Goal: Task Accomplishment & Management: Use online tool/utility

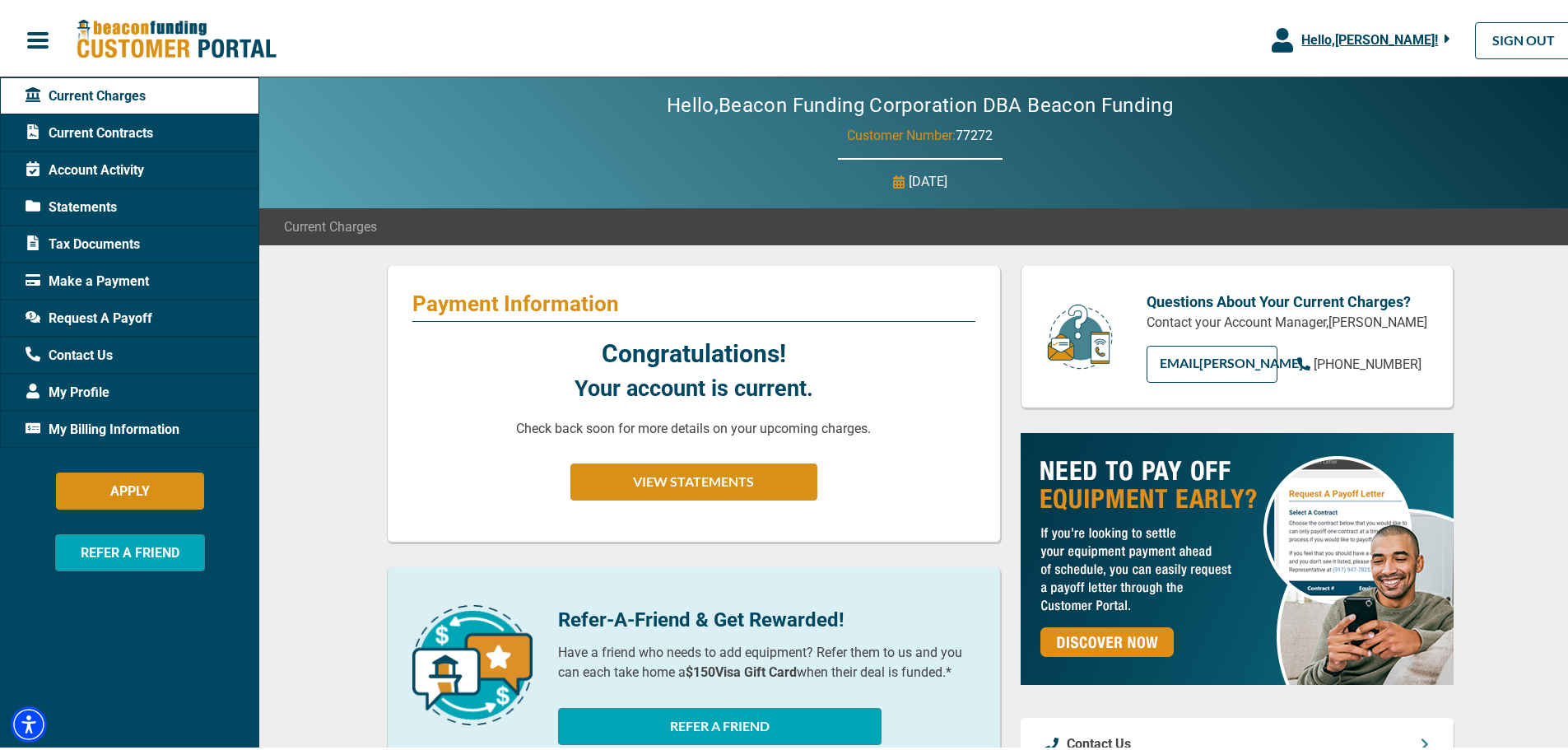
click at [1345, 37] on span "Hello, [PERSON_NAME] !" at bounding box center [1369, 36] width 137 height 16
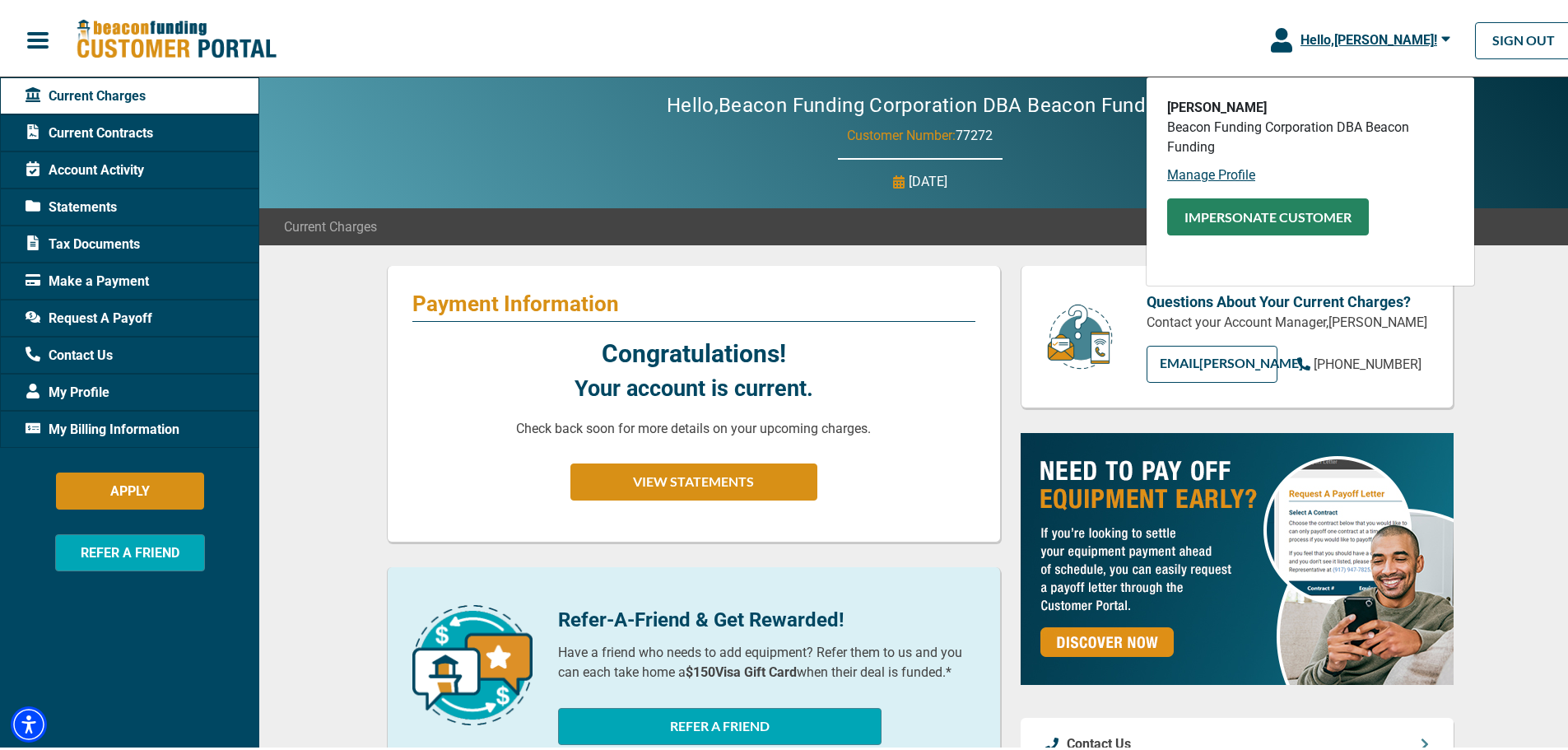
click at [1245, 220] on button "Impersonate Customer" at bounding box center [1268, 214] width 202 height 37
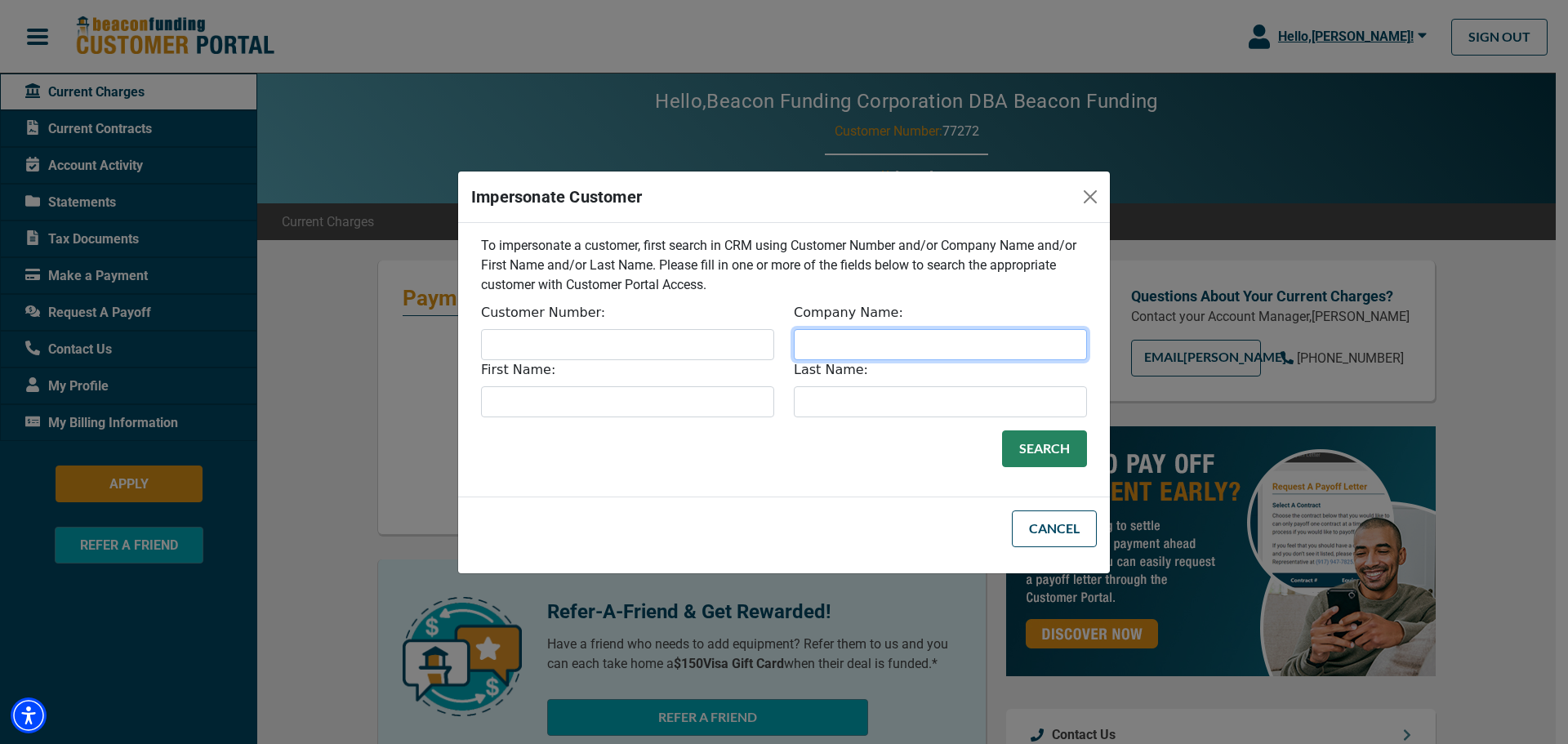
click at [819, 342] on input "Company Name:" at bounding box center [941, 345] width 293 height 31
click at [1023, 453] on button "Search" at bounding box center [1044, 449] width 85 height 36
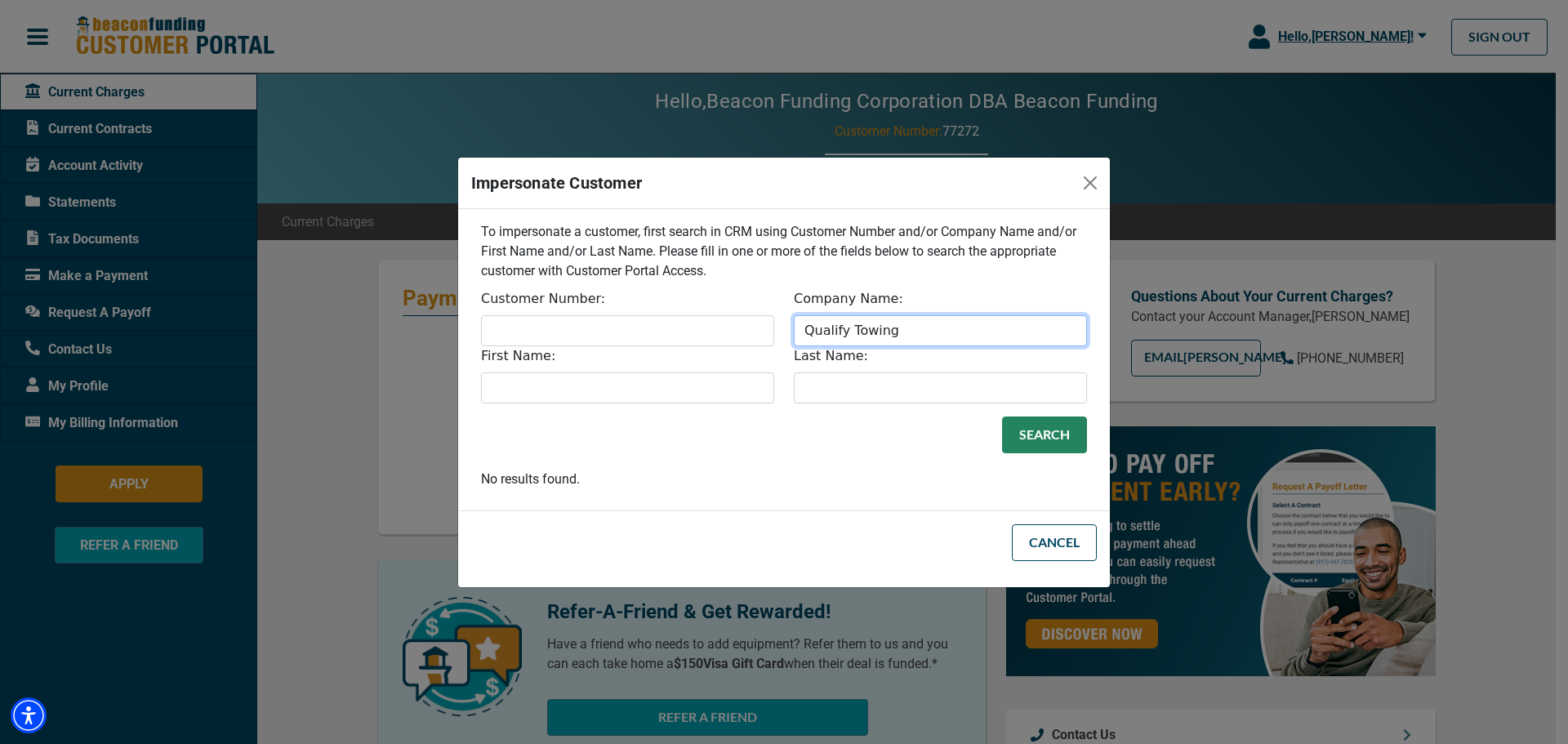
click at [850, 317] on input "Qualify Towing" at bounding box center [941, 331] width 293 height 31
drag, startPoint x: 849, startPoint y: 321, endPoint x: 965, endPoint y: 316, distance: 116.1
click at [965, 316] on input "Qualify Towing" at bounding box center [941, 331] width 293 height 31
type input "Qualify"
click at [1038, 425] on button "Search" at bounding box center [1044, 435] width 85 height 36
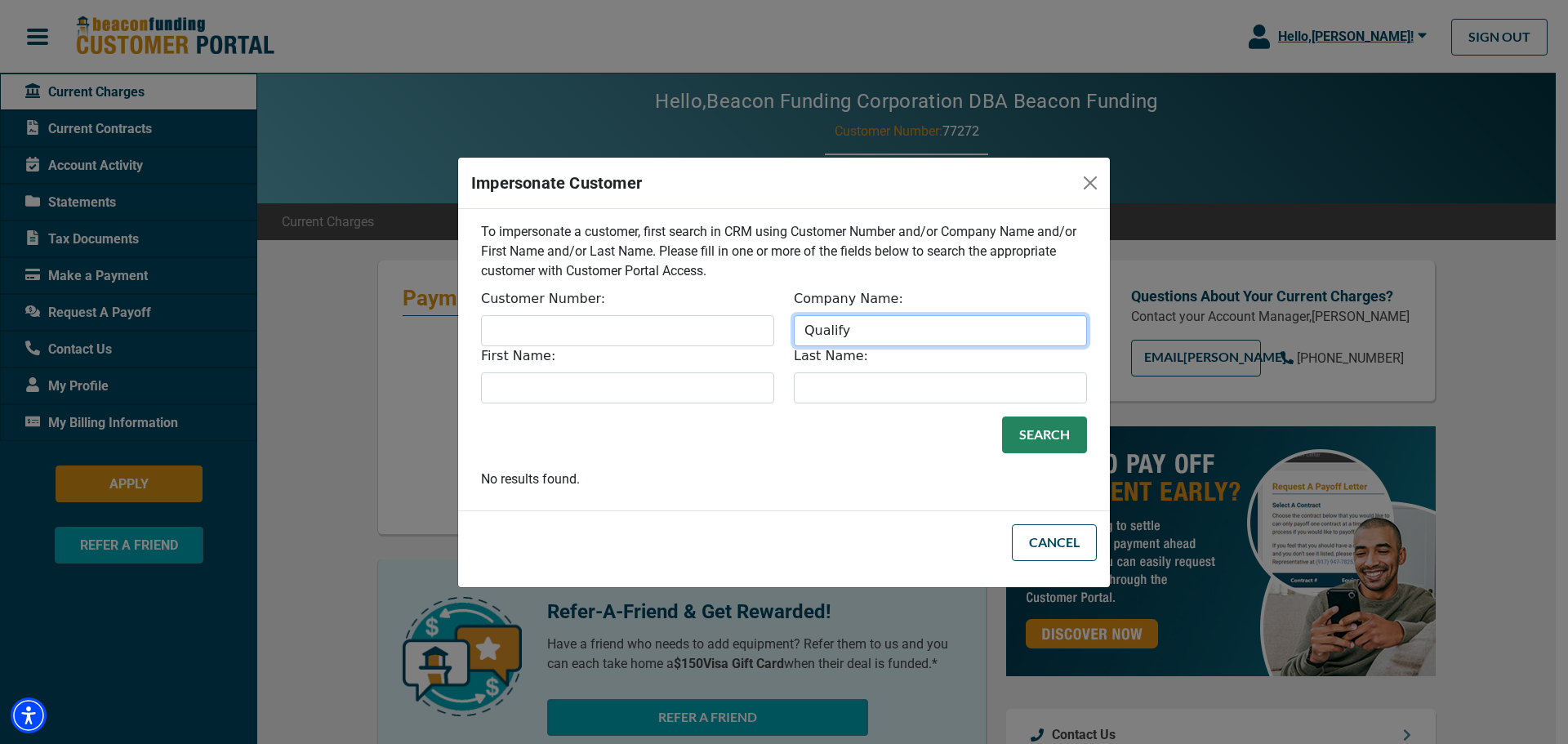
click at [922, 330] on input "Qualify" at bounding box center [941, 331] width 293 height 31
type input "Towing"
click at [1013, 423] on button "Search" at bounding box center [1044, 435] width 85 height 36
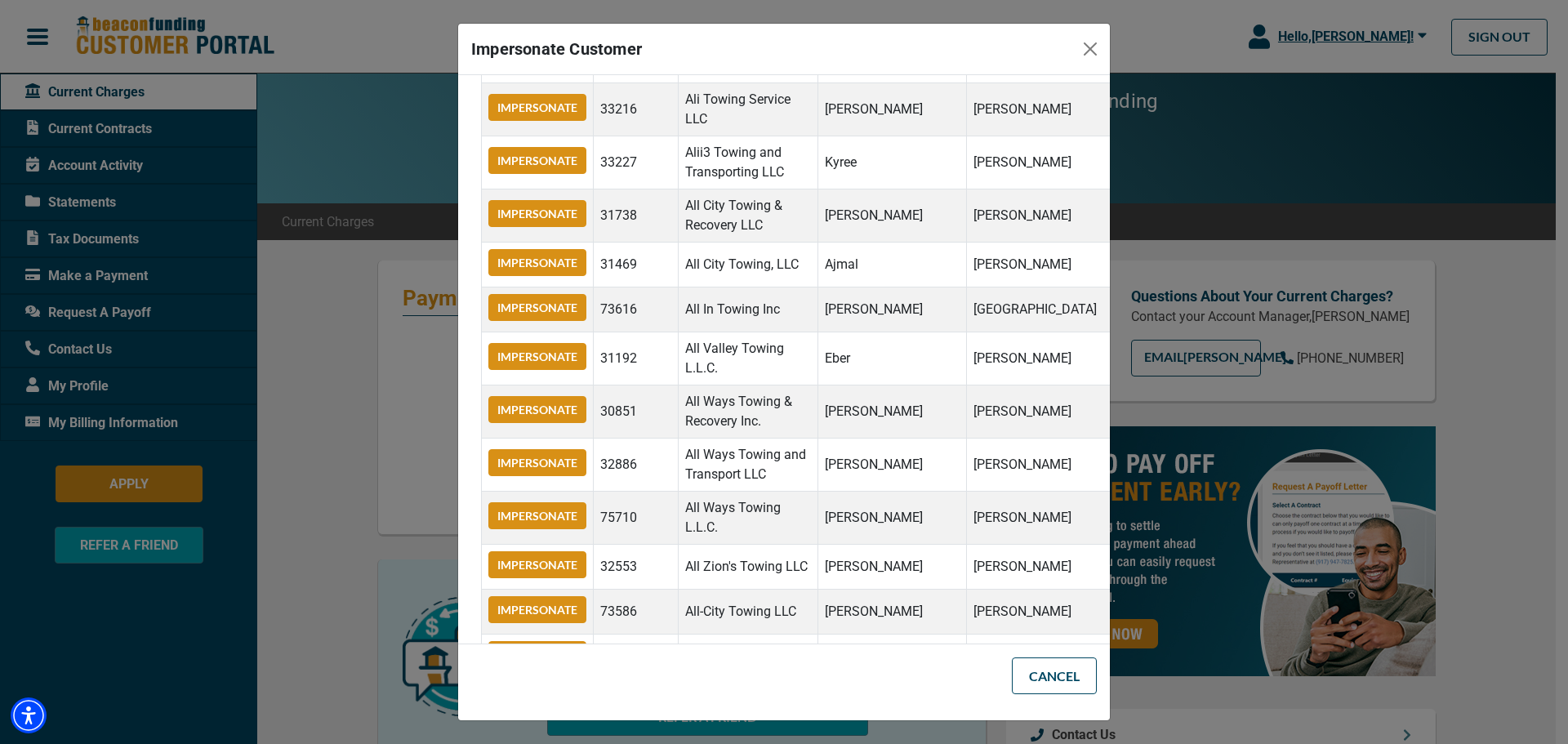
scroll to position [3431, 0]
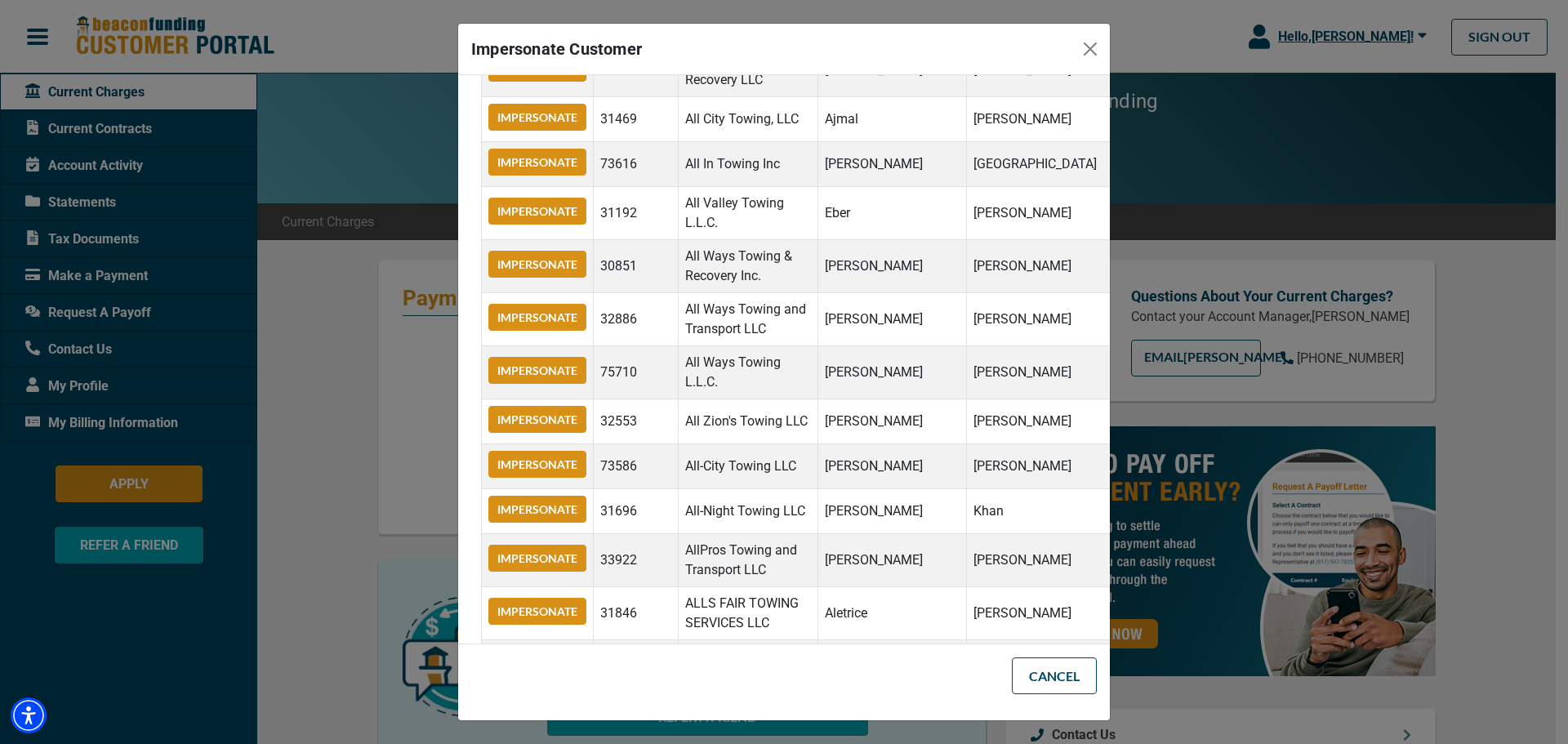
click at [918, 535] on td "[PERSON_NAME]" at bounding box center [891, 561] width 148 height 53
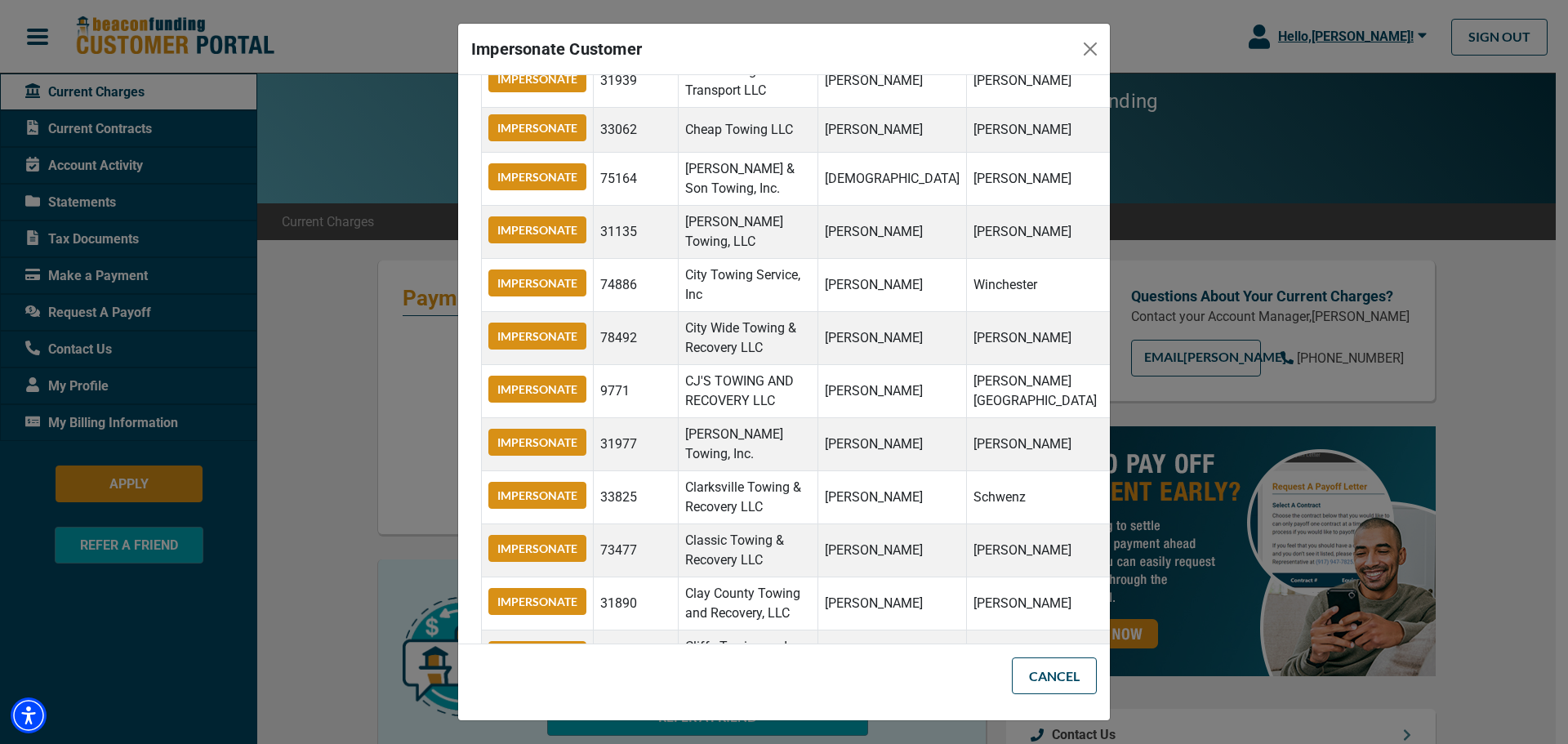
scroll to position [7755, 0]
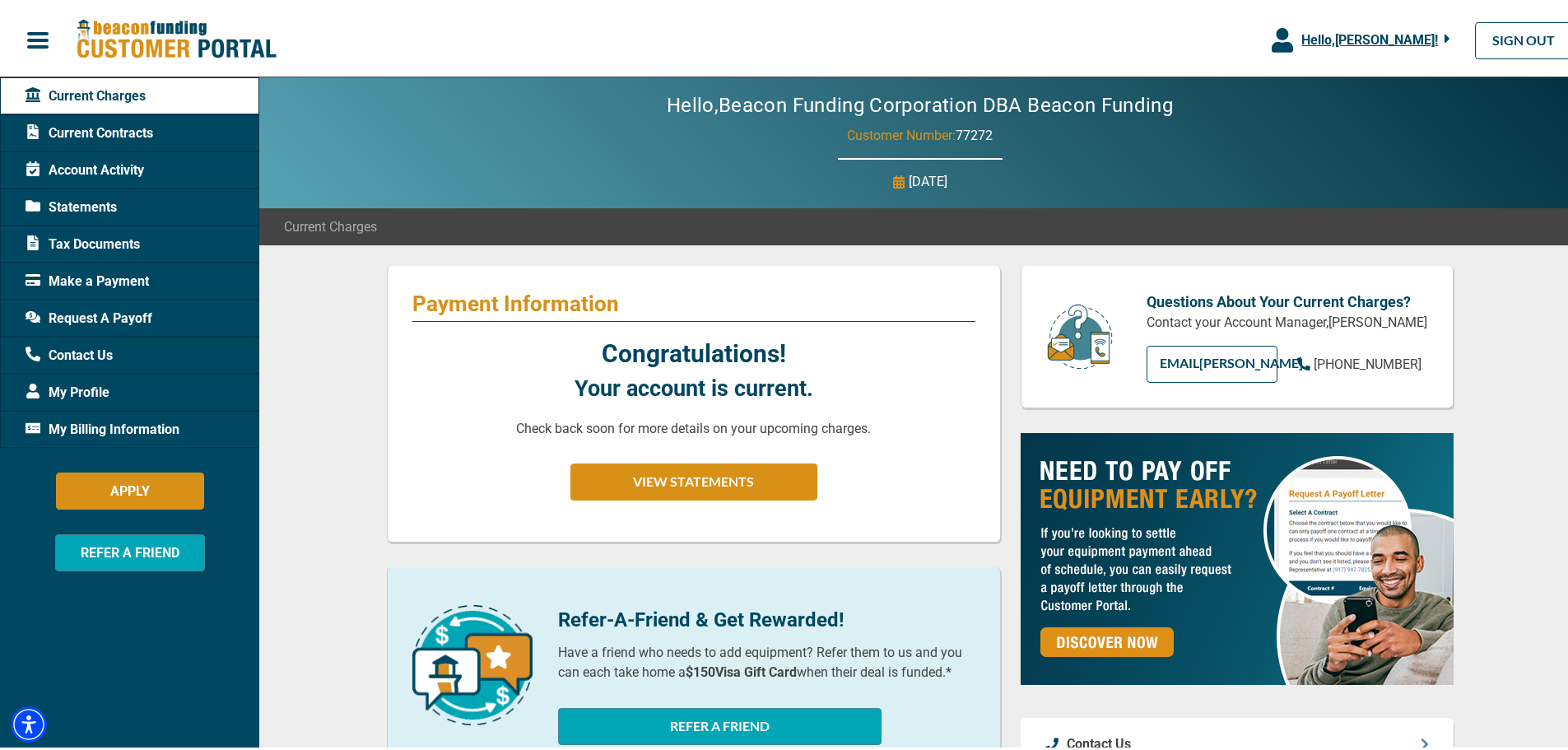
click at [1320, 40] on span "Hello, [PERSON_NAME] !" at bounding box center [1369, 36] width 137 height 16
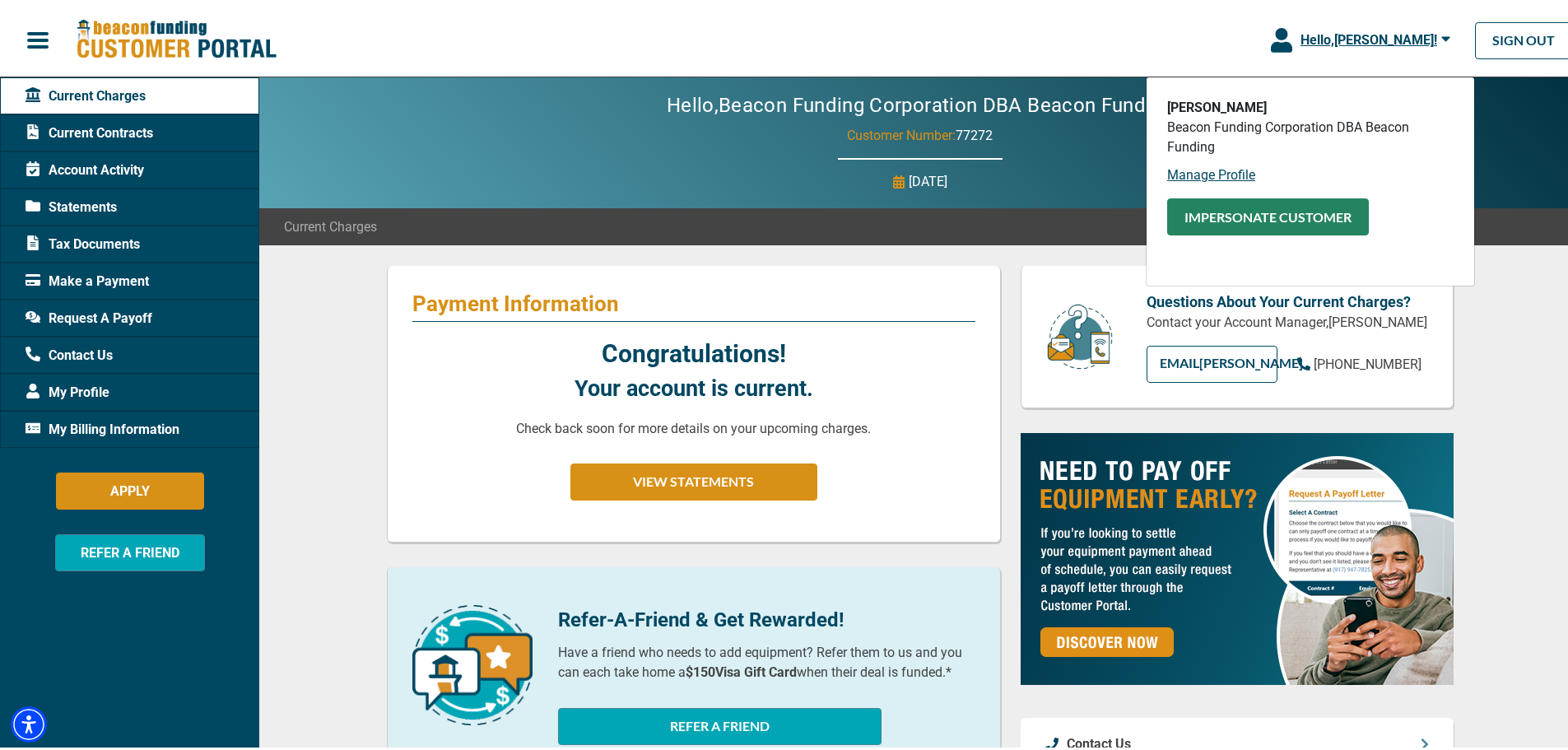
click at [1265, 220] on button "Impersonate Customer" at bounding box center [1268, 214] width 202 height 37
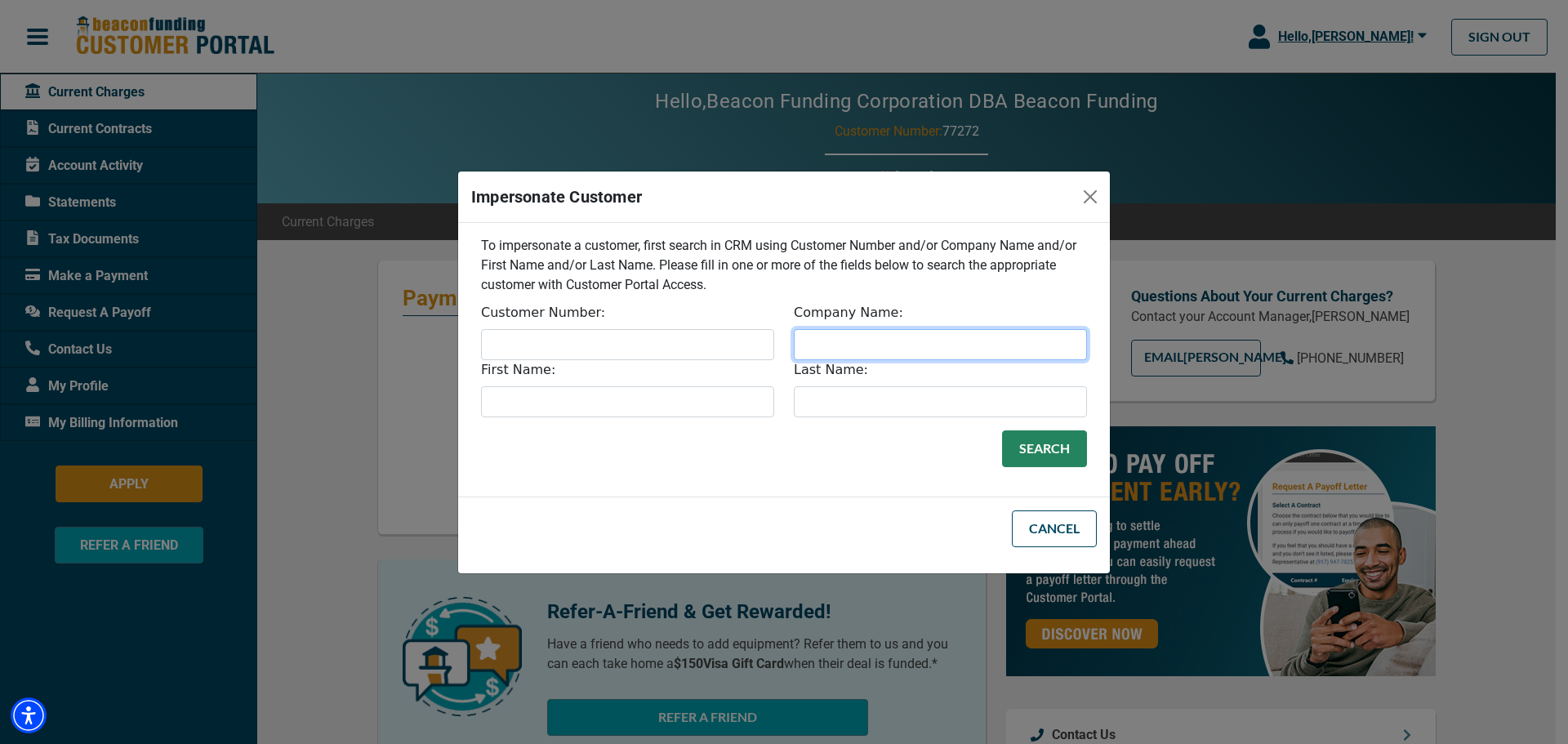
click at [840, 344] on input "Company Name:" at bounding box center [941, 345] width 293 height 31
click at [1049, 442] on button "Search" at bounding box center [1044, 449] width 85 height 36
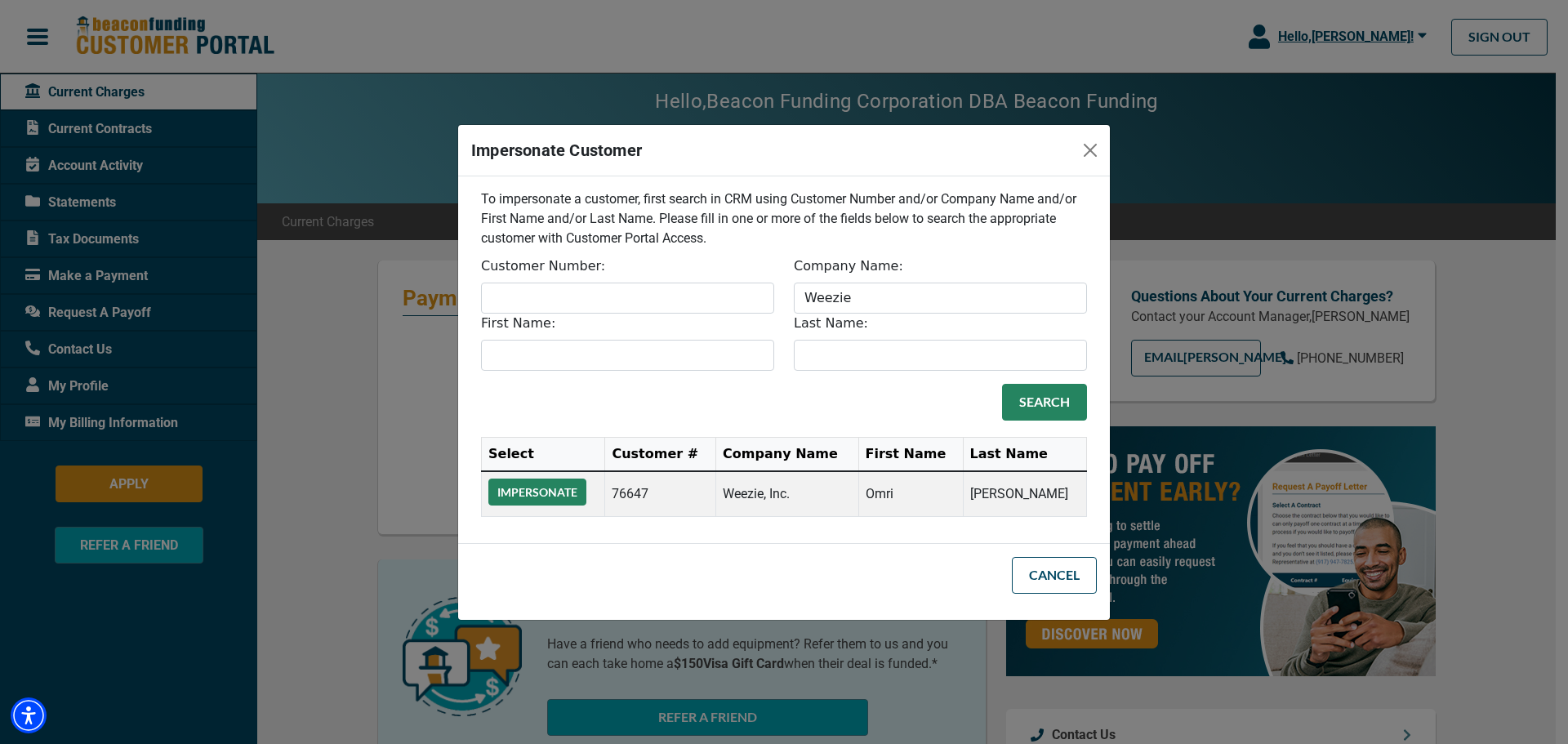
click at [568, 498] on button "Impersonate" at bounding box center [537, 493] width 98 height 27
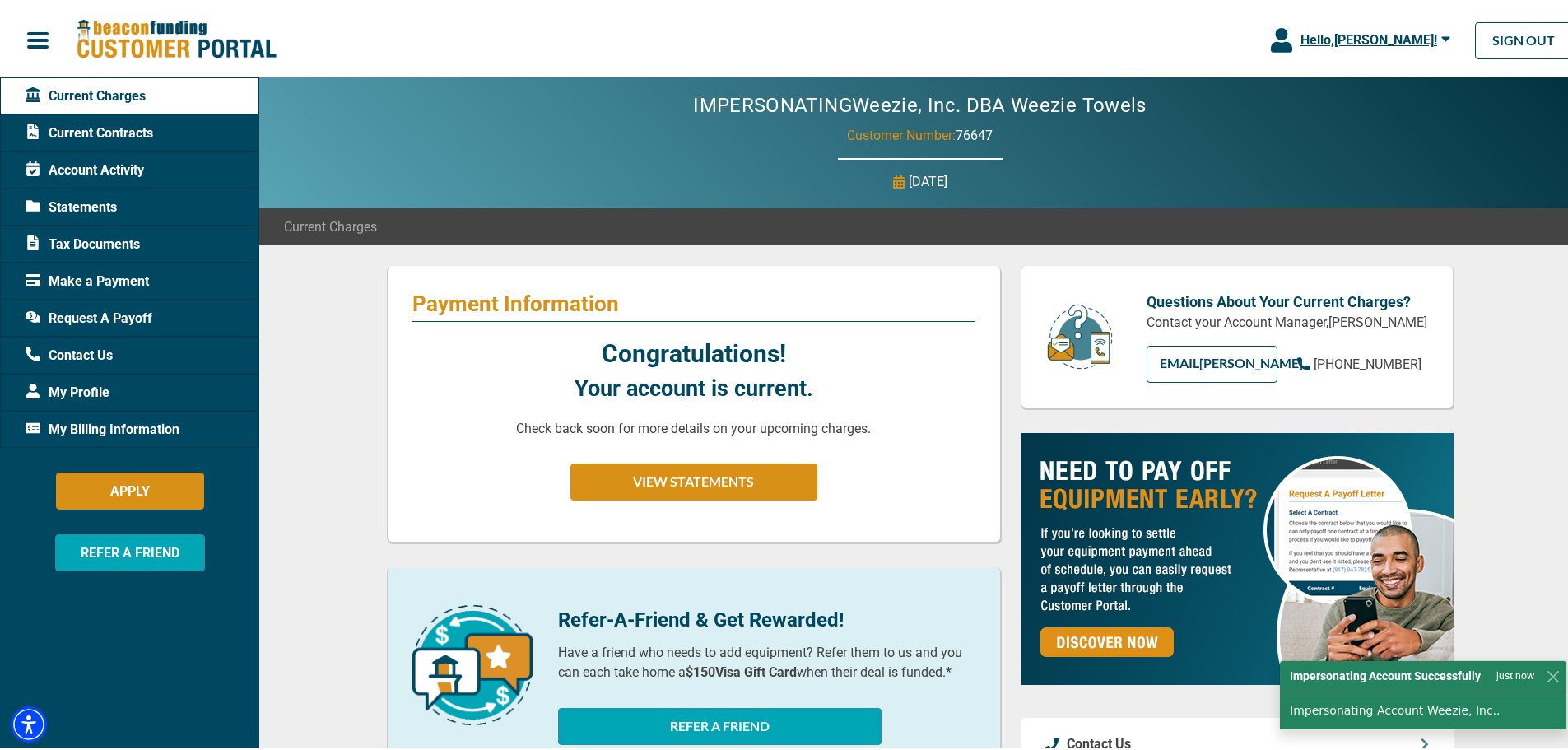
click at [1375, 36] on span "Hello, [PERSON_NAME] !" at bounding box center [1368, 36] width 137 height 16
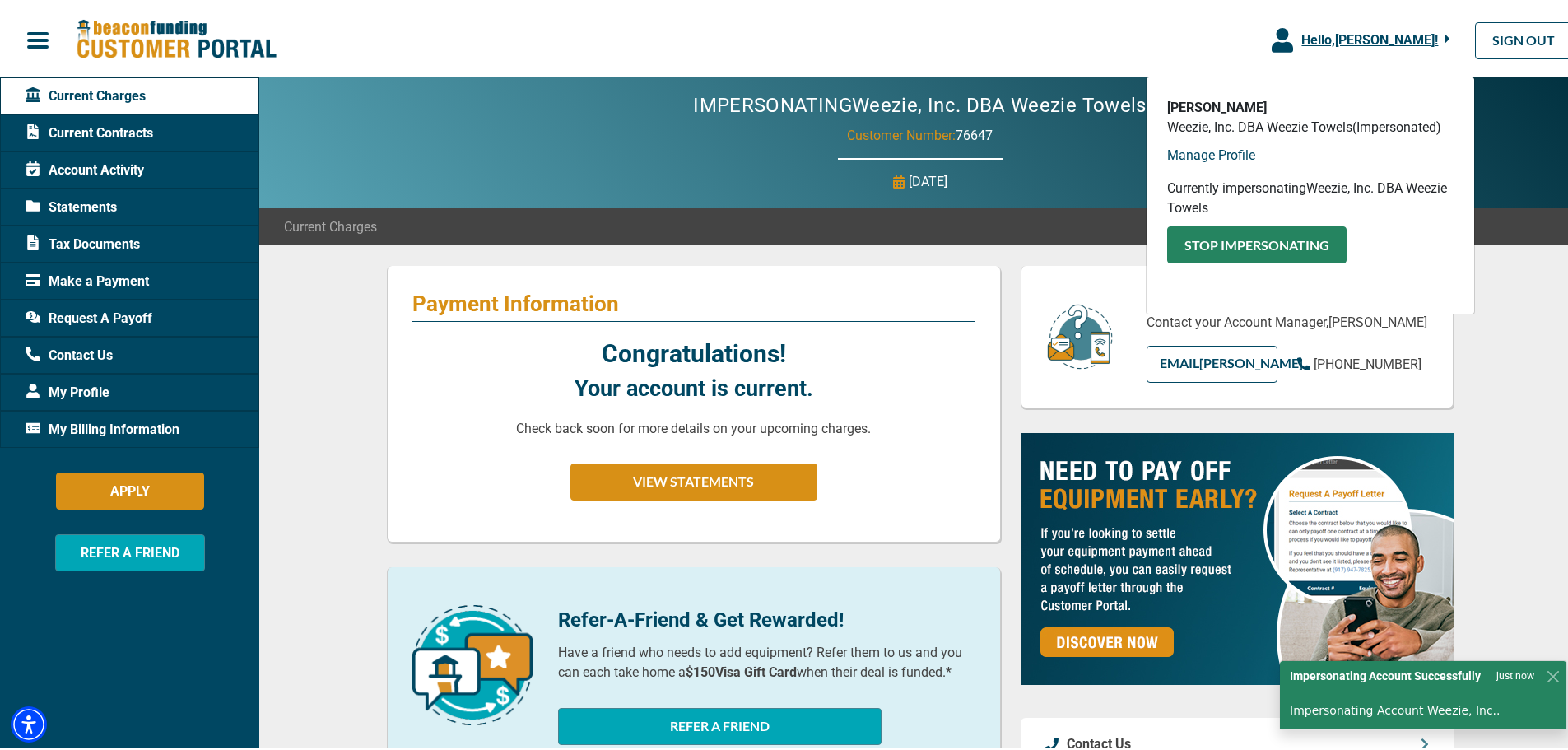
click at [1233, 252] on button "Stop Impersonating" at bounding box center [1257, 241] width 180 height 37
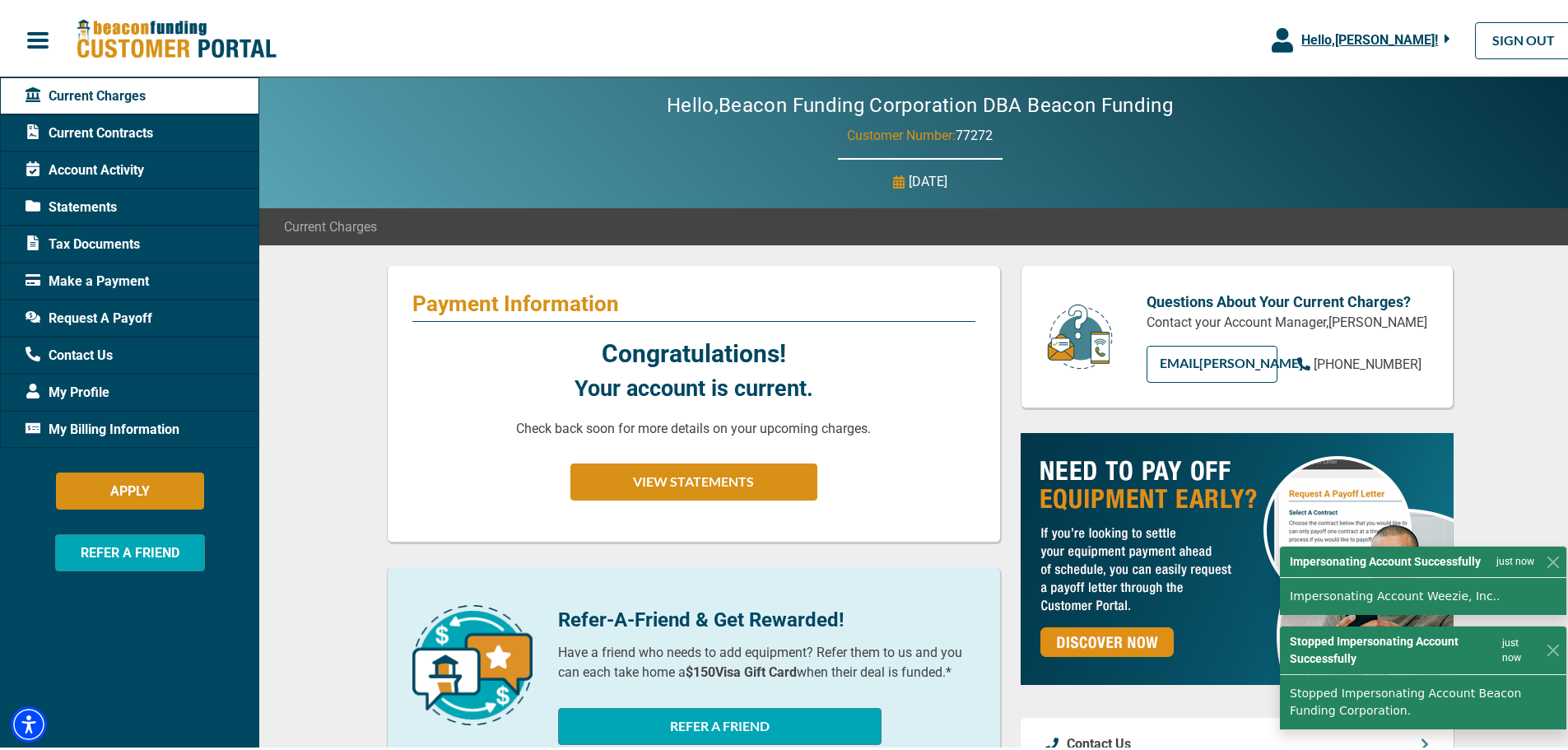
click at [1357, 28] on span "Hello, [PERSON_NAME] !" at bounding box center [1369, 36] width 137 height 16
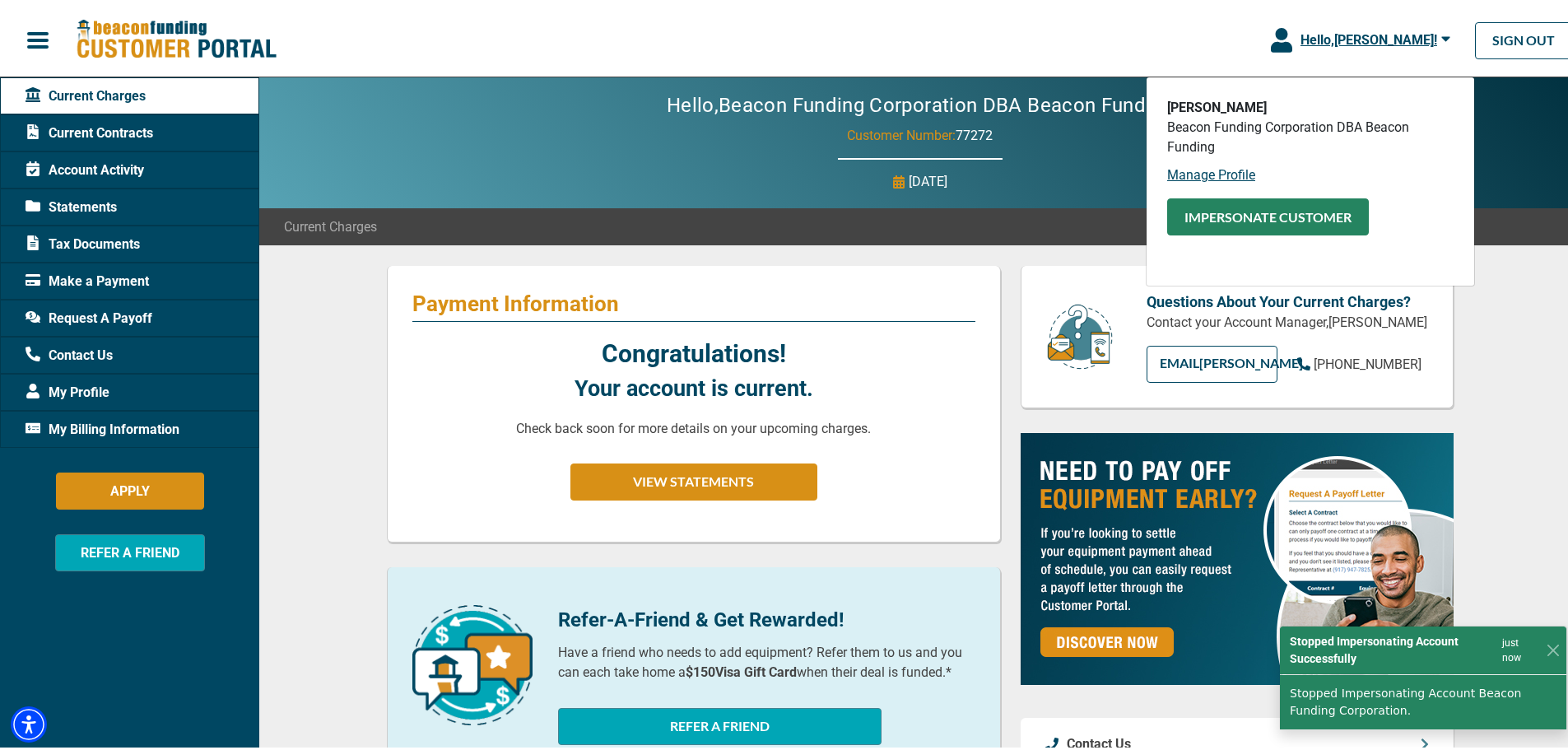
click at [1246, 213] on button "Impersonate Customer" at bounding box center [1268, 214] width 202 height 37
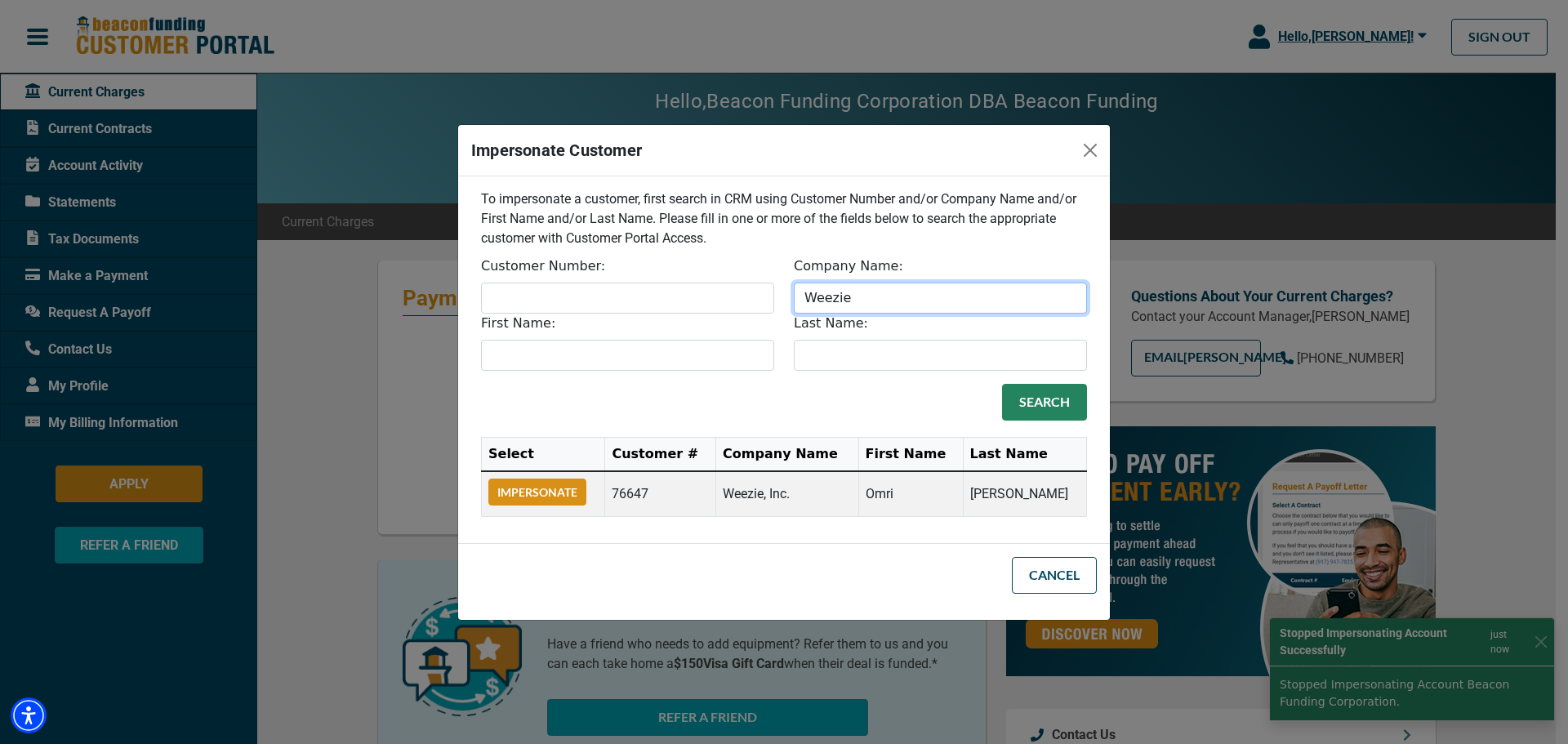
click at [880, 307] on input "Weezie" at bounding box center [941, 298] width 293 height 31
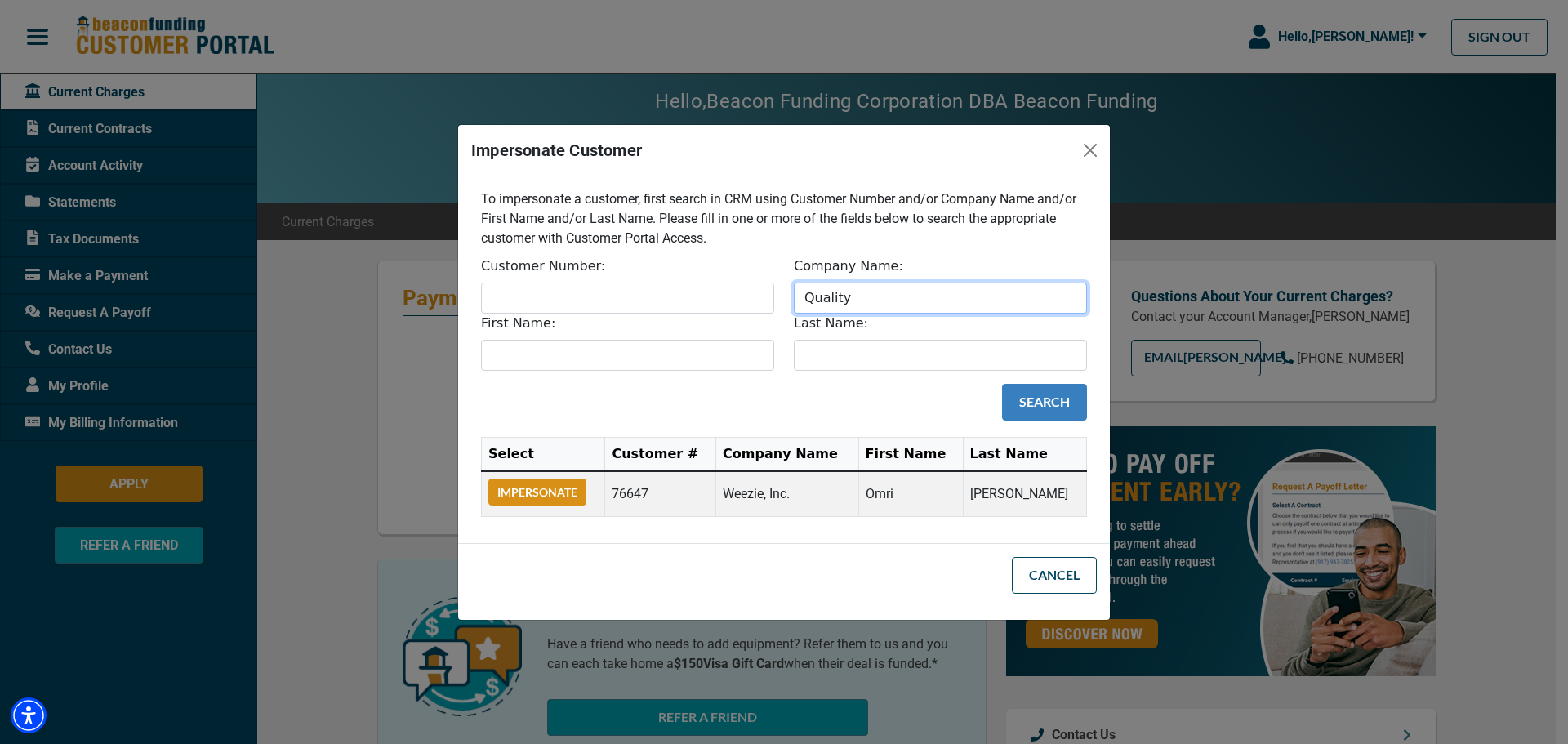
type input "Quality"
click at [1064, 409] on button "Search" at bounding box center [1044, 403] width 85 height 36
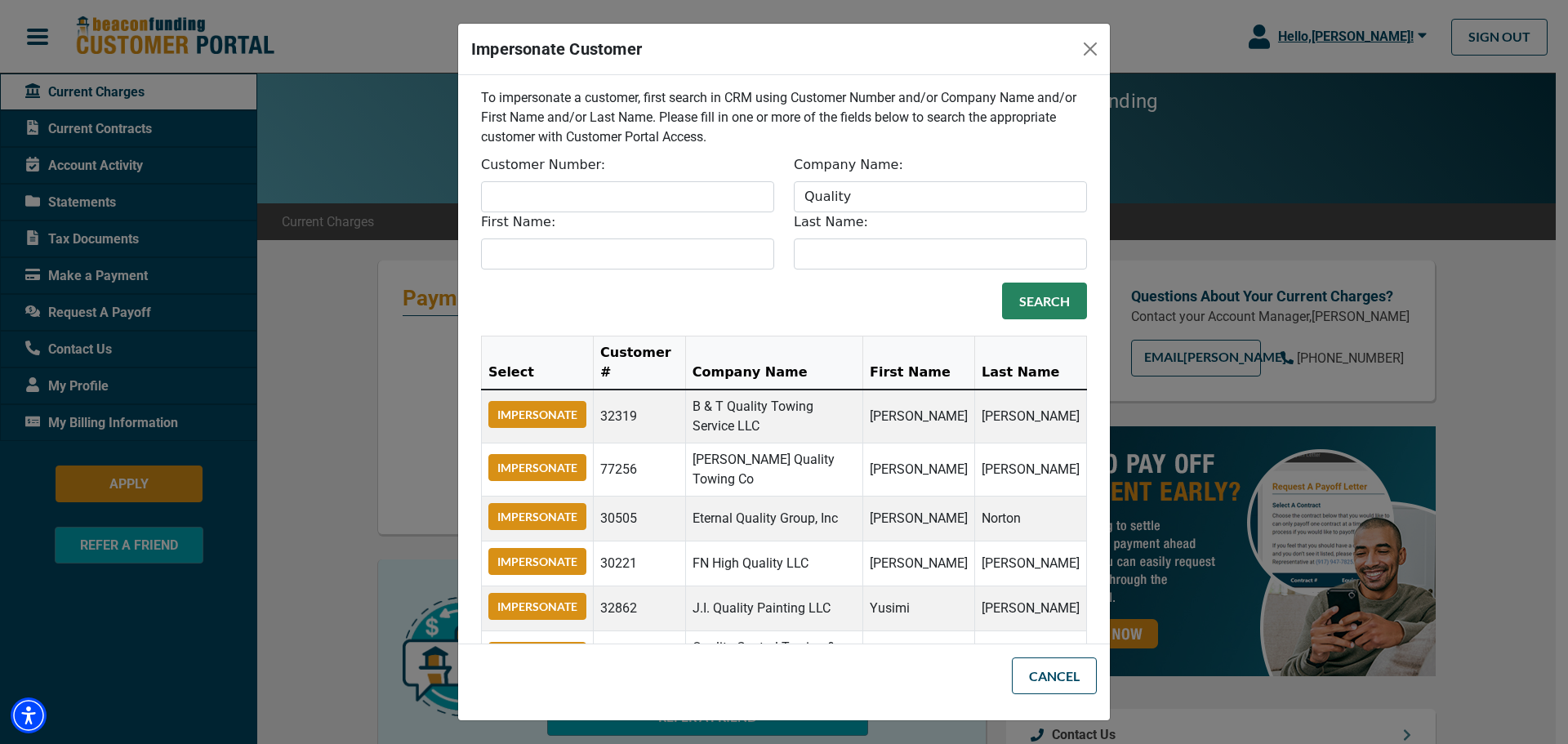
click at [531, 424] on td "Impersonate" at bounding box center [537, 416] width 112 height 54
click at [539, 408] on button "Impersonate" at bounding box center [537, 414] width 98 height 27
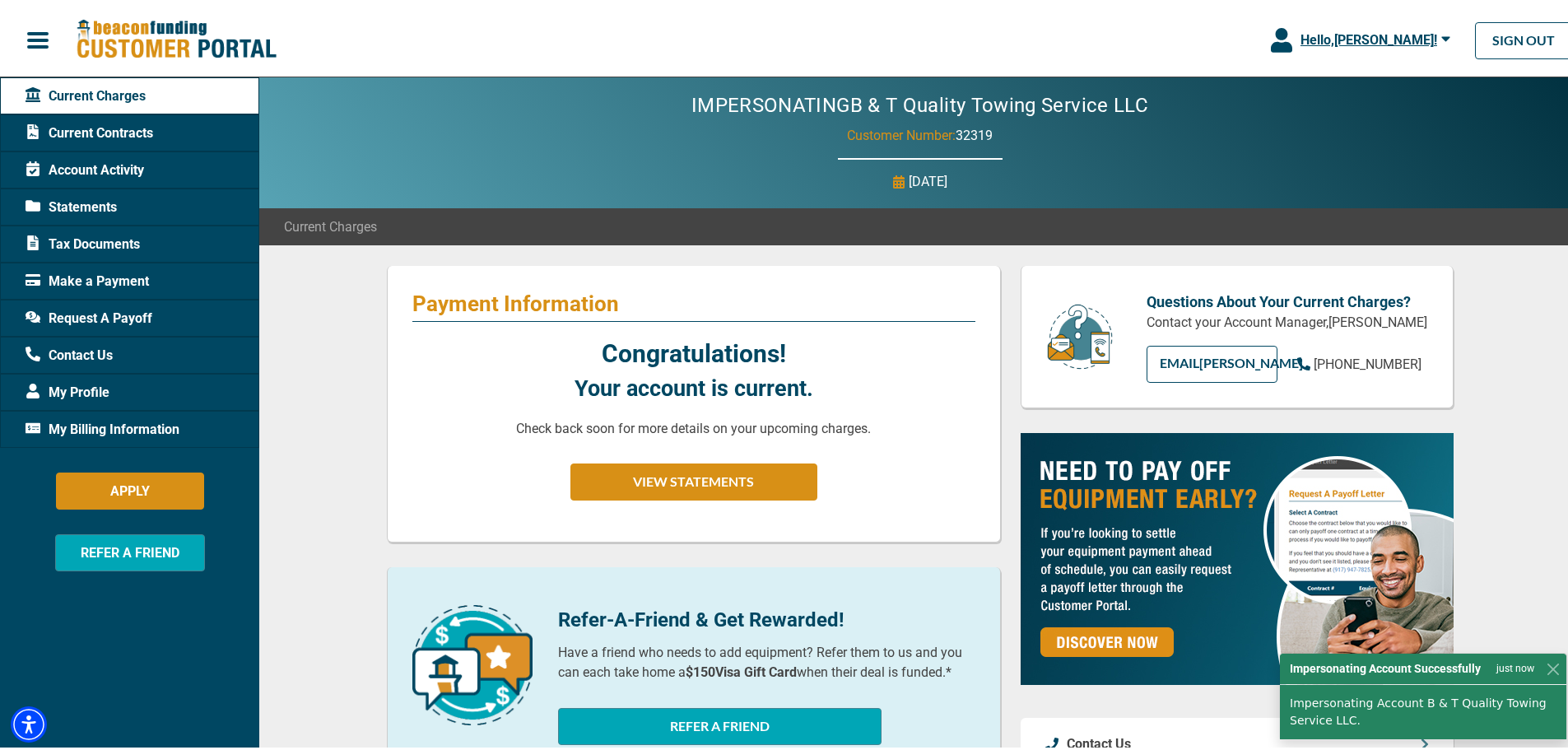
click at [1351, 26] on button "Hello, [PERSON_NAME] !" at bounding box center [1360, 37] width 228 height 74
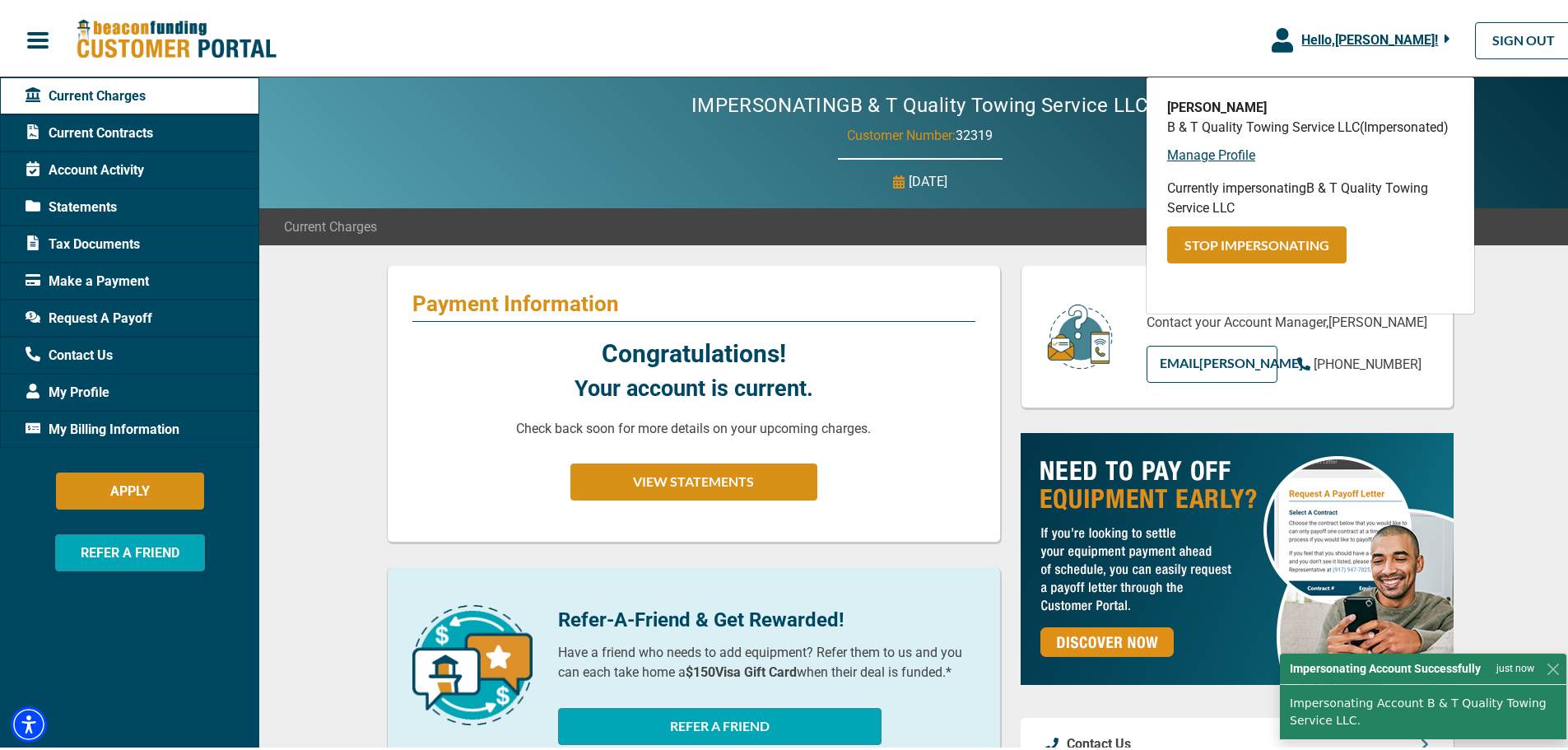
click at [1237, 244] on button "Stop Impersonating" at bounding box center [1257, 241] width 180 height 37
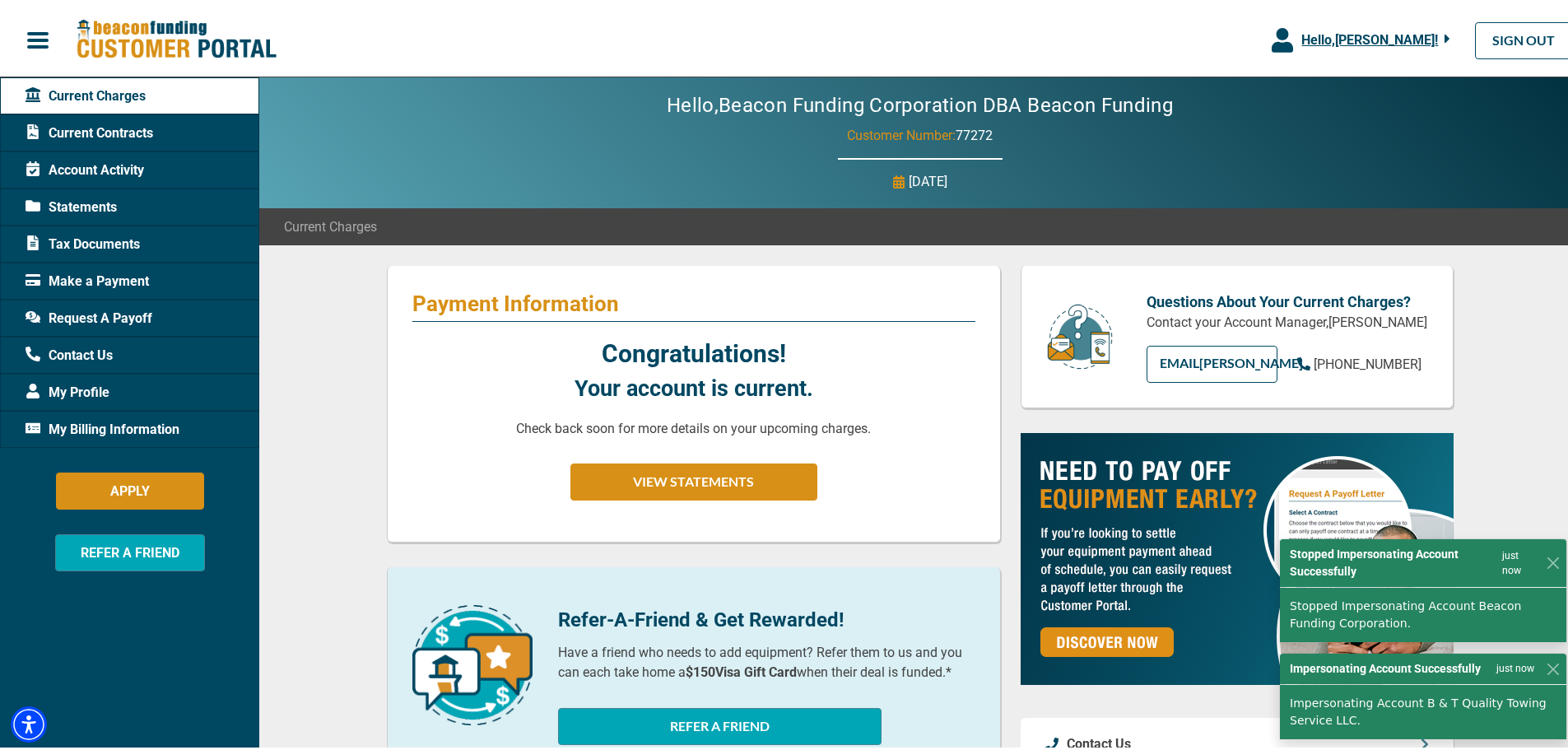
click at [1329, 39] on span "Hello, [PERSON_NAME] !" at bounding box center [1369, 36] width 137 height 16
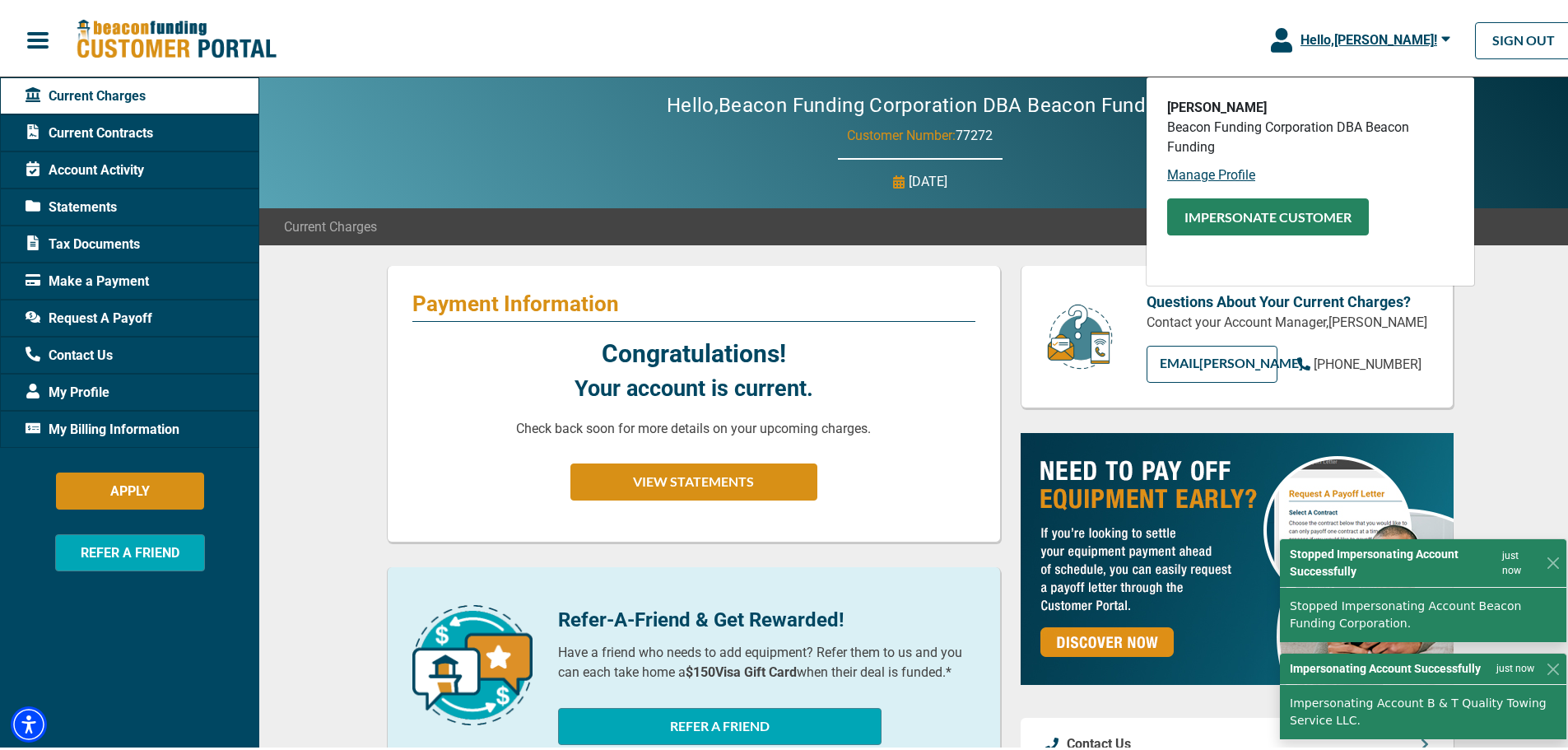
click at [1275, 212] on button "Impersonate Customer" at bounding box center [1268, 214] width 202 height 37
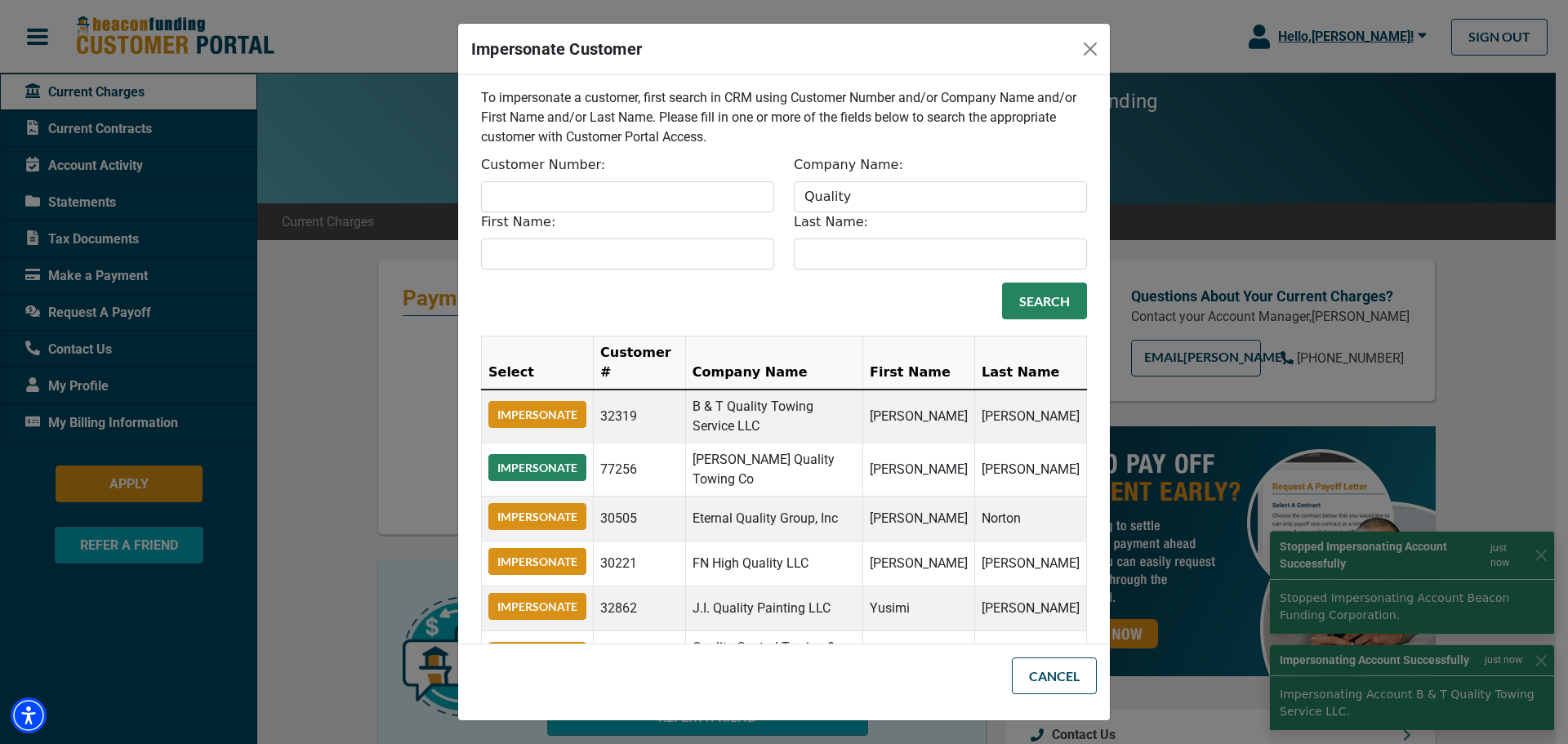
click at [568, 468] on button "Impersonate" at bounding box center [537, 468] width 98 height 27
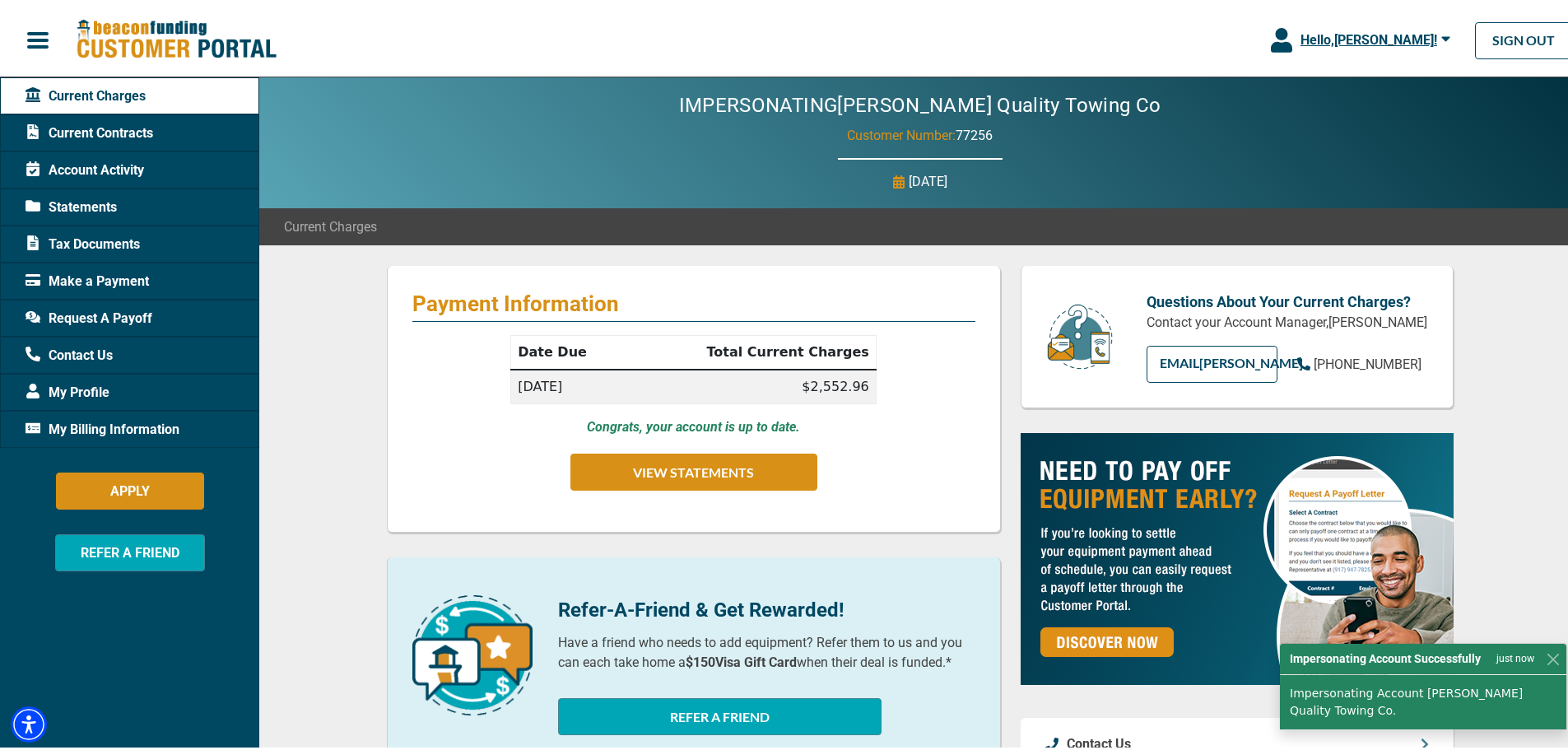
click at [1339, 36] on span "Hello, [PERSON_NAME] !" at bounding box center [1368, 36] width 137 height 16
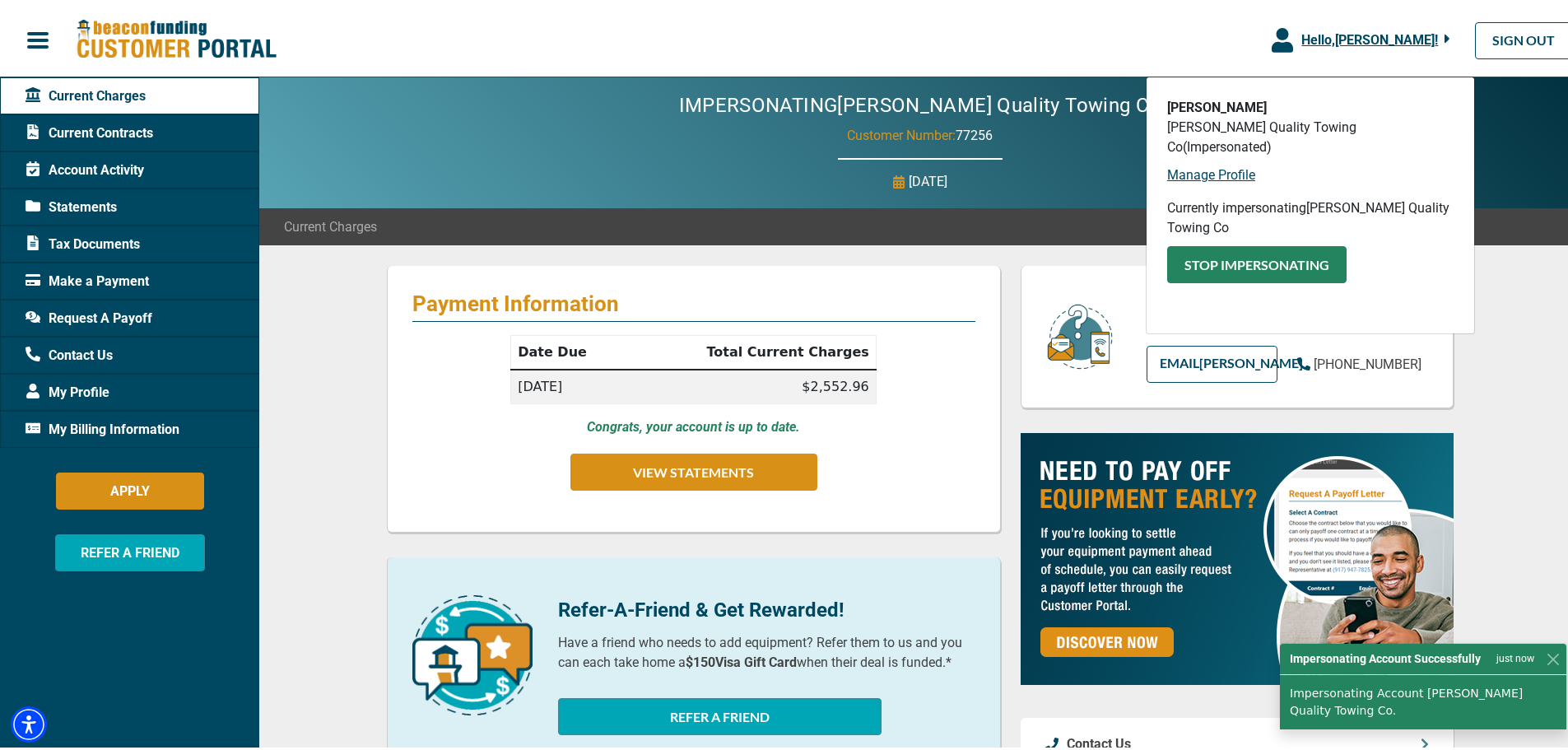
click at [1197, 243] on button "Stop Impersonating" at bounding box center [1257, 262] width 180 height 37
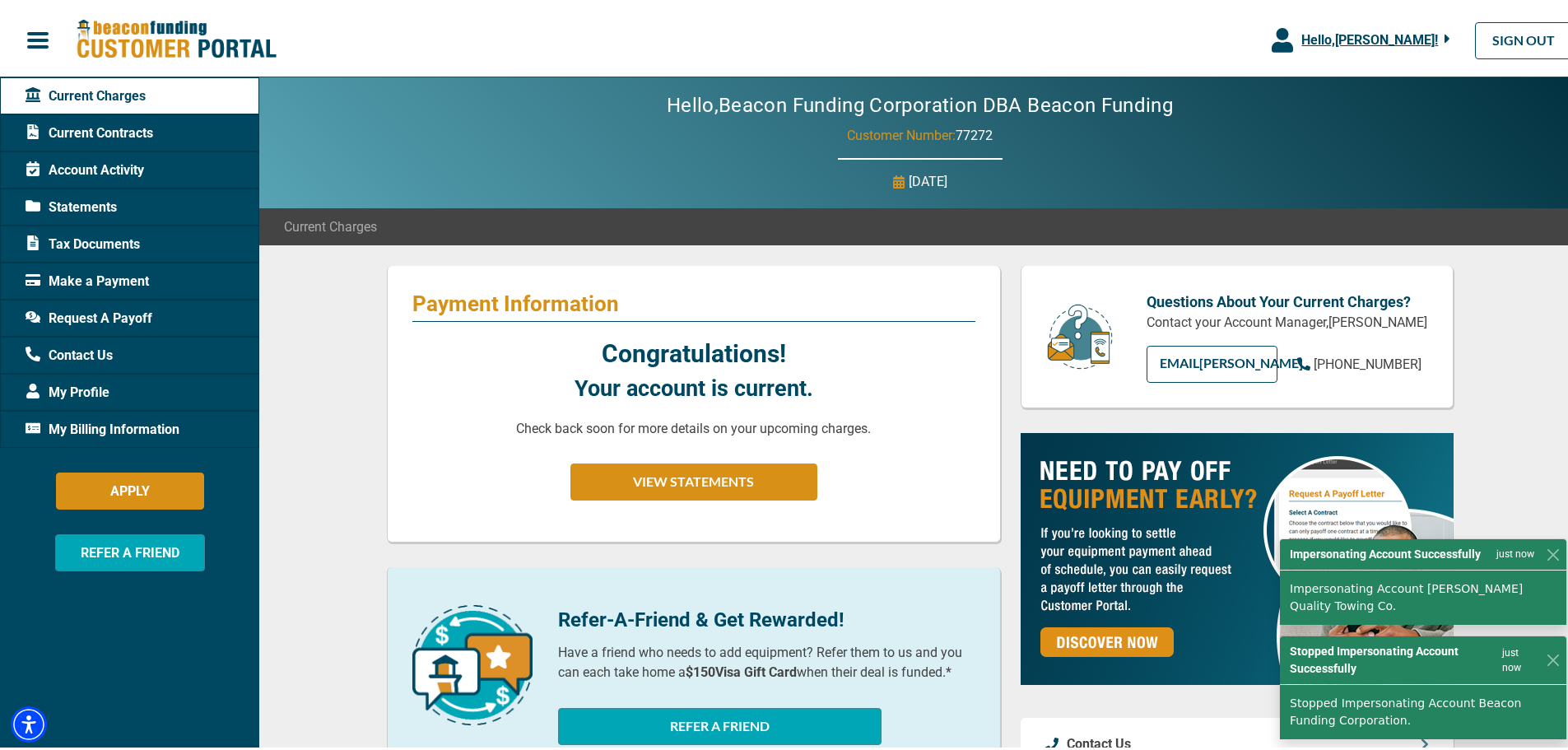
click at [1343, 29] on span "Hello, [PERSON_NAME] !" at bounding box center [1369, 36] width 137 height 16
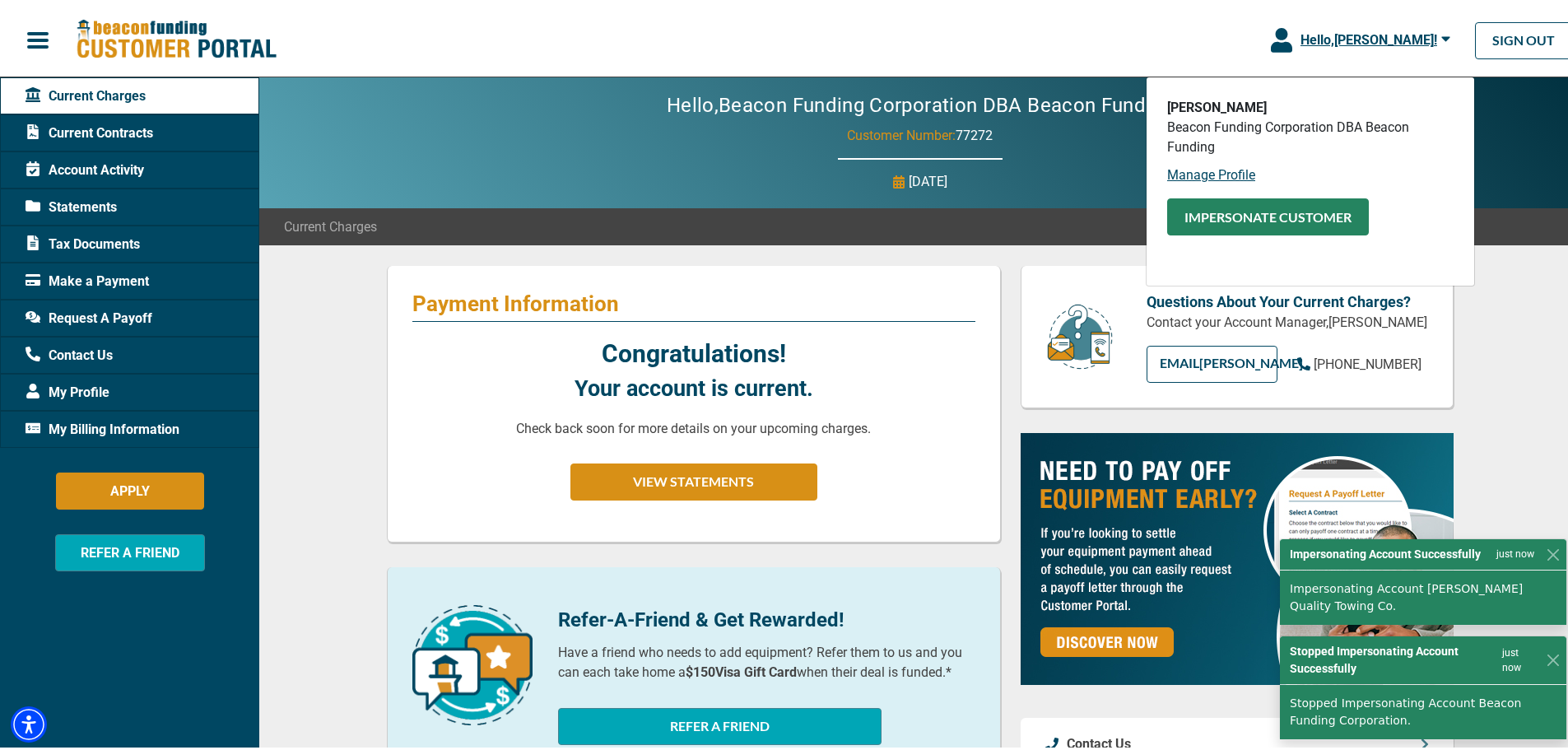
click at [1251, 215] on button "Impersonate Customer" at bounding box center [1268, 214] width 202 height 37
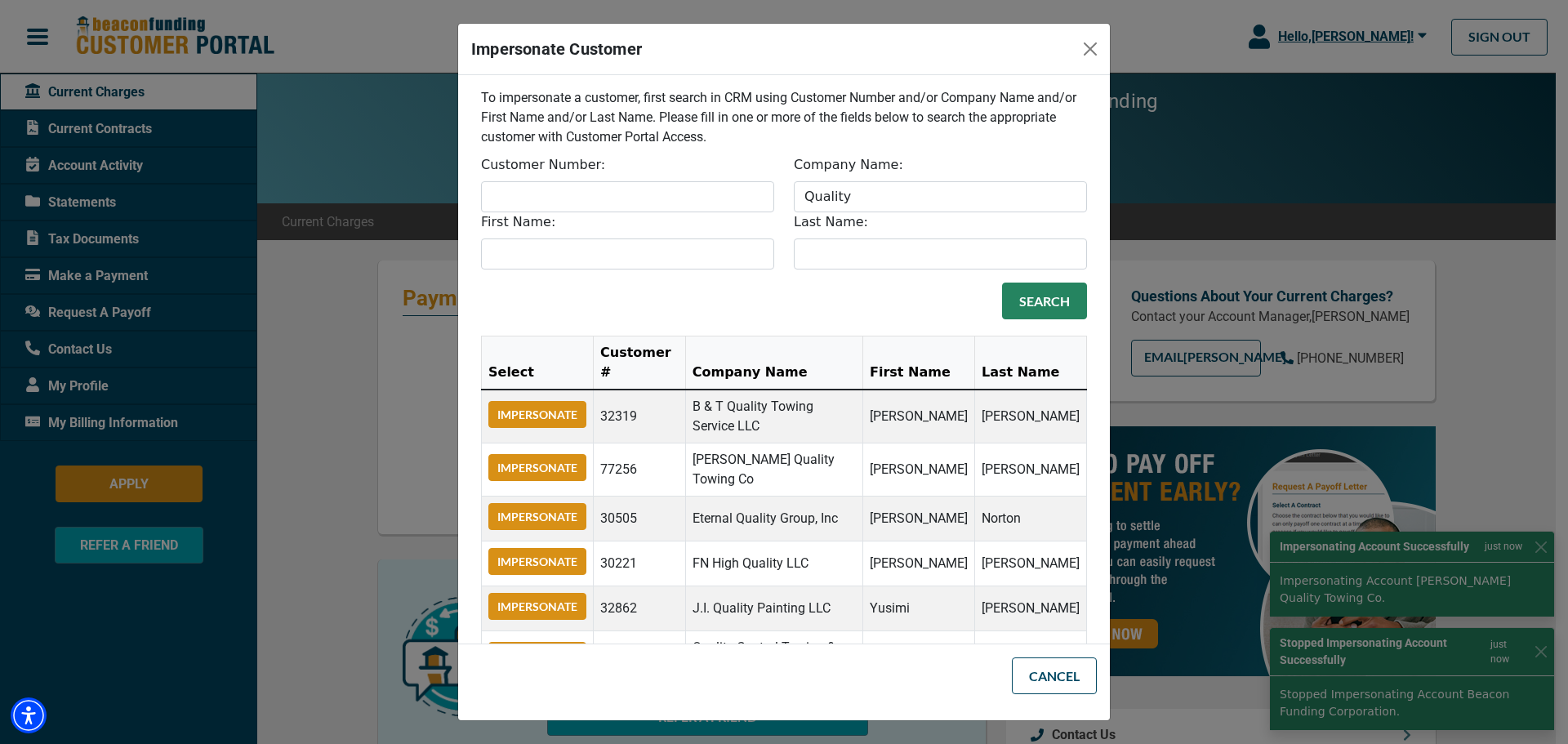
click at [528, 521] on td "Impersonate" at bounding box center [537, 518] width 112 height 45
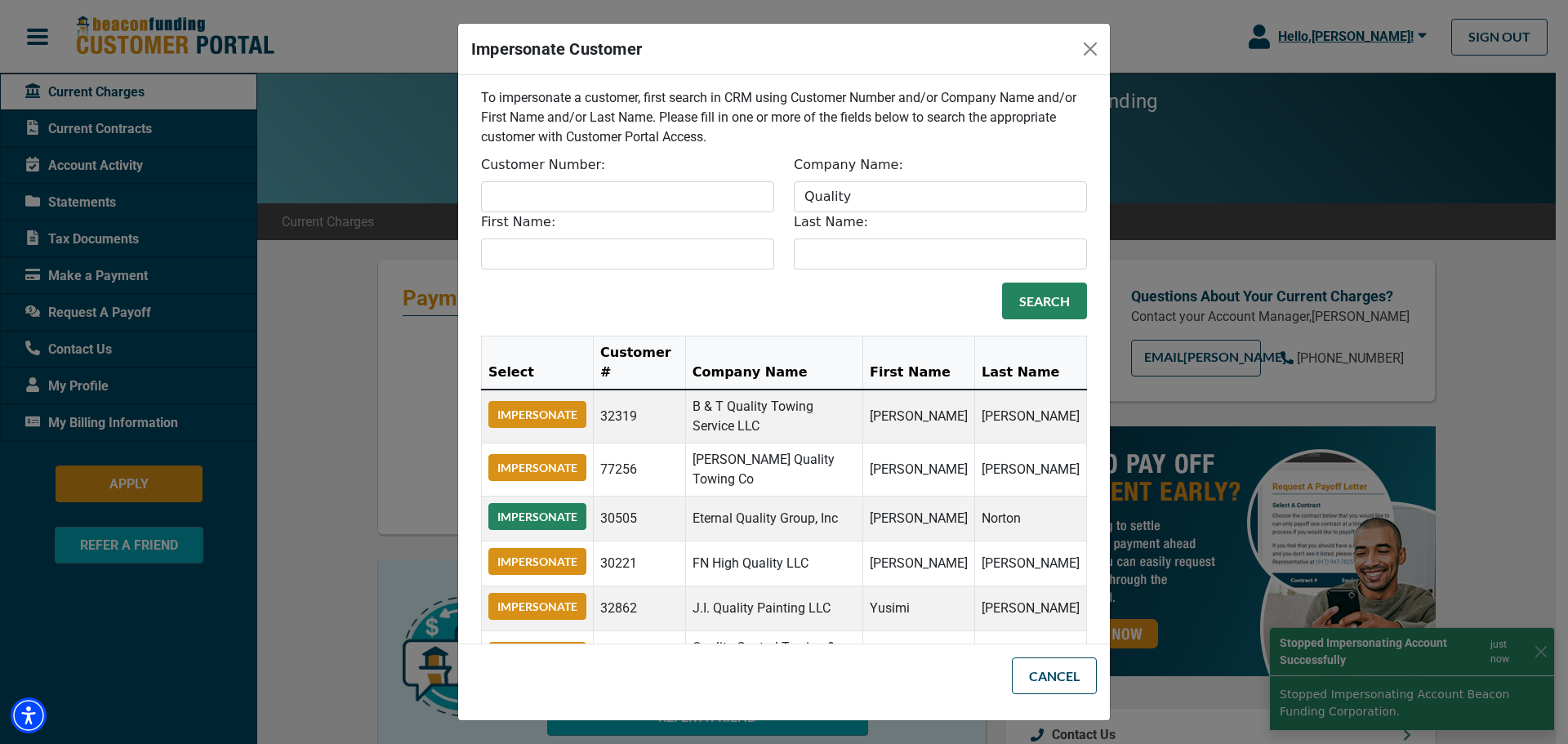
click at [536, 507] on button "Impersonate" at bounding box center [537, 517] width 98 height 27
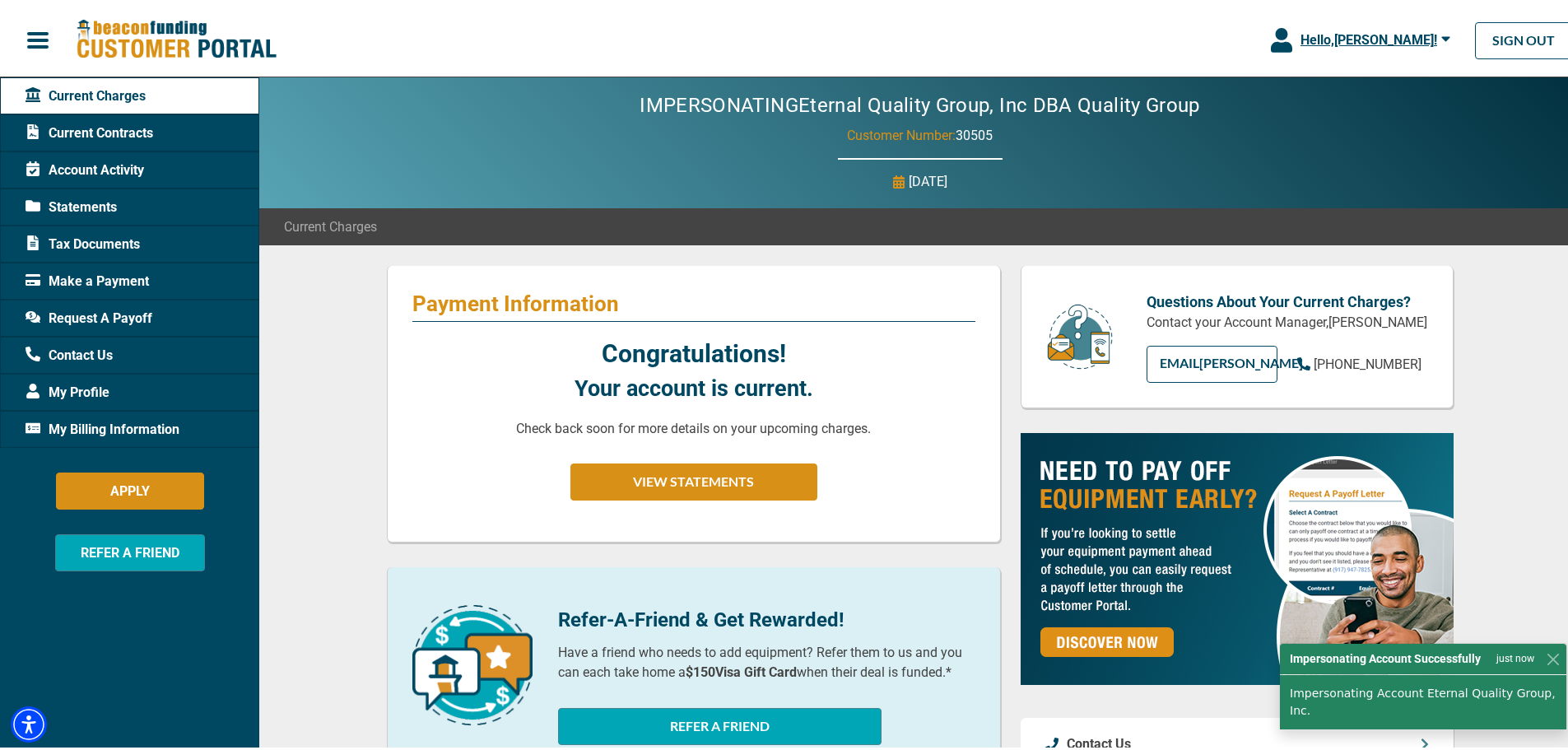
click at [1373, 25] on button "Hello, [PERSON_NAME] !" at bounding box center [1360, 37] width 228 height 74
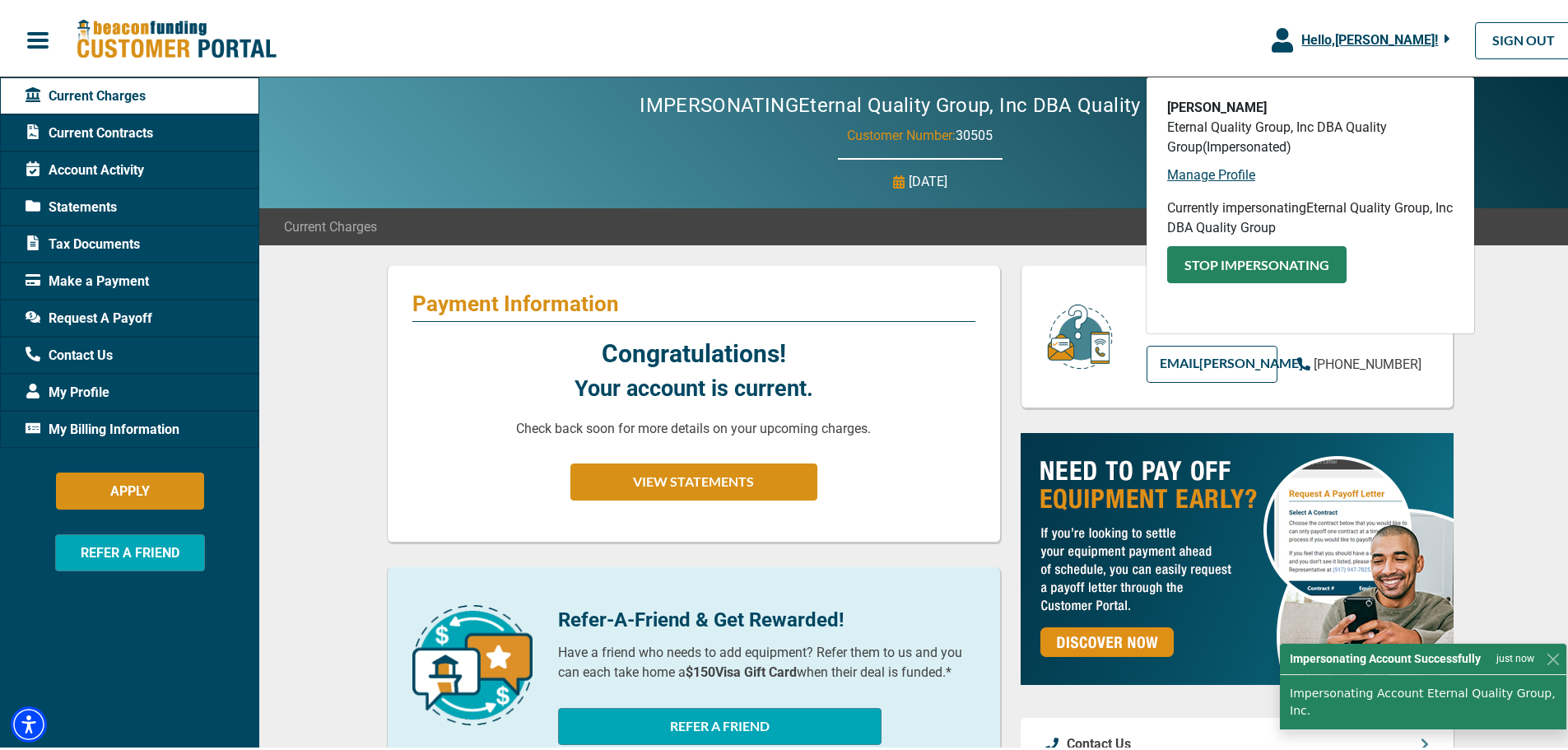
click at [1260, 252] on button "Stop Impersonating" at bounding box center [1257, 262] width 180 height 37
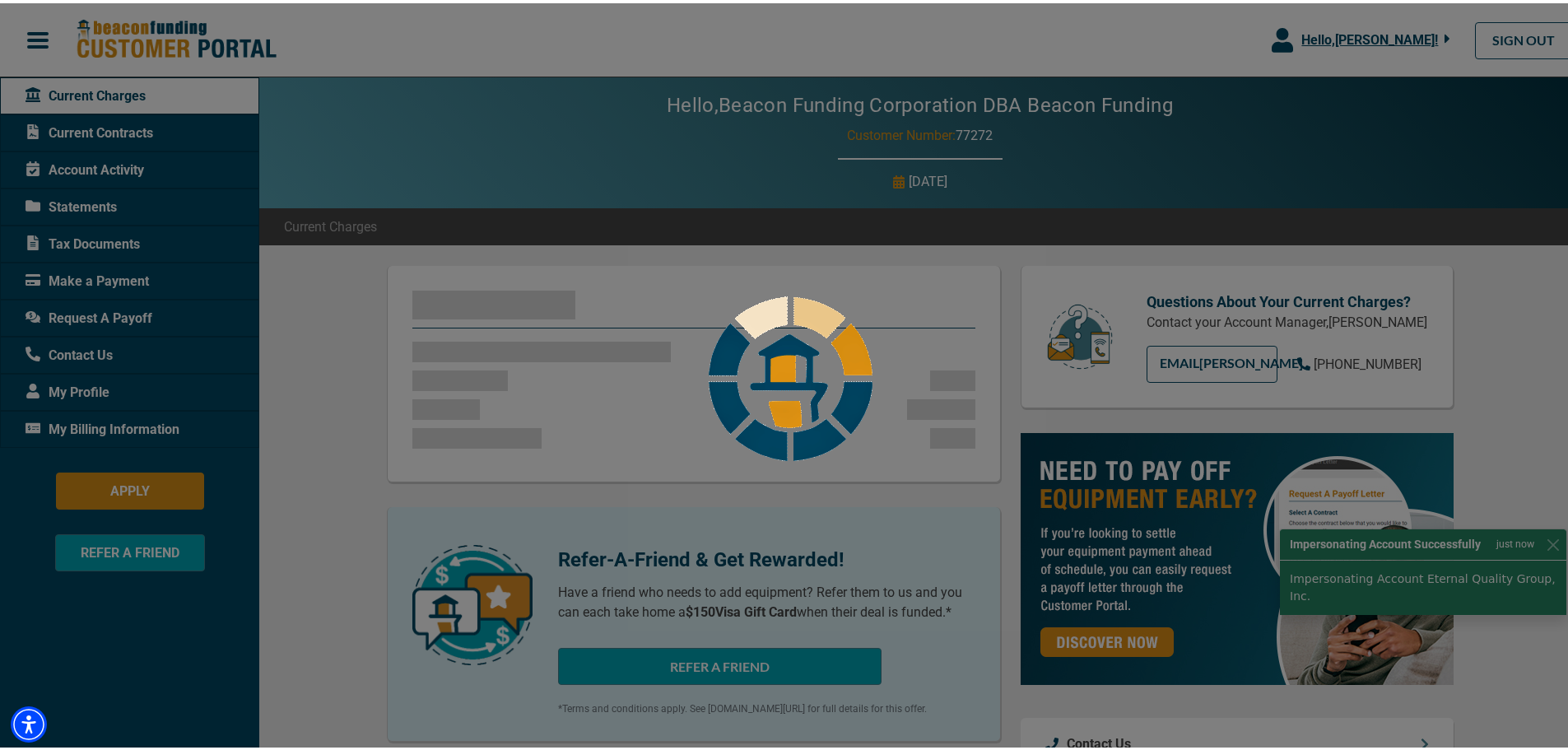
click at [1364, 37] on body "Skip to main Hello, Leonardo Tanoue ! Leonardo Tanoue Beacon Funding Corporatio…" at bounding box center [790, 727] width 1580 height 1454
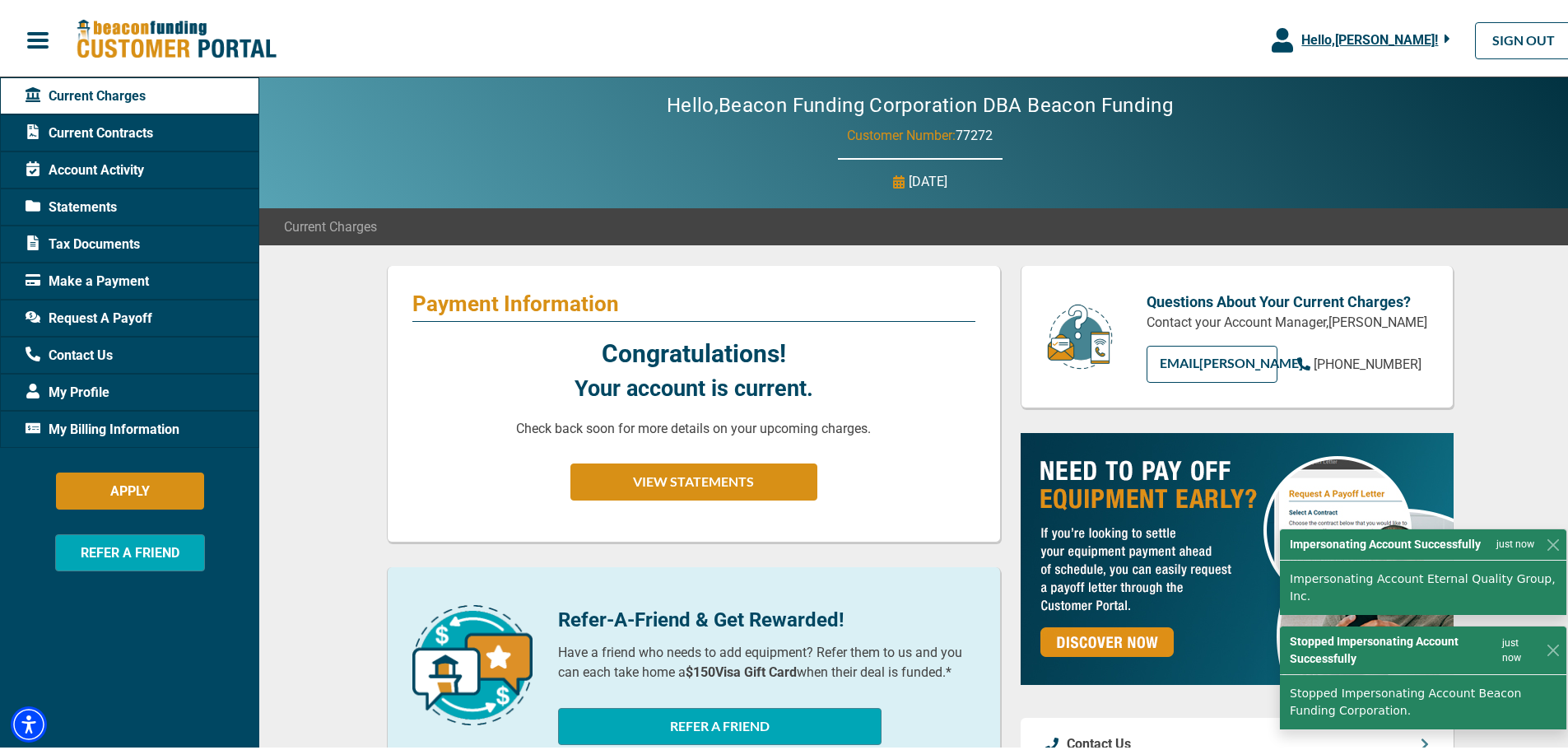
click at [1356, 34] on span "Hello, [PERSON_NAME] !" at bounding box center [1369, 36] width 137 height 16
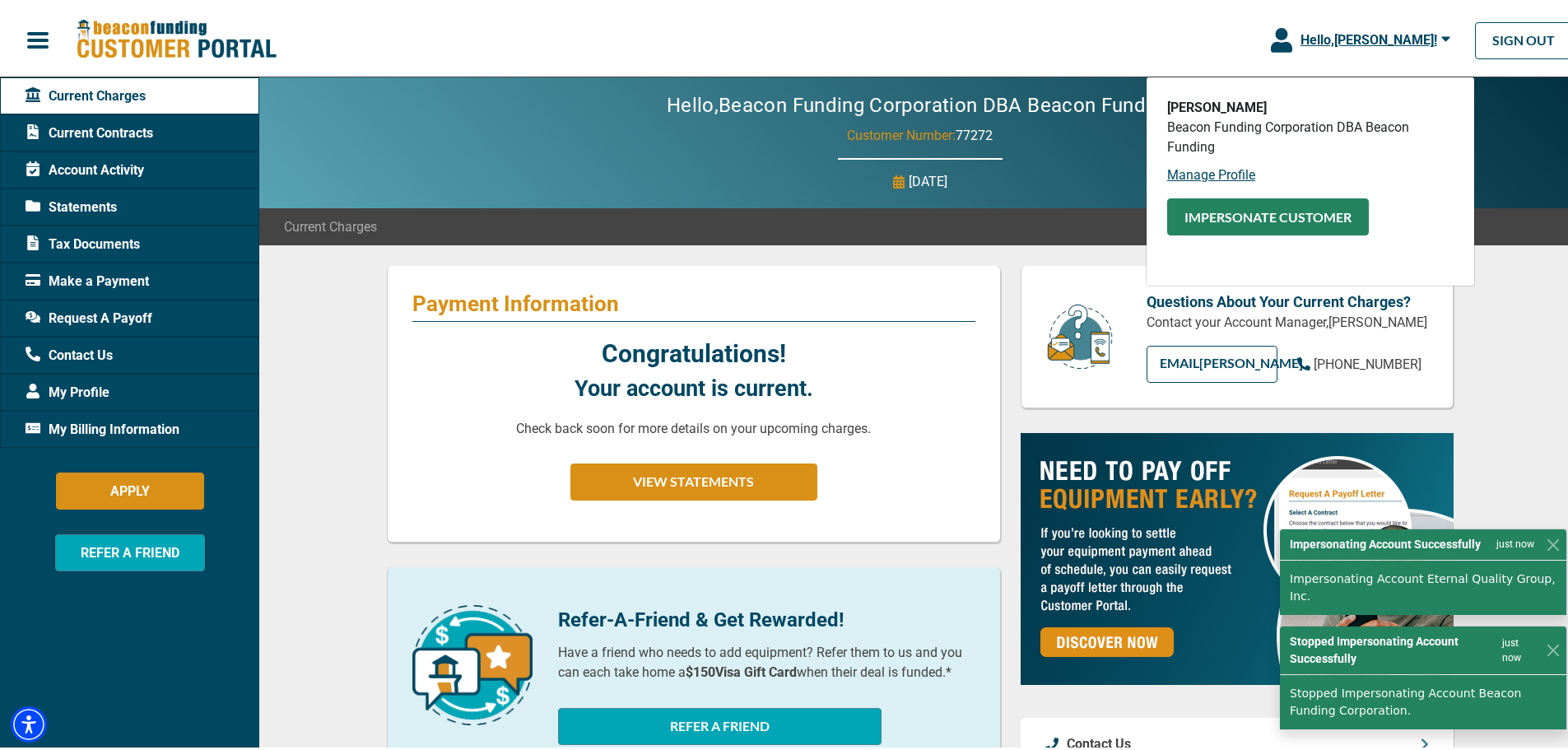
click at [1231, 230] on button "Impersonate Customer" at bounding box center [1268, 214] width 202 height 37
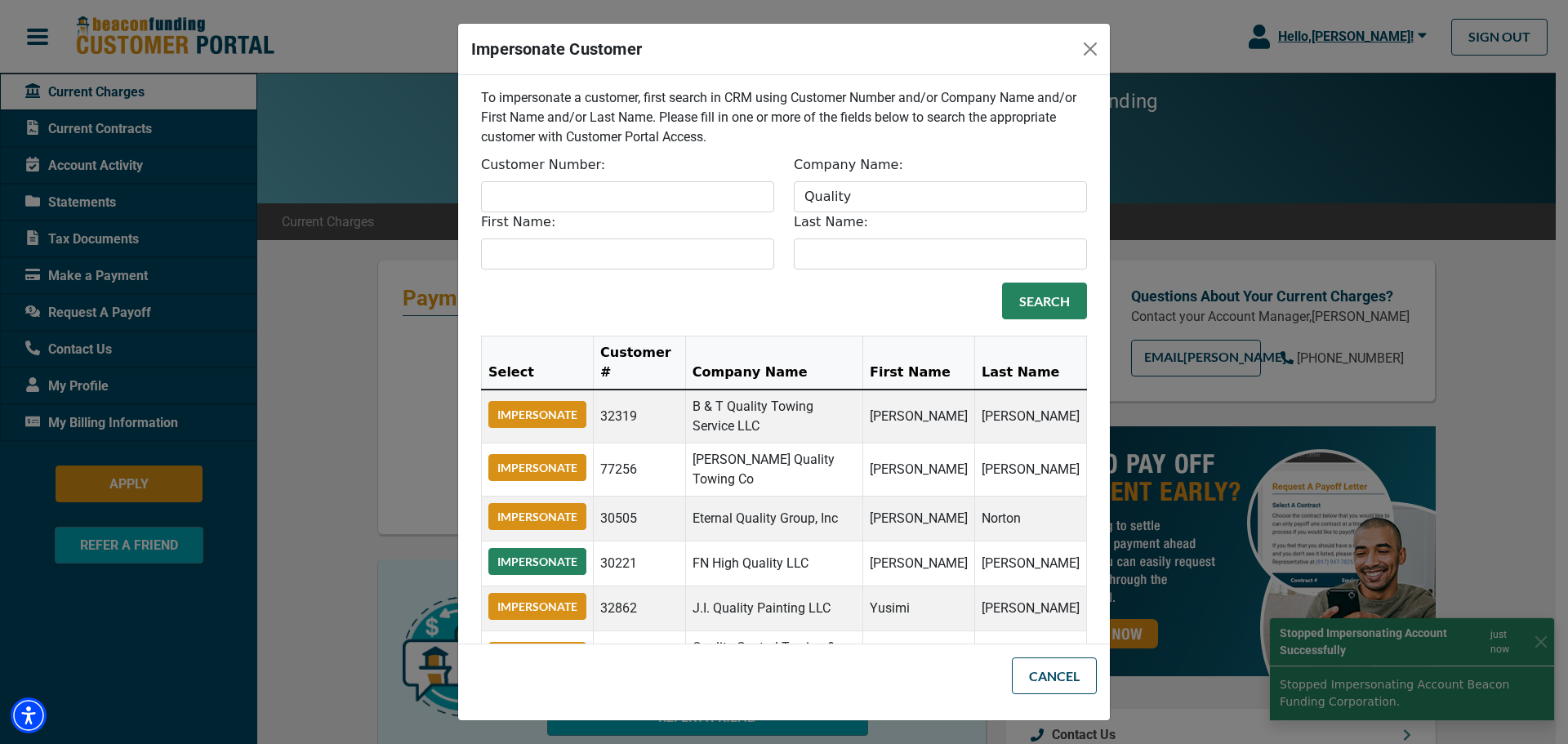
click at [539, 548] on button "Impersonate" at bounding box center [537, 562] width 98 height 27
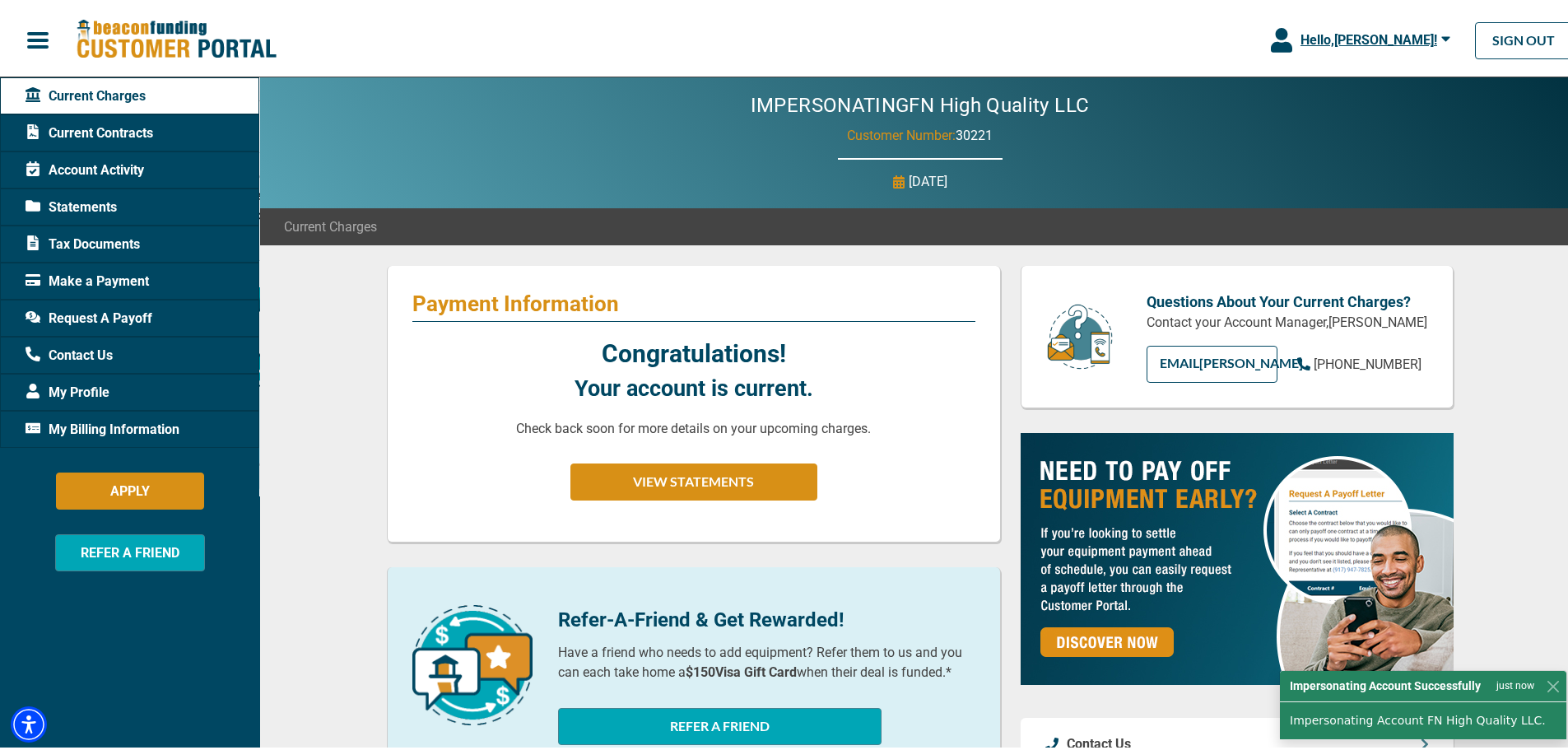
click at [1396, 35] on span "Hello, [PERSON_NAME] !" at bounding box center [1368, 36] width 137 height 16
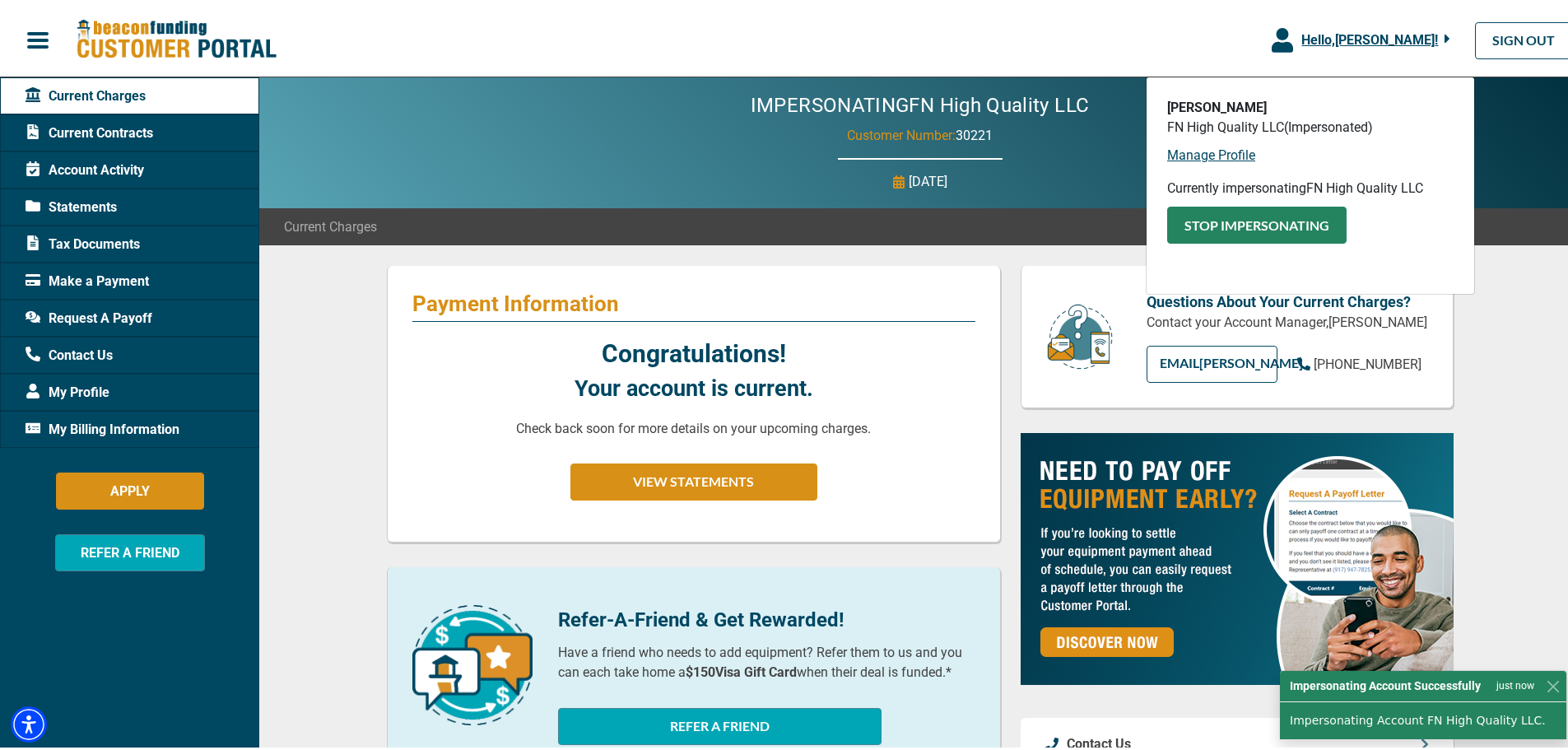
click at [1284, 232] on button "Stop Impersonating" at bounding box center [1257, 222] width 180 height 37
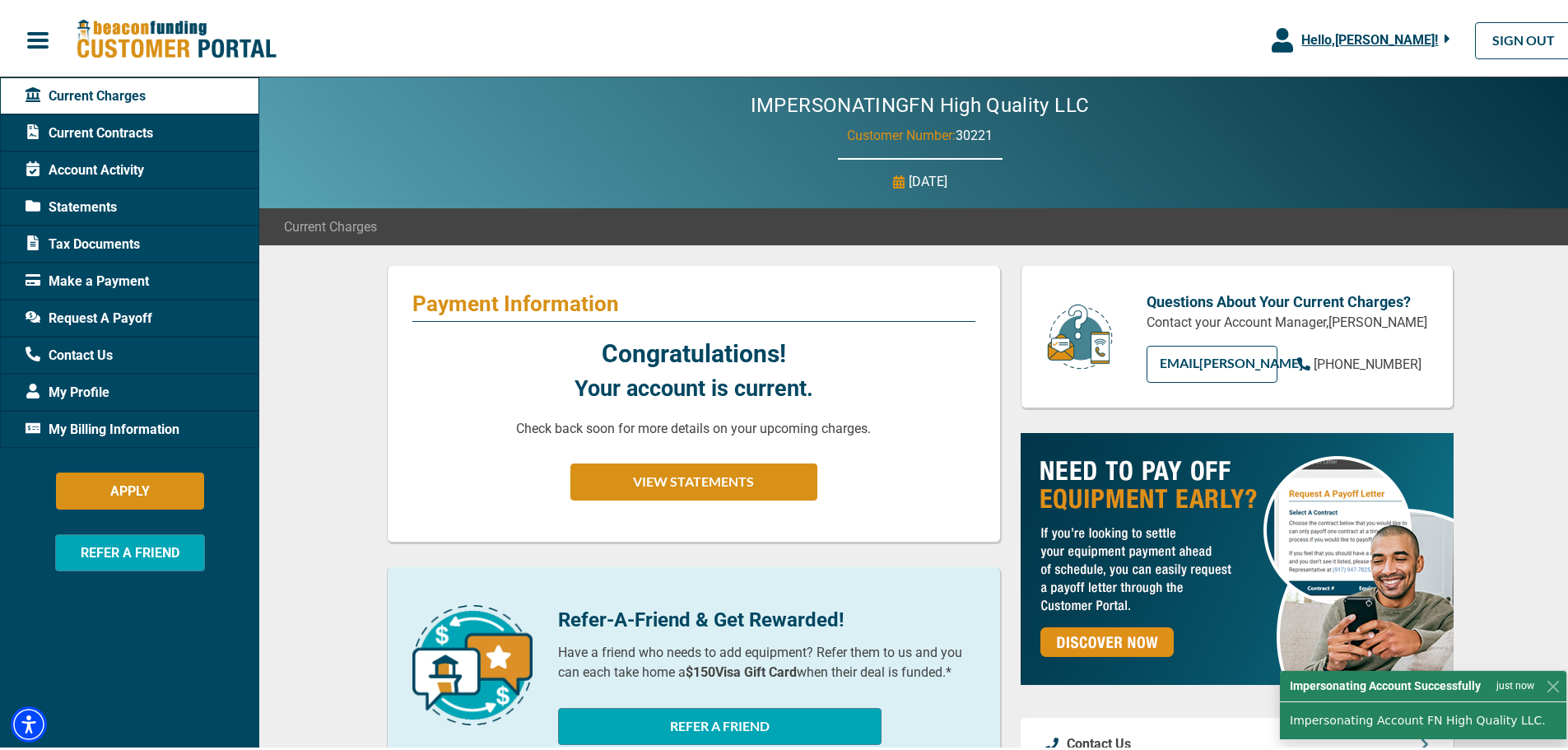
click at [1365, 29] on body "Skip to main Hello, Leonardo Tanoue ! Leonardo Tanoue FN High Quality LLC (Impe…" at bounding box center [790, 757] width 1580 height 1515
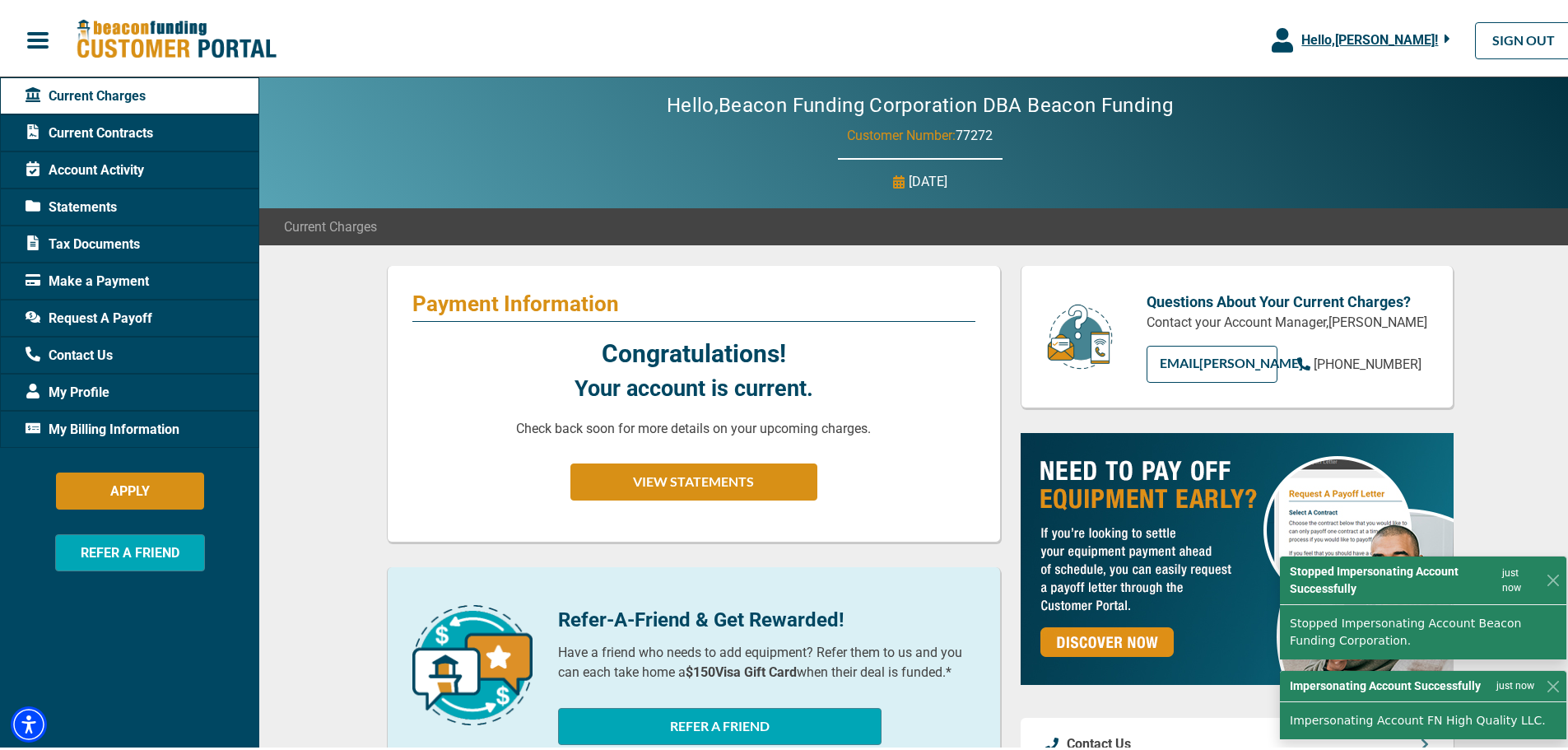
click at [1340, 52] on button "Hello, [PERSON_NAME] !" at bounding box center [1361, 37] width 228 height 74
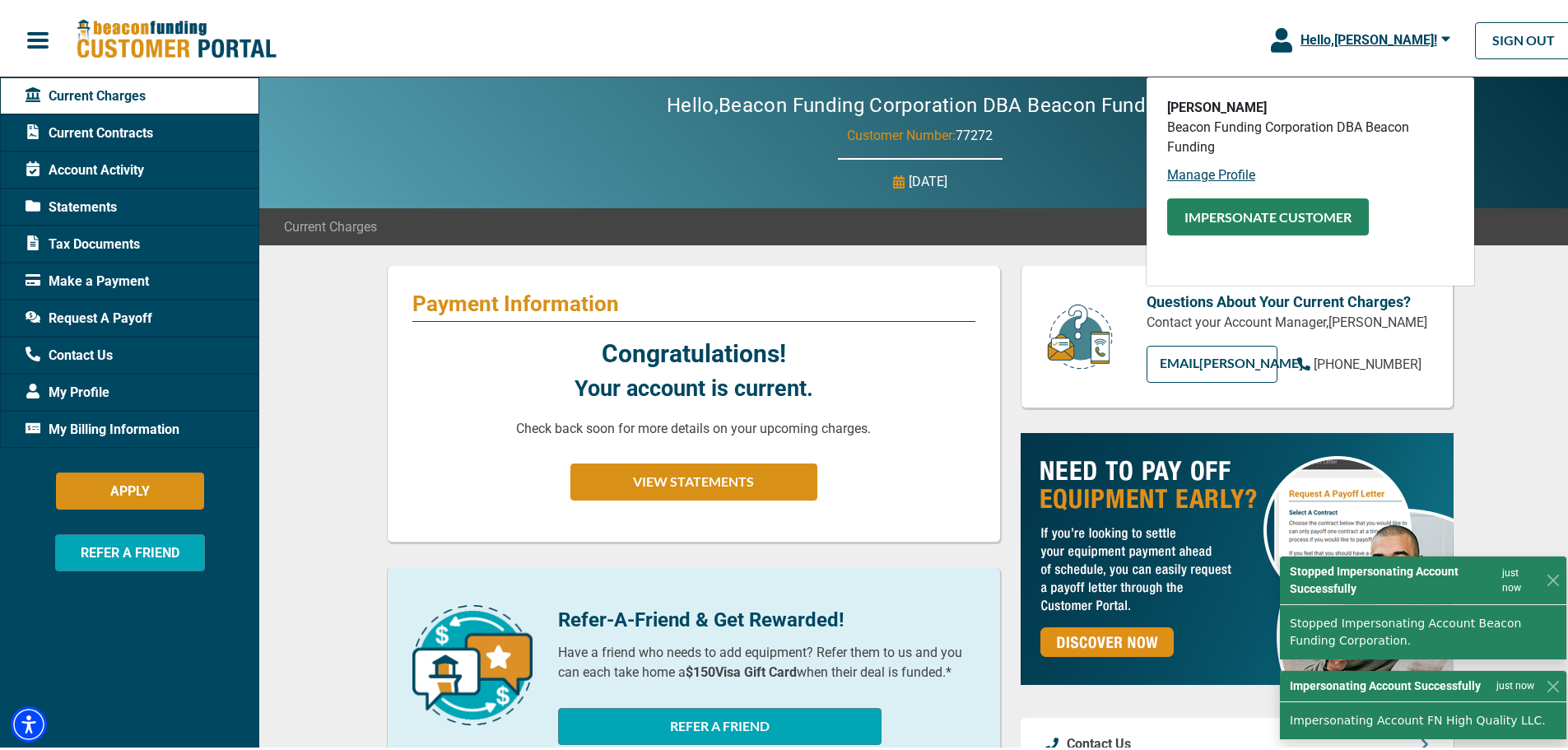
click at [1285, 207] on button "Impersonate Customer" at bounding box center [1268, 214] width 202 height 37
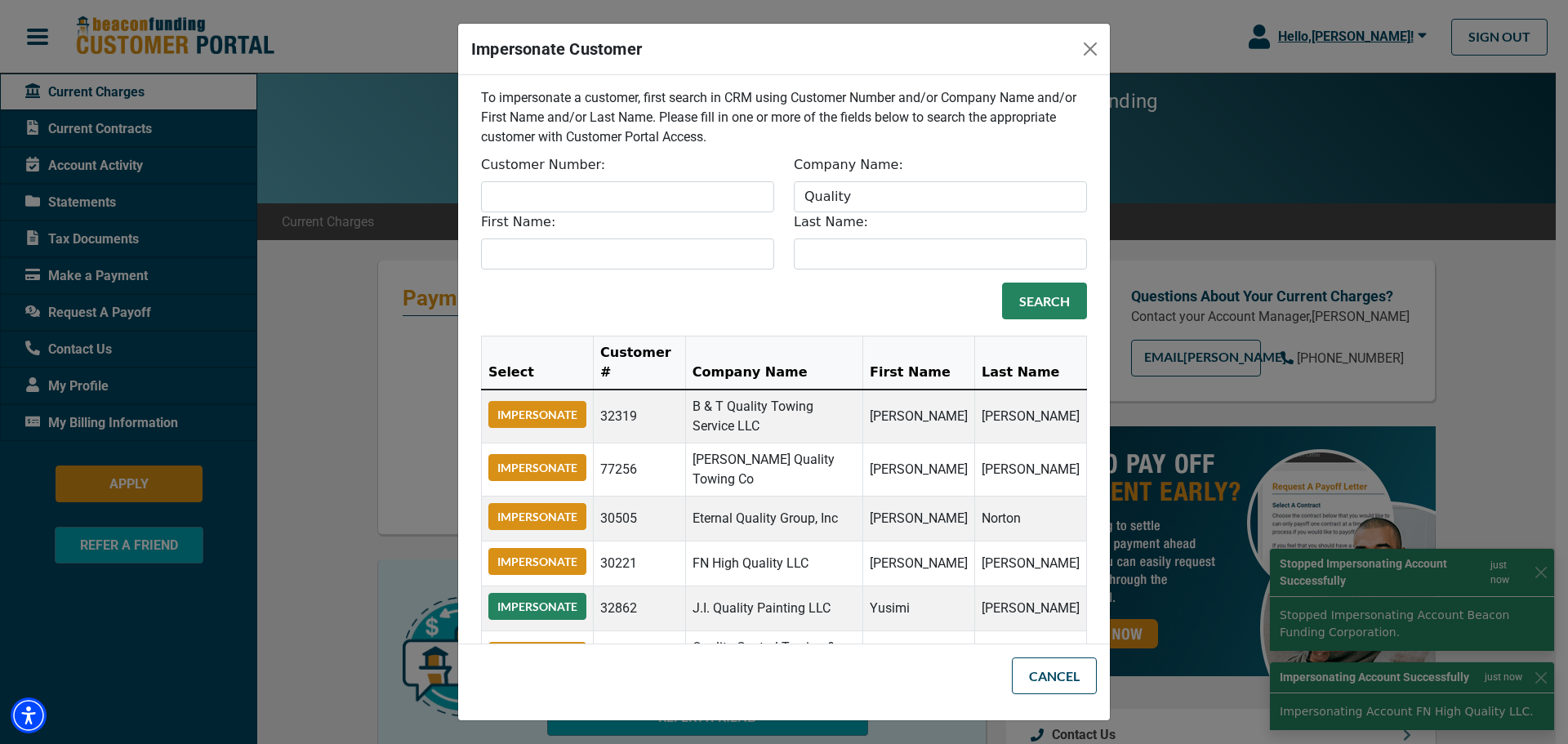
click at [552, 596] on button "Impersonate" at bounding box center [537, 606] width 98 height 27
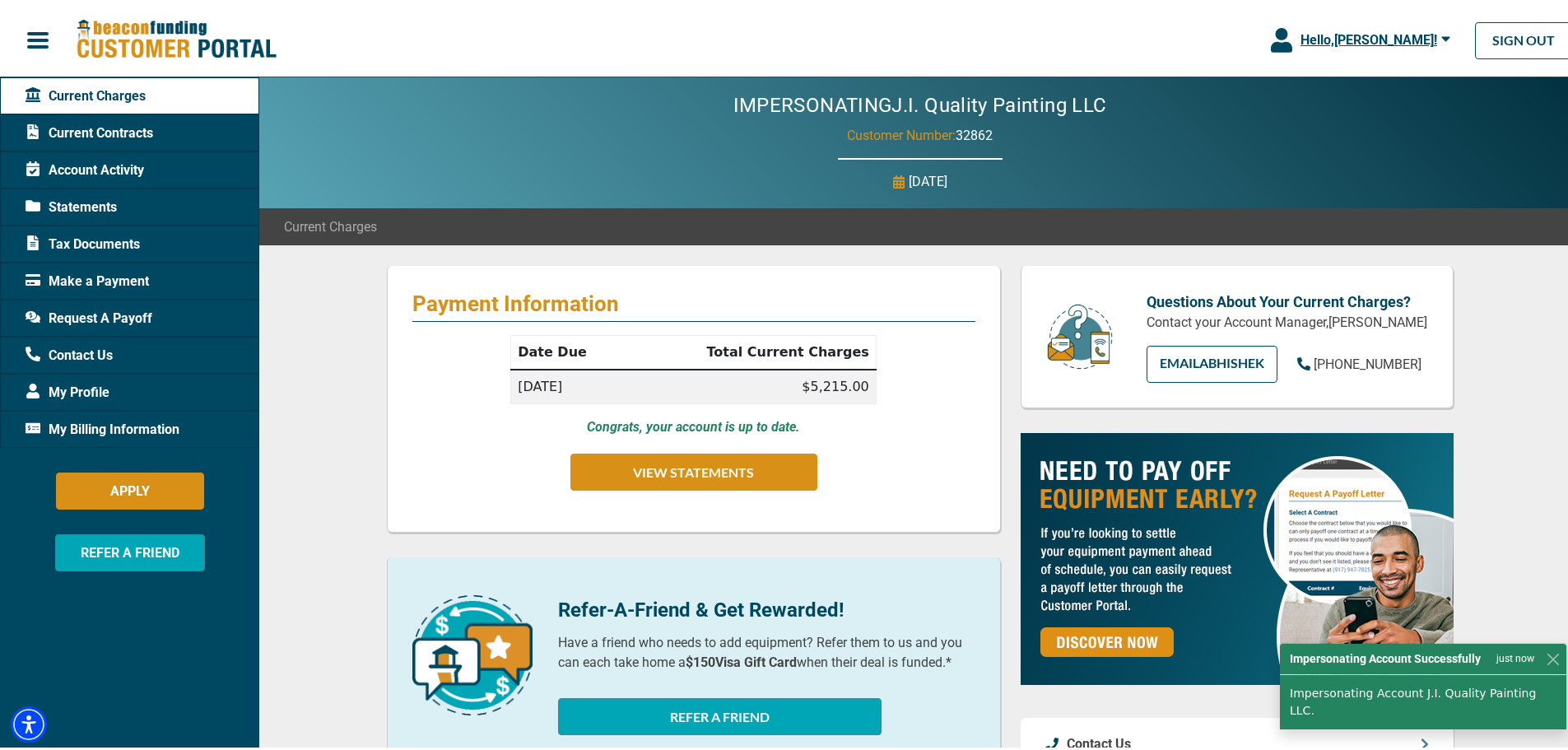
click at [1330, 44] on div "Hello, [PERSON_NAME] !" at bounding box center [1371, 38] width 158 height 20
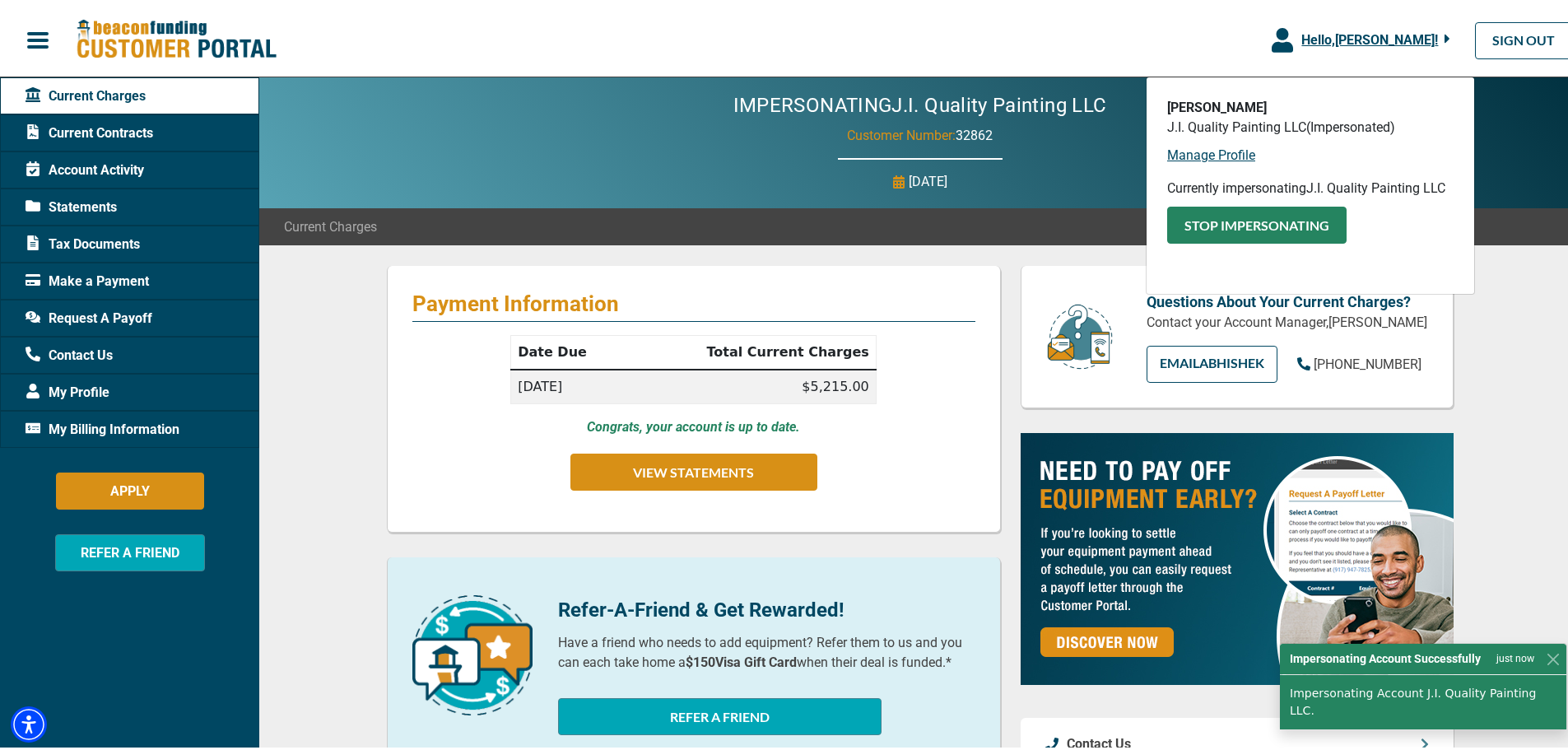
click at [1241, 221] on button "Stop Impersonating" at bounding box center [1257, 222] width 180 height 37
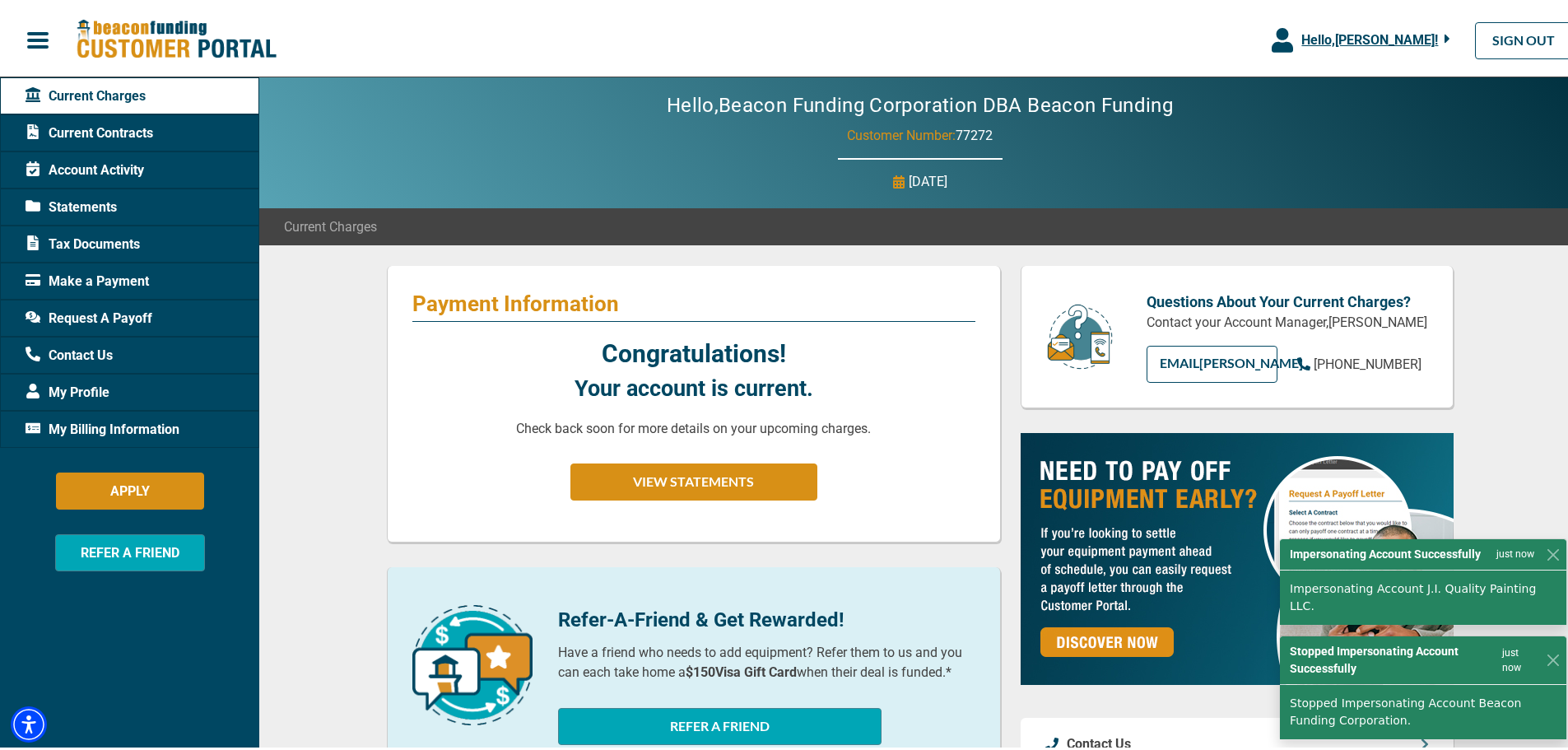
click at [1339, 37] on span "Hello, [PERSON_NAME] !" at bounding box center [1369, 36] width 137 height 16
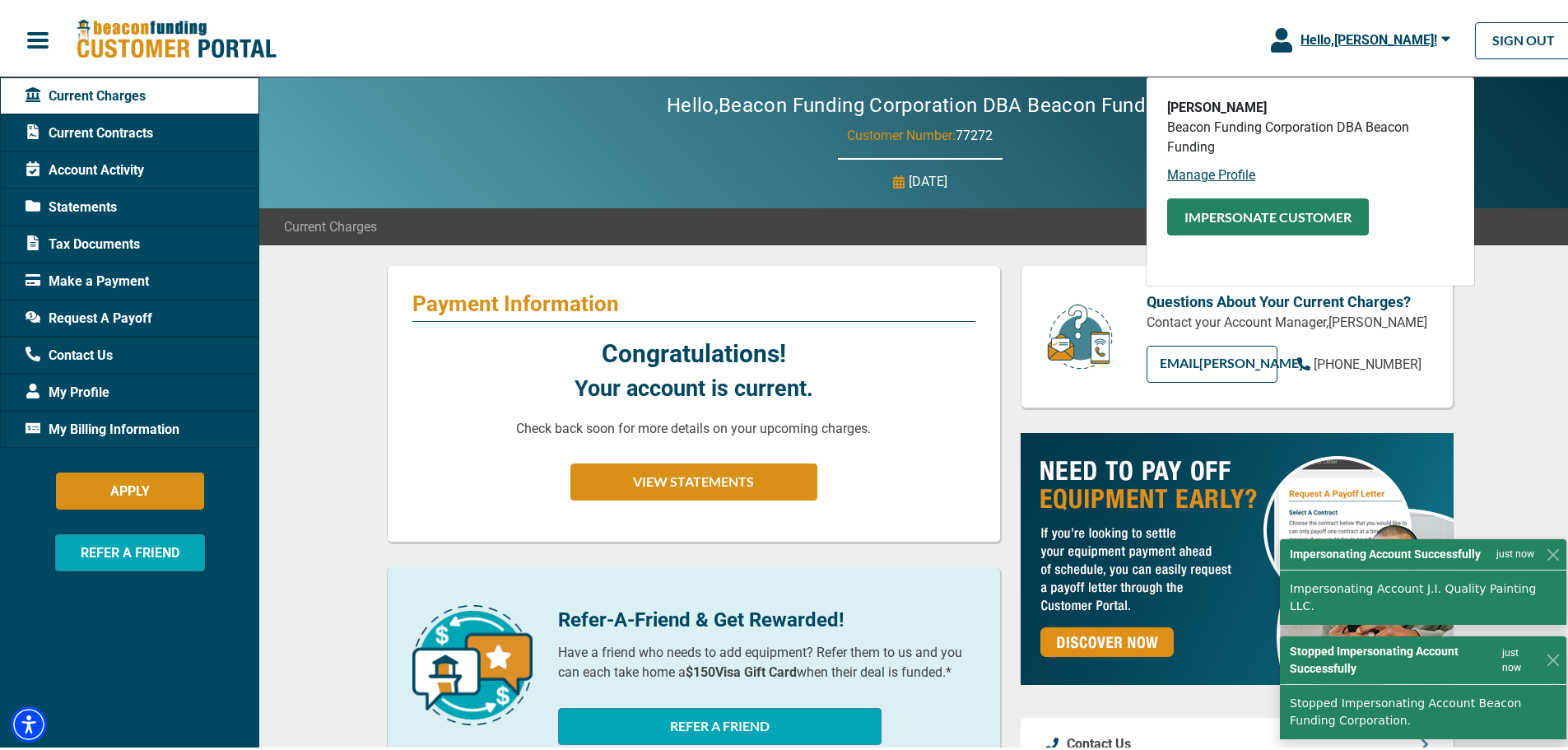
click at [1253, 207] on button "Impersonate Customer" at bounding box center [1268, 214] width 202 height 37
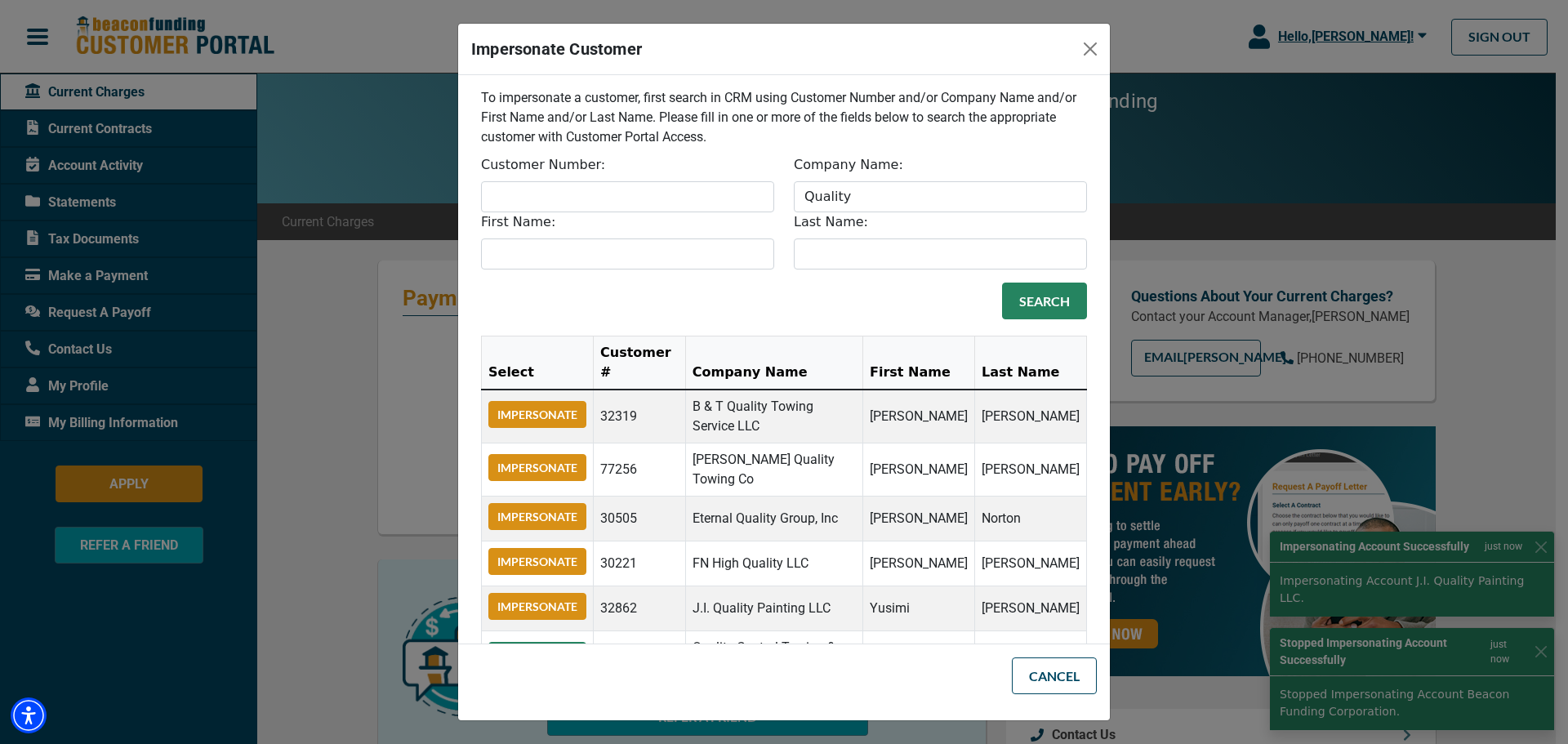
click at [554, 642] on button "Impersonate" at bounding box center [537, 656] width 98 height 27
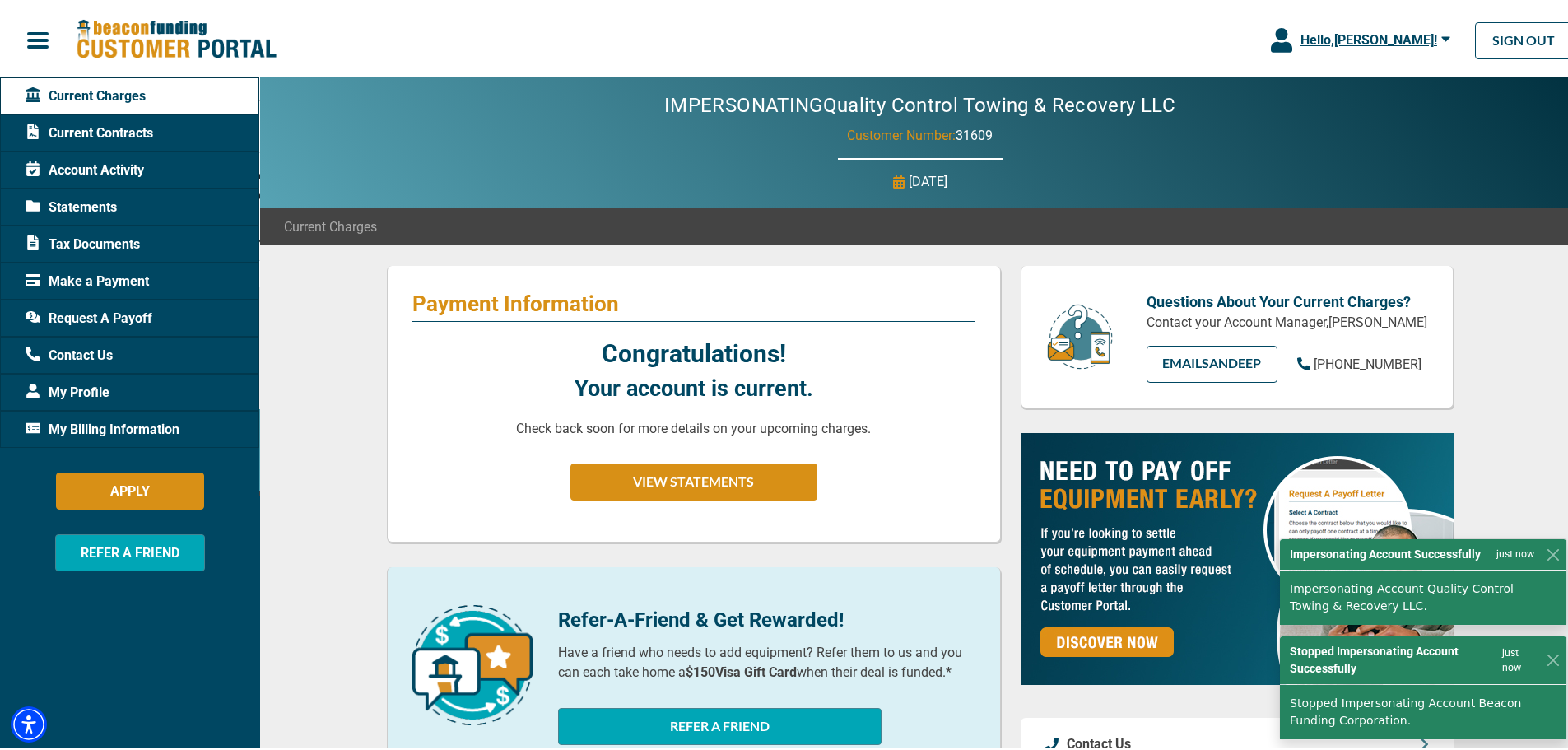
click at [1348, 34] on span "Hello, [PERSON_NAME] !" at bounding box center [1368, 36] width 137 height 16
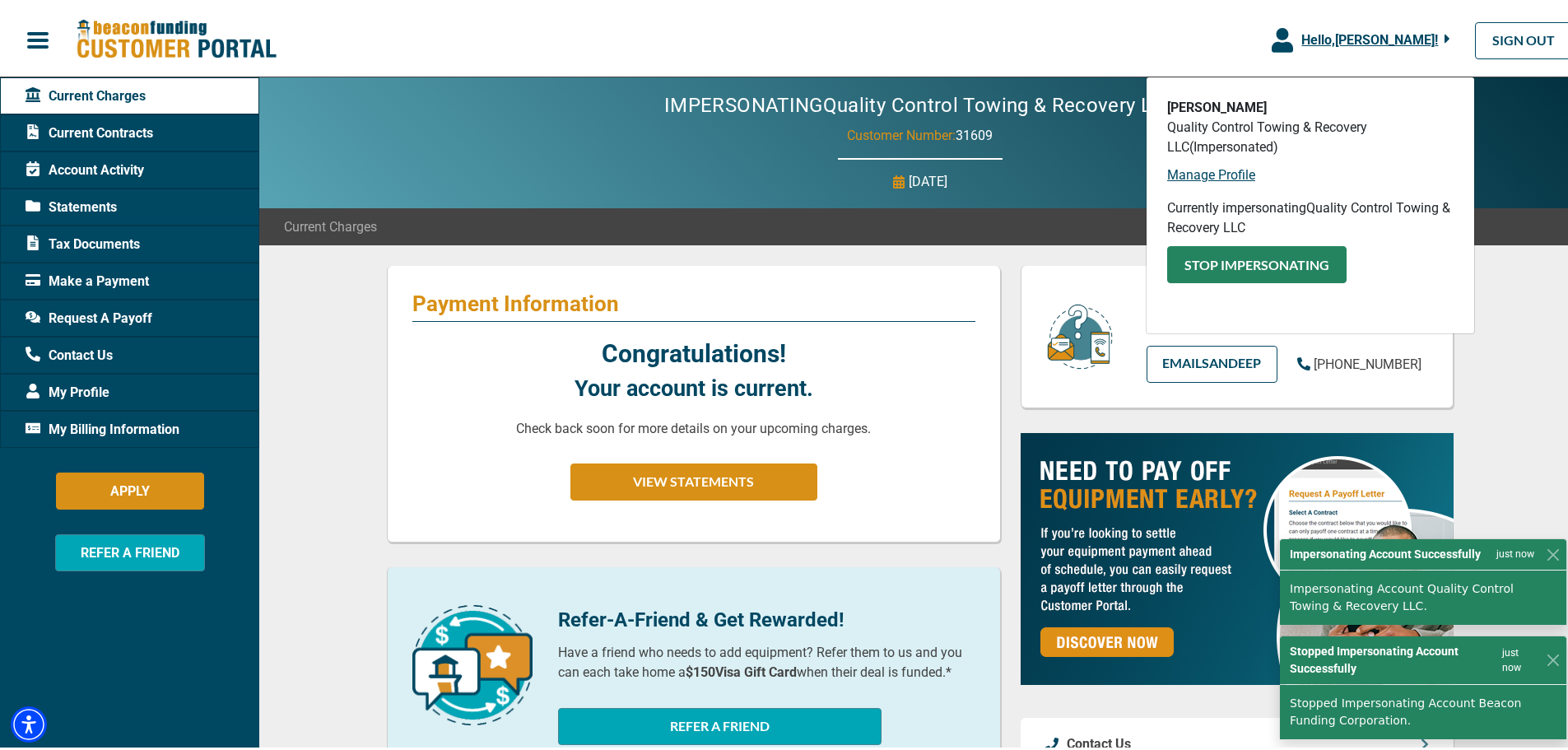
click at [1237, 262] on button "Stop Impersonating" at bounding box center [1257, 262] width 180 height 37
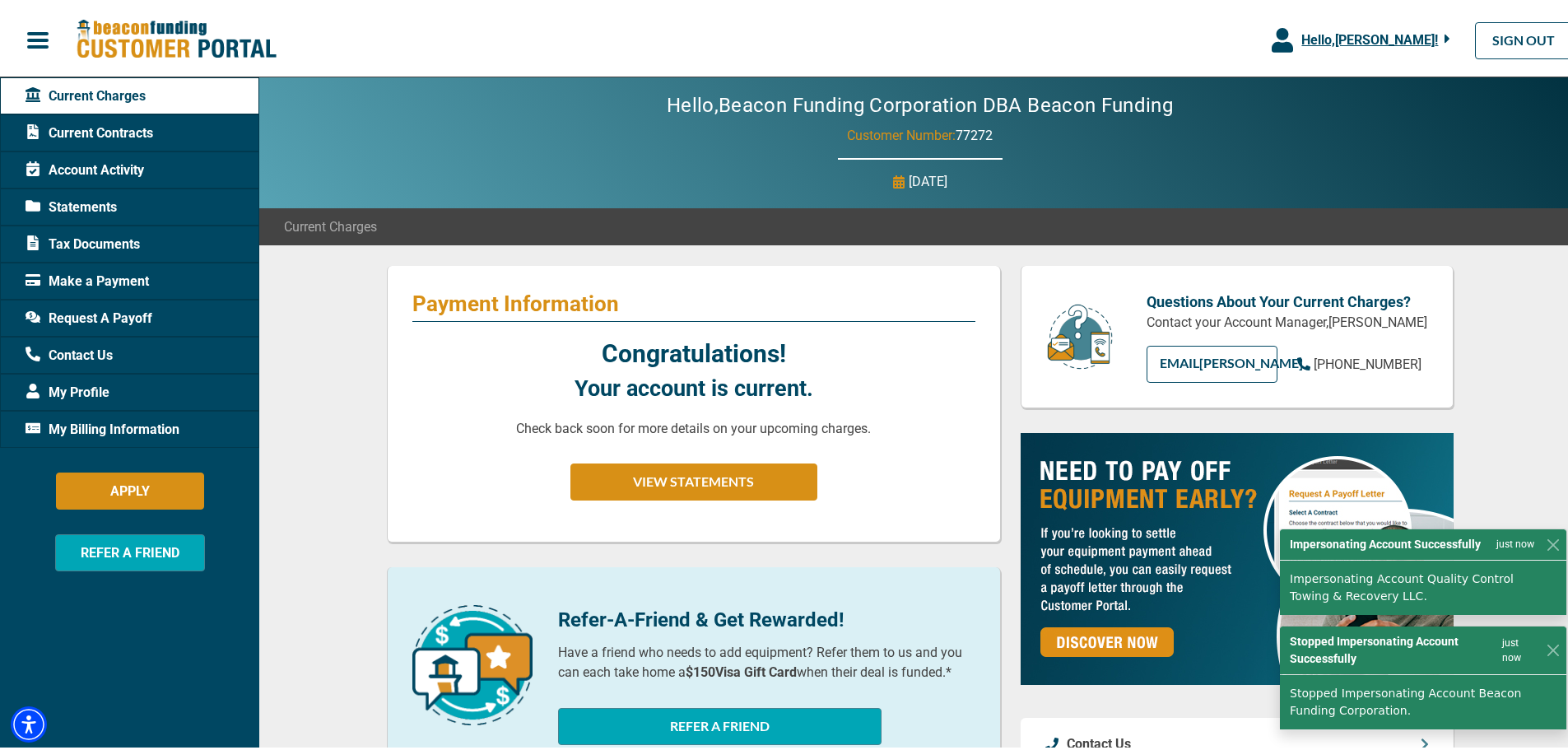
click at [1336, 38] on span "Hello, [PERSON_NAME] !" at bounding box center [1369, 36] width 137 height 16
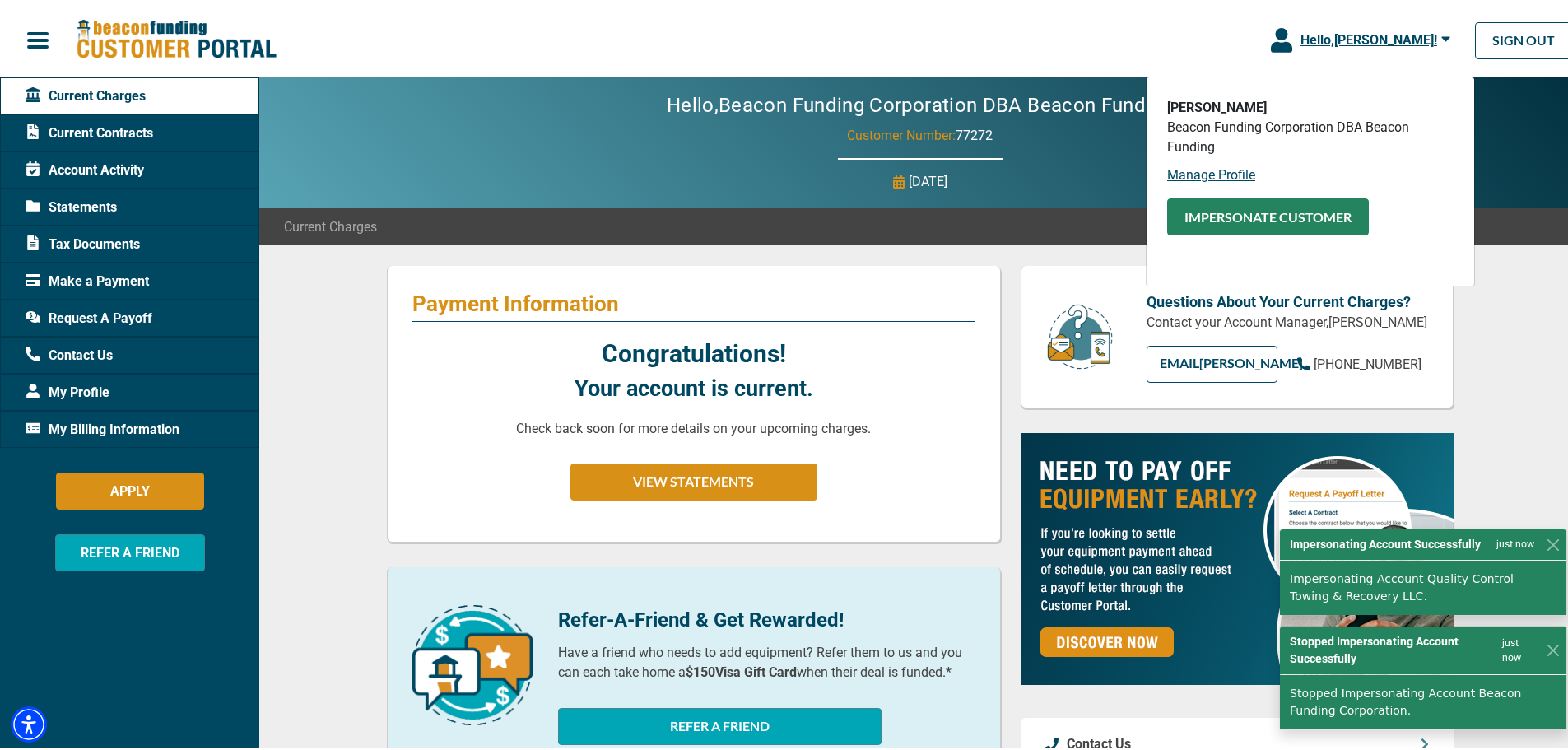
click at [1236, 220] on button "Impersonate Customer" at bounding box center [1268, 214] width 202 height 37
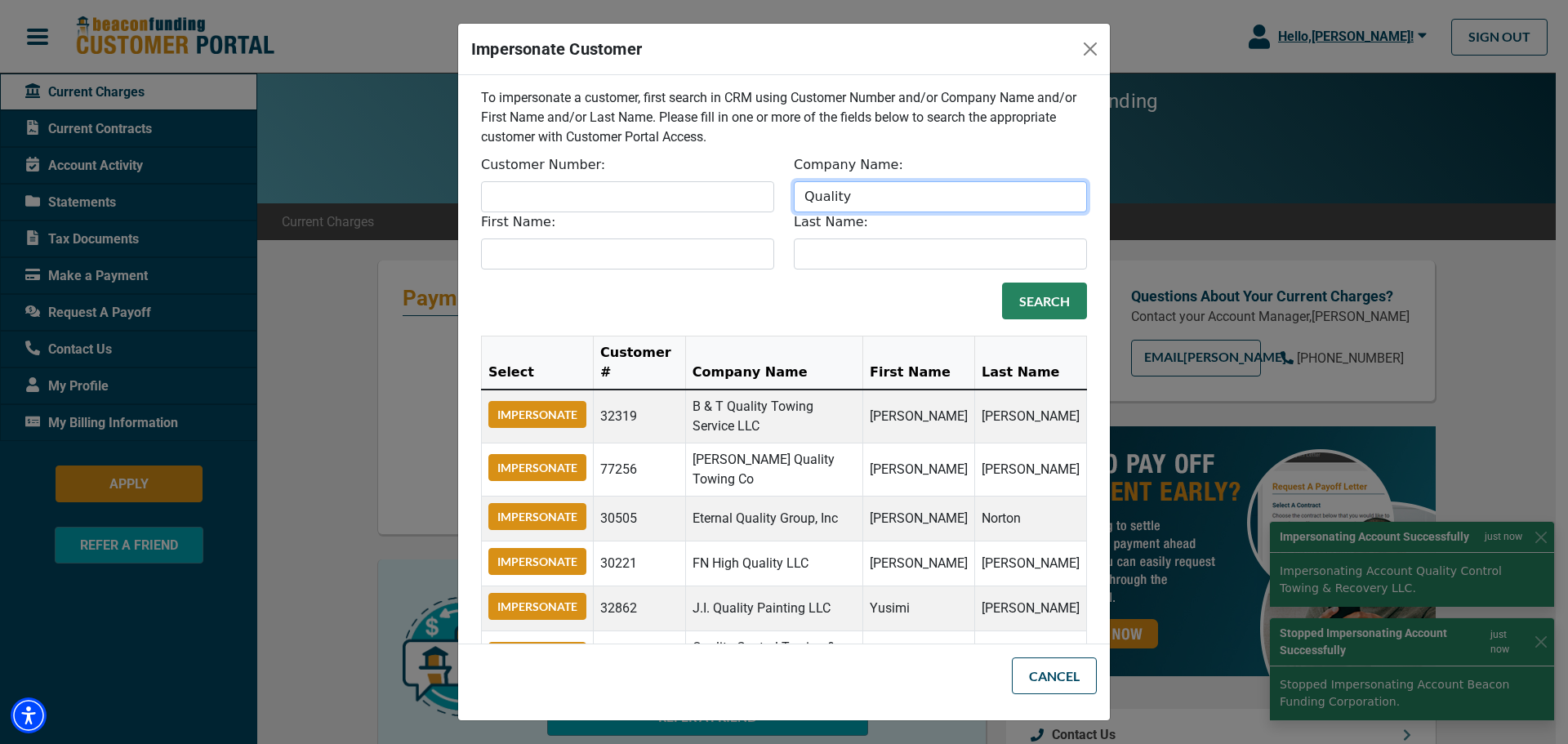
click at [865, 204] on input "Quality" at bounding box center [941, 197] width 293 height 31
drag, startPoint x: 867, startPoint y: 202, endPoint x: 722, endPoint y: 202, distance: 145.0
click at [763, 202] on div "Customer Number: Company Name: Quality First Name: Last Name:" at bounding box center [784, 212] width 626 height 115
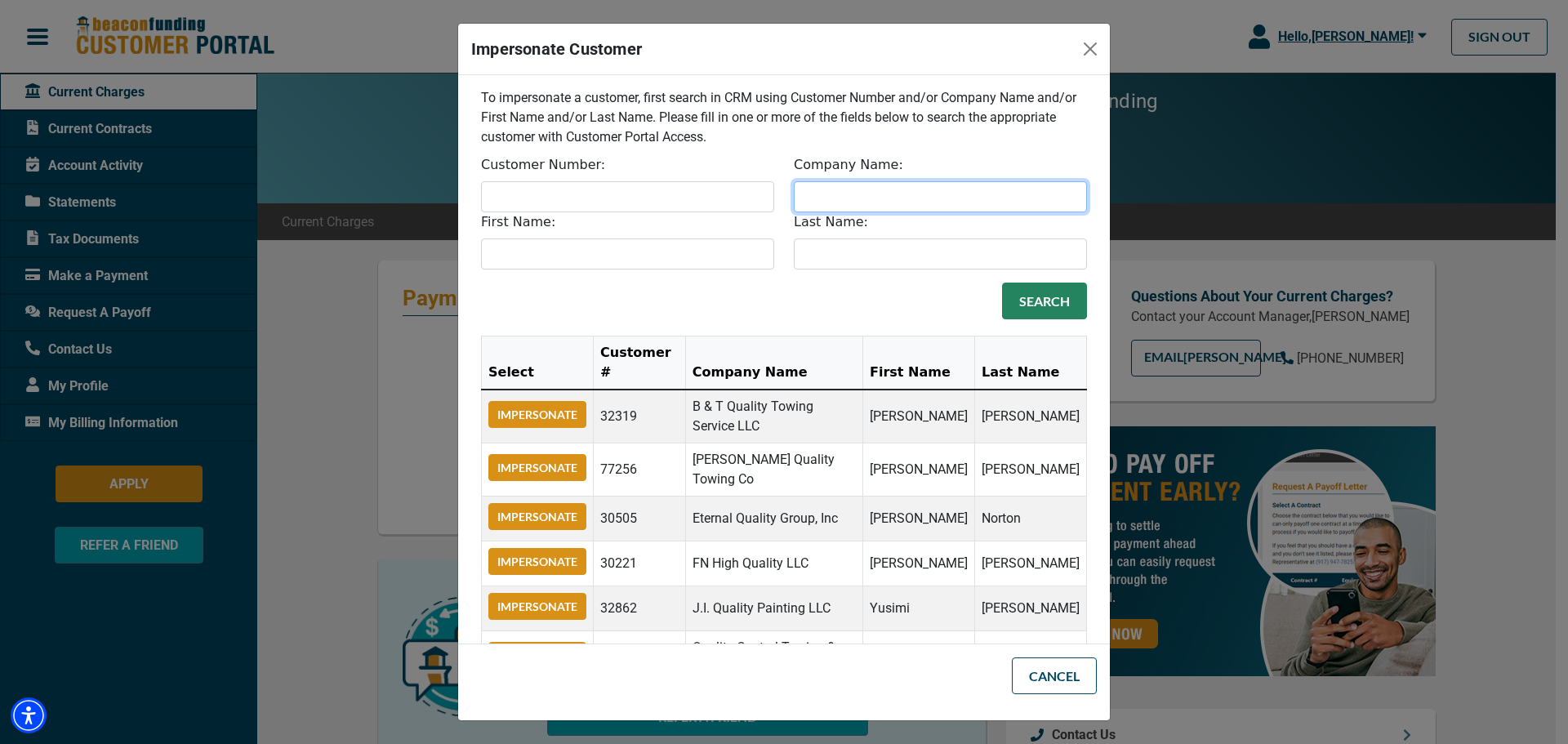
click at [924, 206] on input "Company Name:" at bounding box center [941, 197] width 293 height 31
paste input "Quality Towing"
type input "Quality Towing"
click at [1023, 301] on button "Search" at bounding box center [1044, 301] width 85 height 36
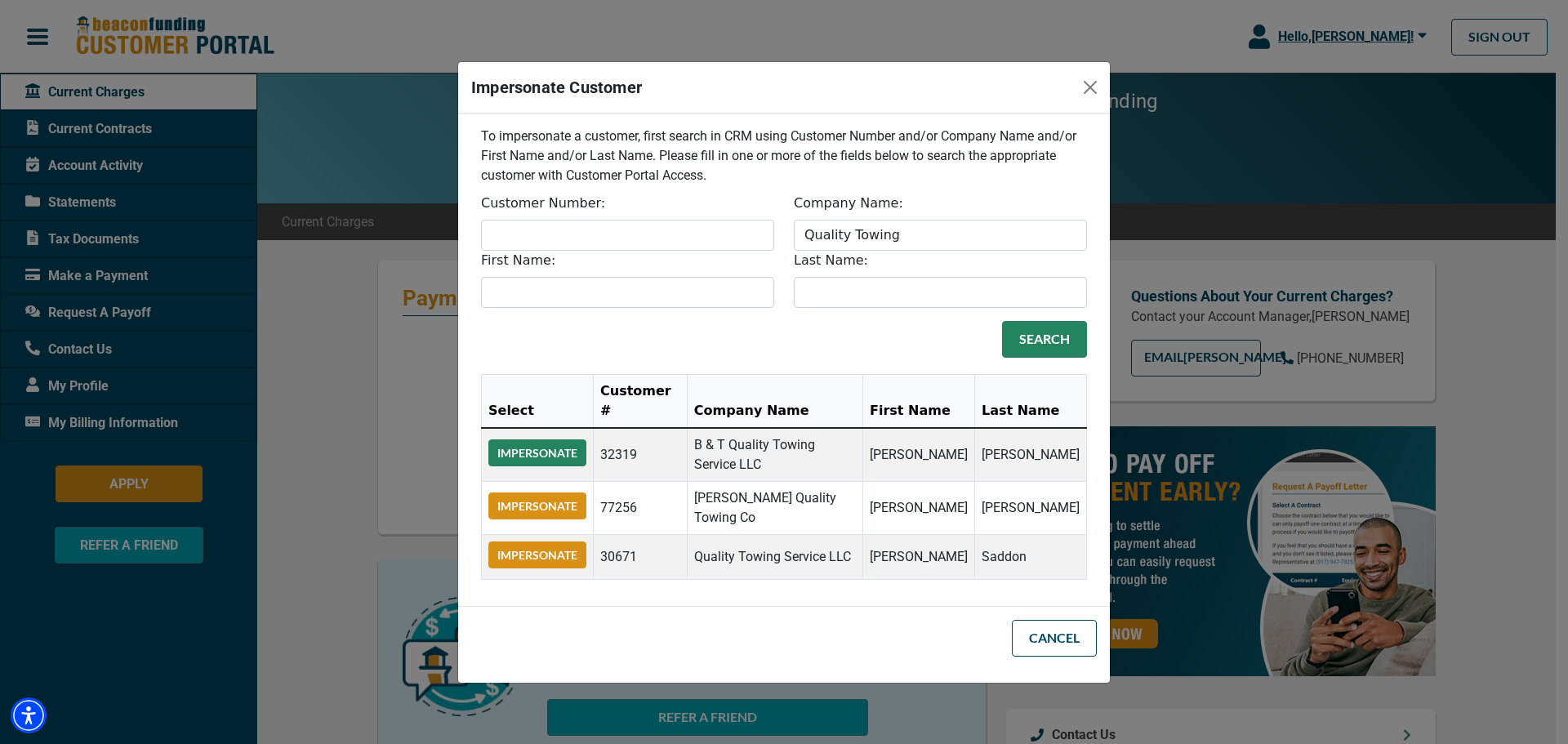
click at [556, 459] on button "Impersonate" at bounding box center [537, 454] width 98 height 27
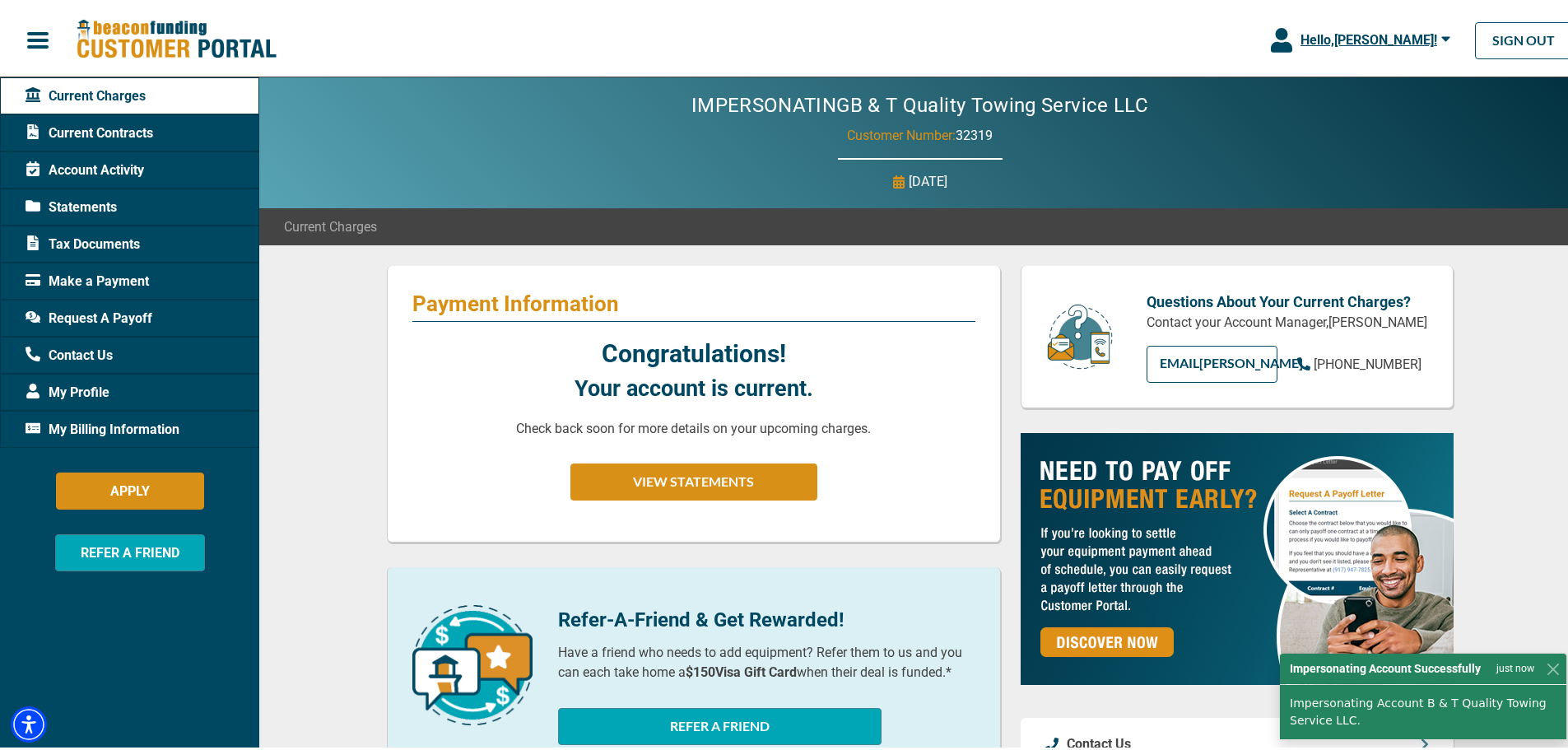
click at [1340, 33] on span "Hello, [PERSON_NAME] !" at bounding box center [1368, 36] width 137 height 16
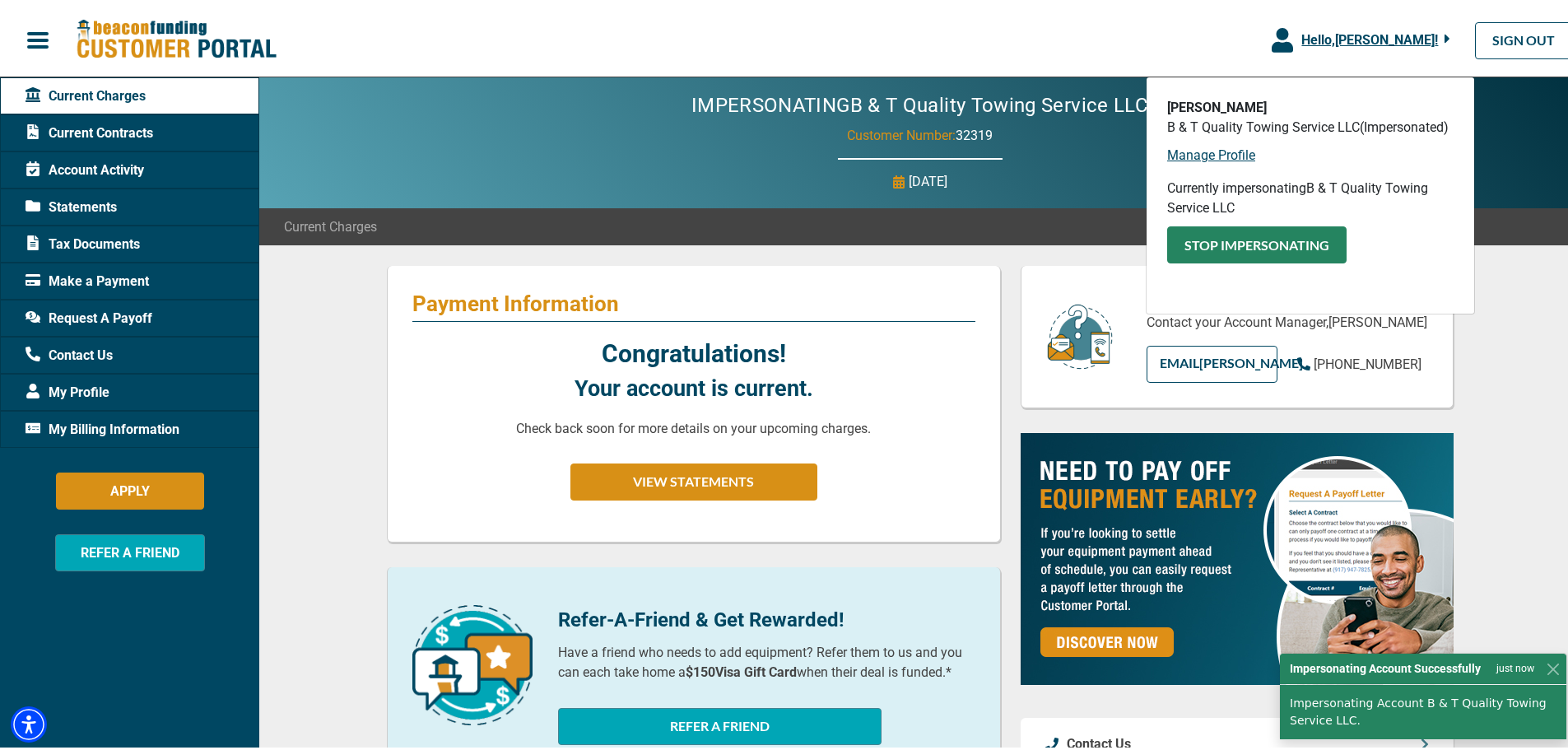
click at [1250, 243] on button "Stop Impersonating" at bounding box center [1257, 241] width 180 height 37
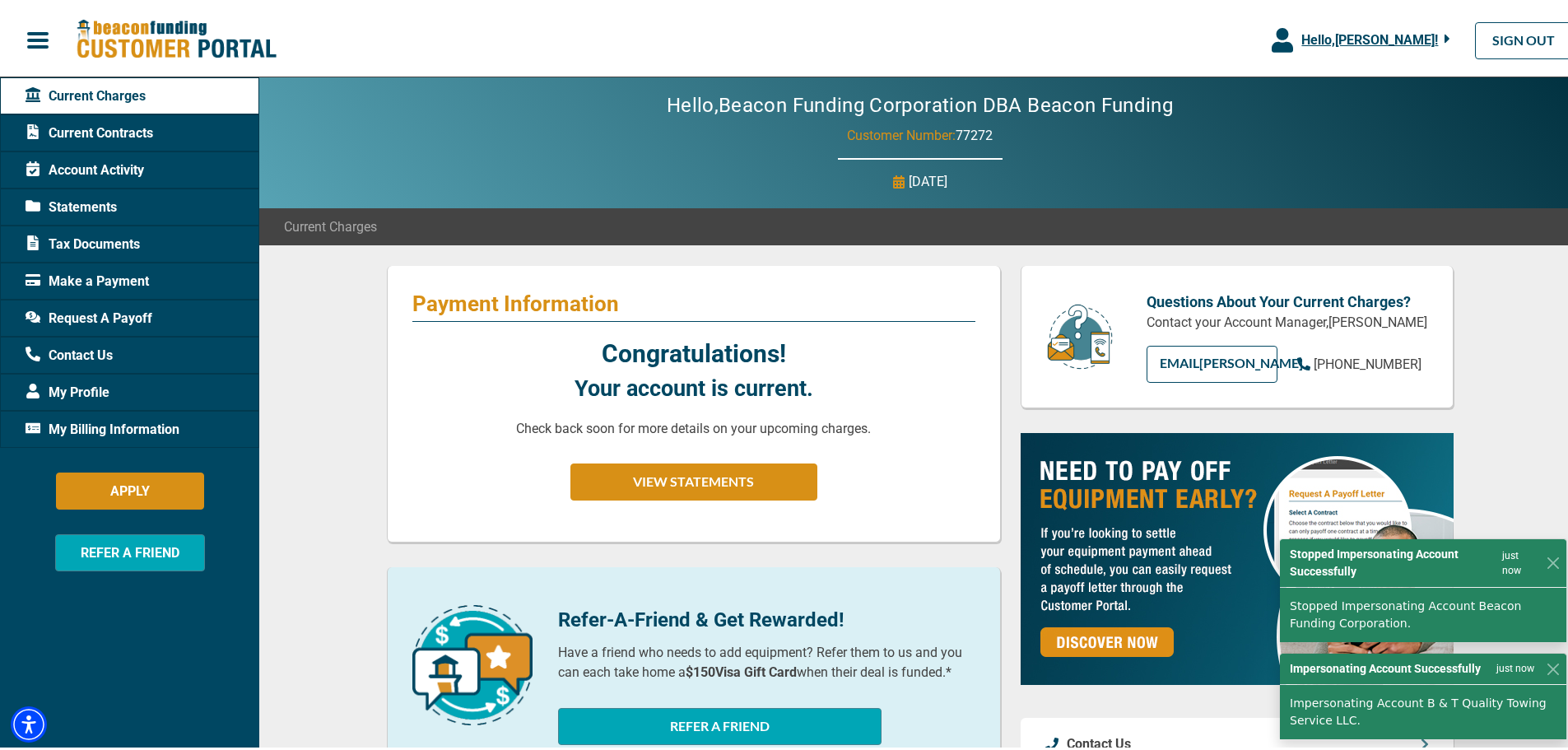
click at [1340, 28] on span "Hello, [PERSON_NAME] !" at bounding box center [1369, 36] width 137 height 16
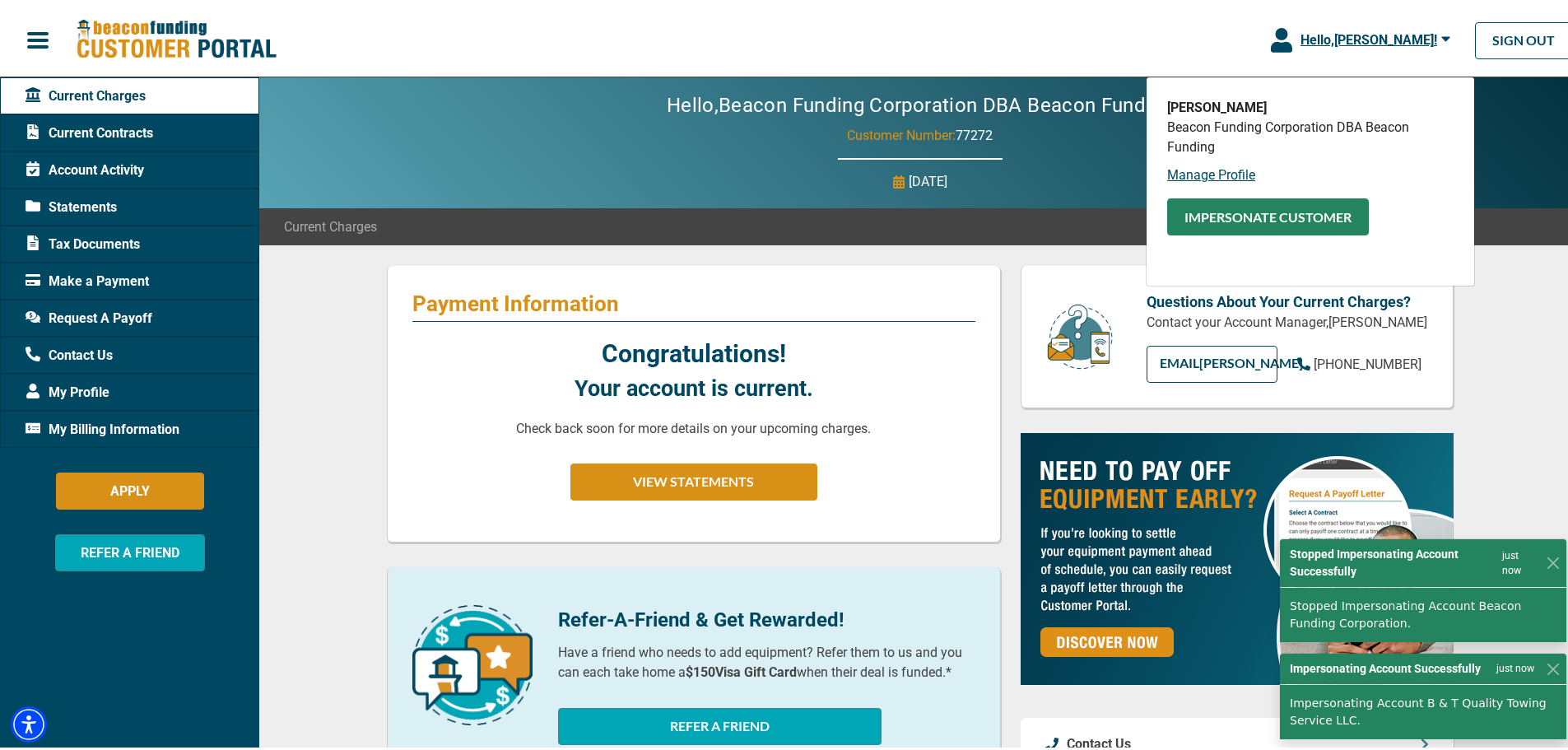
click at [1269, 212] on button "Impersonate Customer" at bounding box center [1268, 214] width 202 height 37
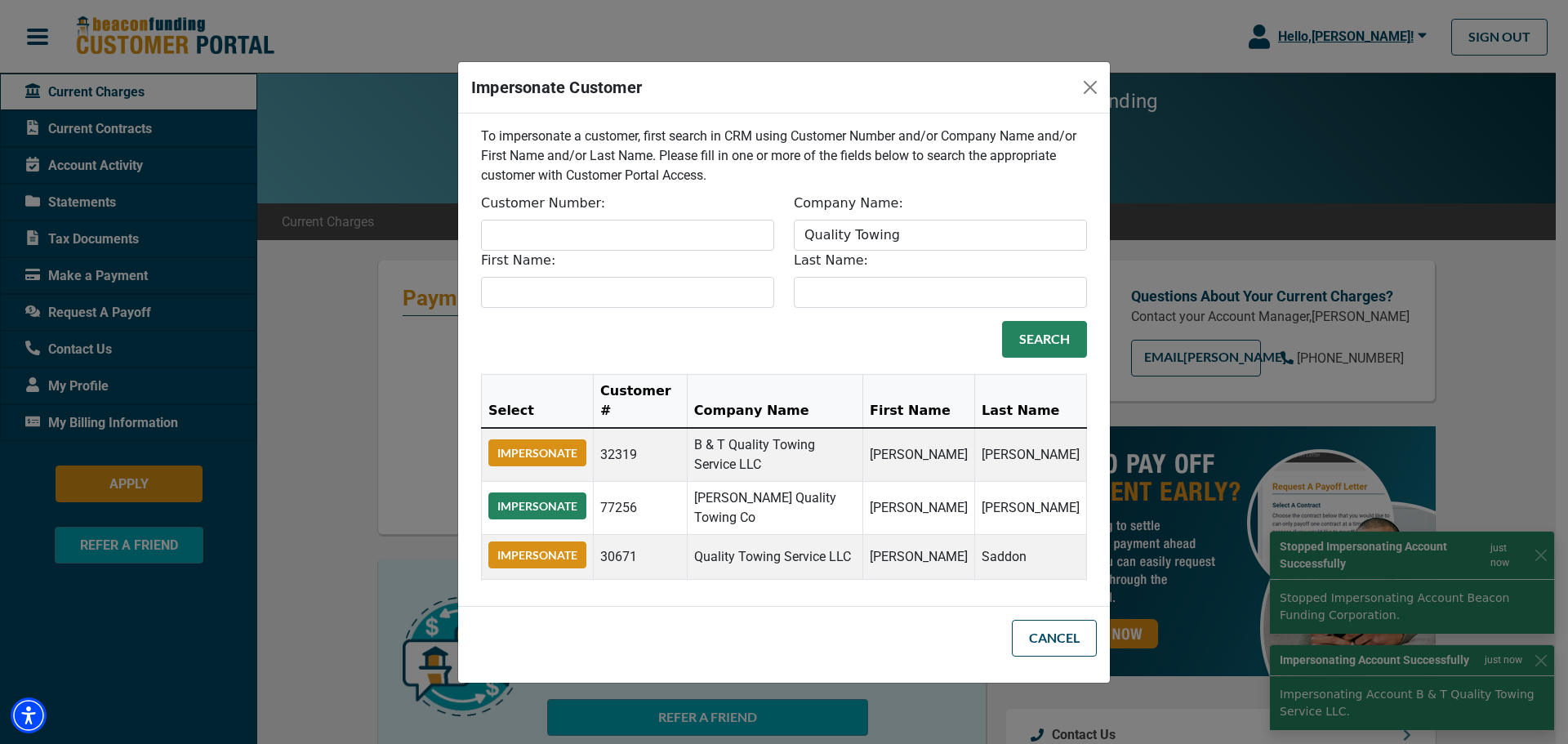
click at [530, 493] on button "Impersonate" at bounding box center [537, 506] width 98 height 27
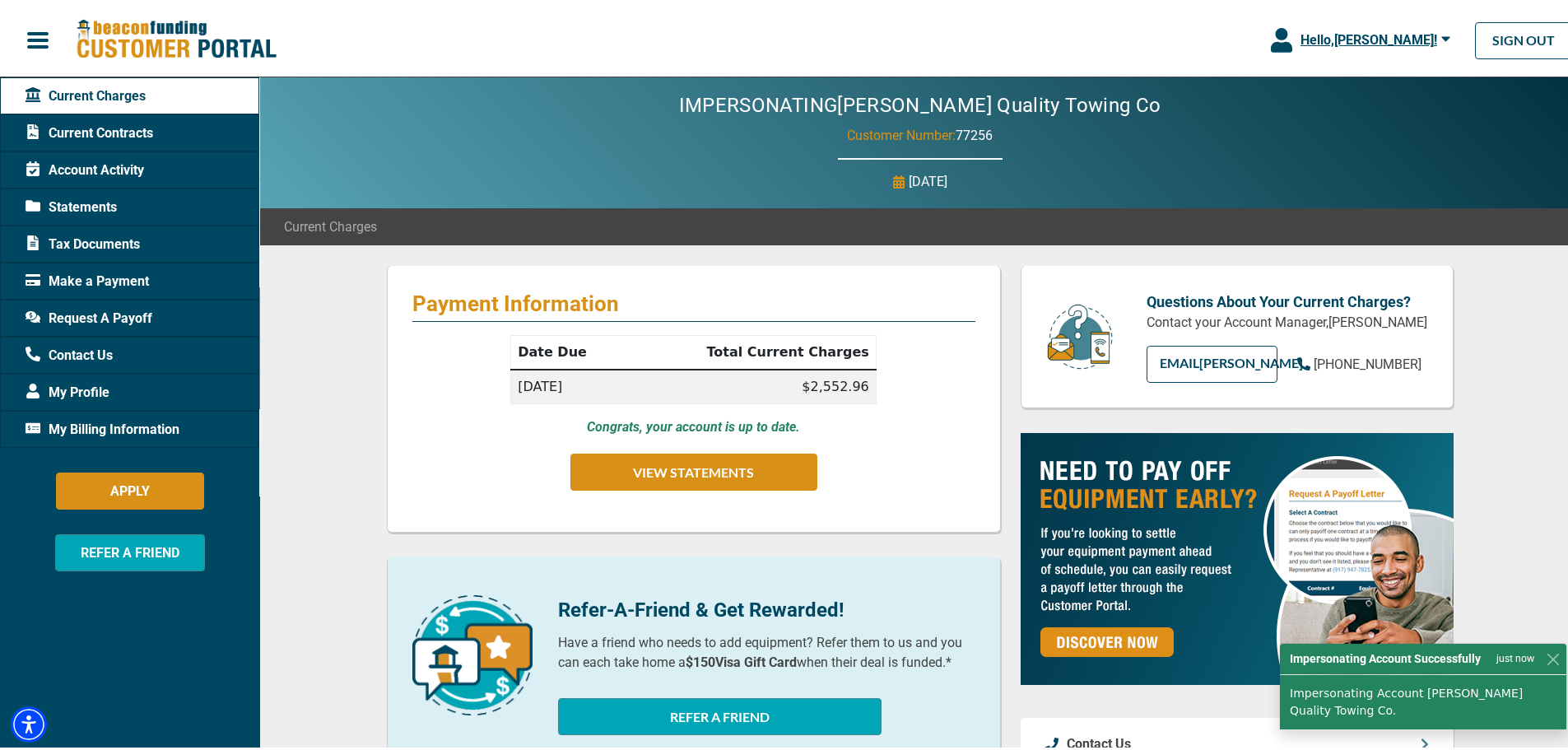
click at [1343, 46] on button "Hello, [PERSON_NAME] !" at bounding box center [1360, 37] width 228 height 74
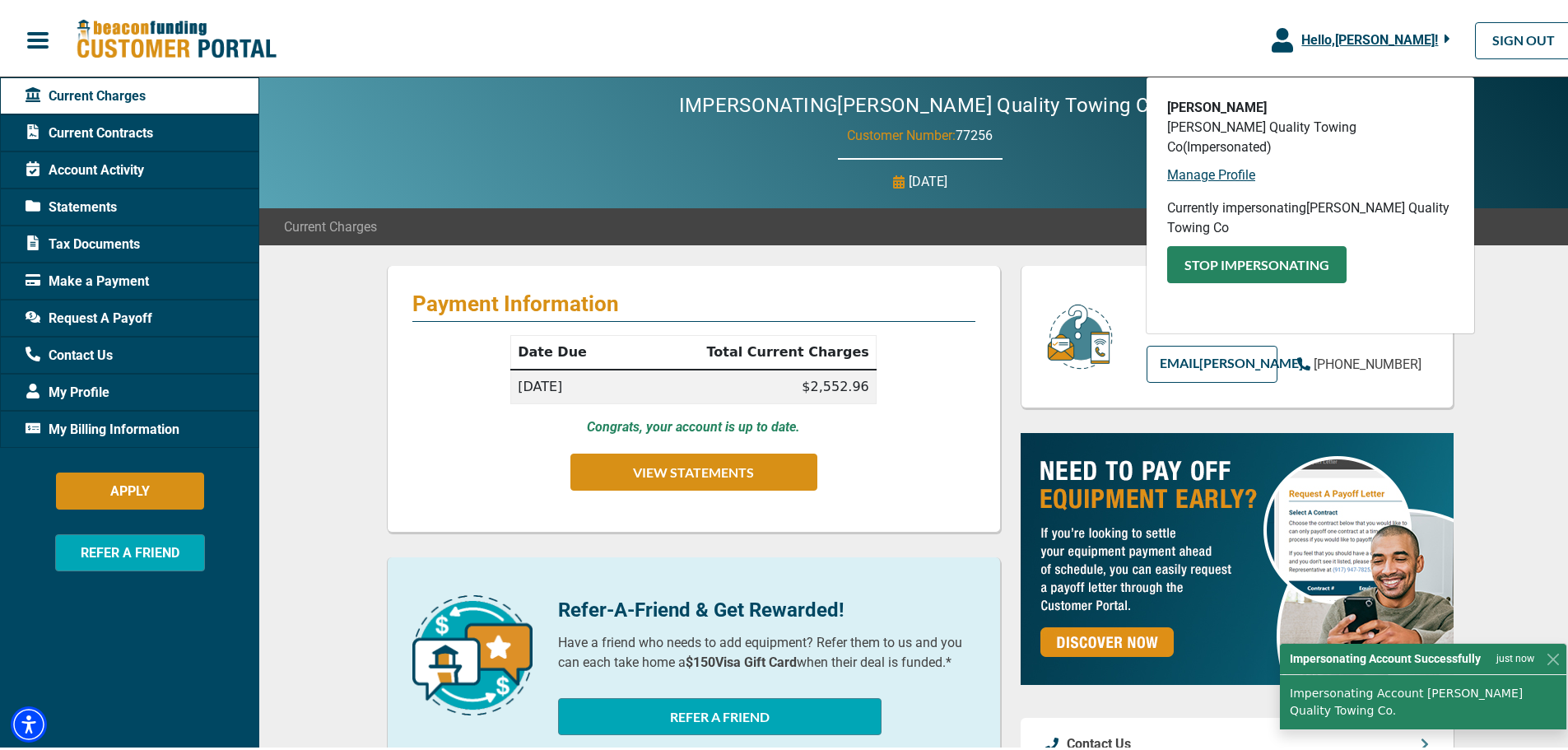
click at [1281, 245] on button "Stop Impersonating" at bounding box center [1257, 262] width 180 height 37
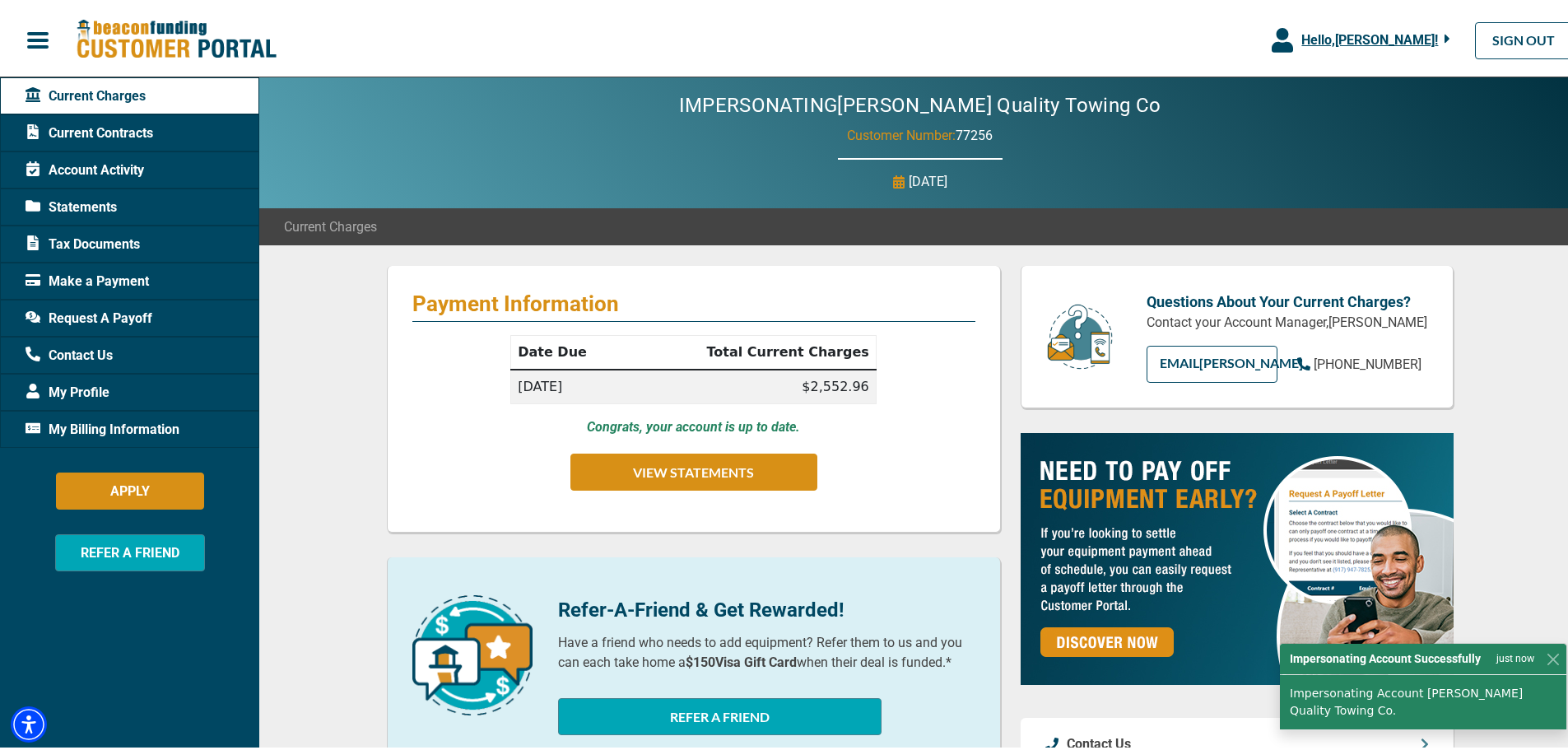
click at [1351, 30] on body "Skip to main Hello, Leonardo Tanoue ! Leonardo Tanoue Copes Quality Towing Co (…" at bounding box center [790, 752] width 1580 height 1505
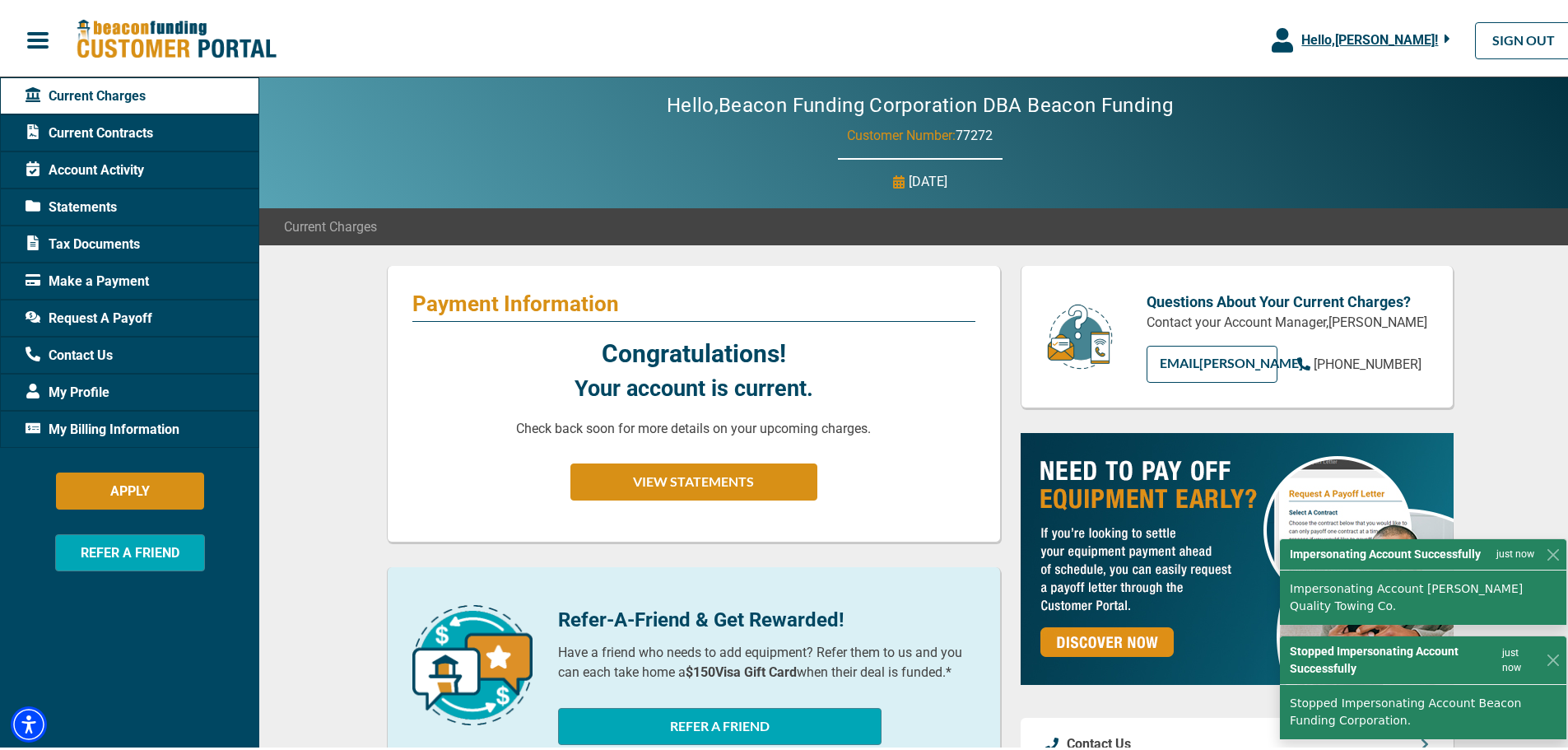
click at [1349, 41] on span "Hello, [PERSON_NAME] !" at bounding box center [1369, 36] width 137 height 16
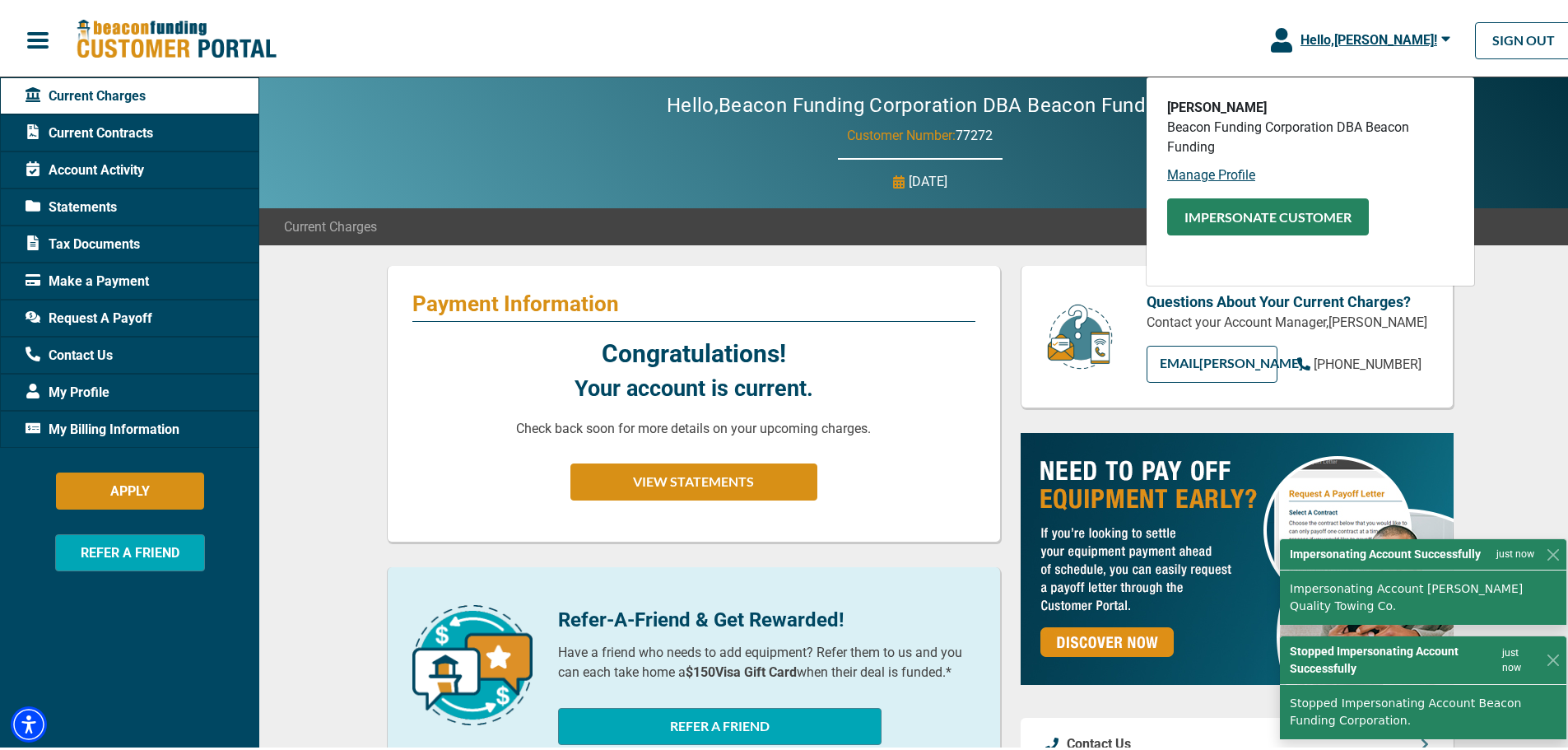
click at [1297, 228] on button "Impersonate Customer" at bounding box center [1268, 214] width 202 height 37
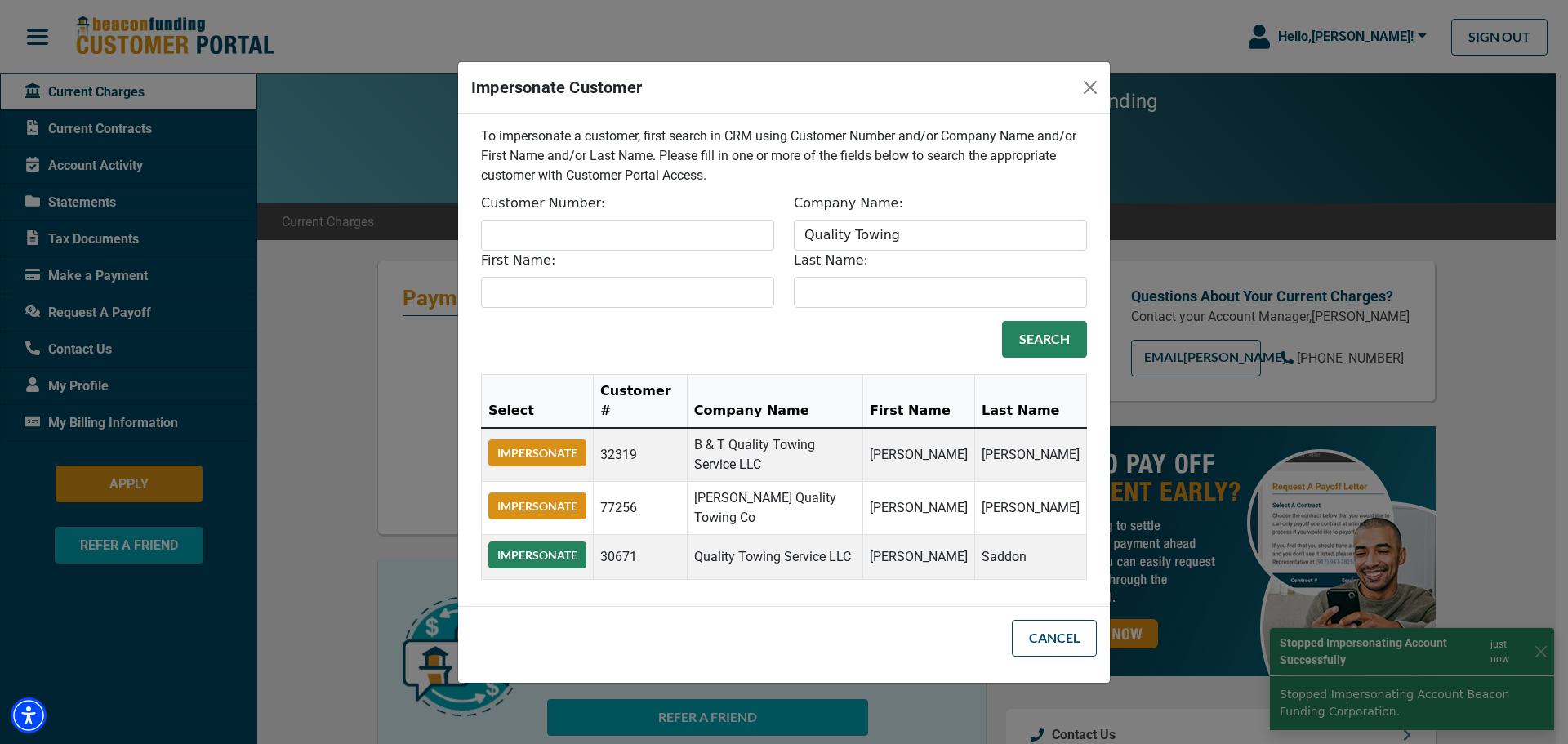
click at [568, 542] on button "Impersonate" at bounding box center [537, 555] width 98 height 27
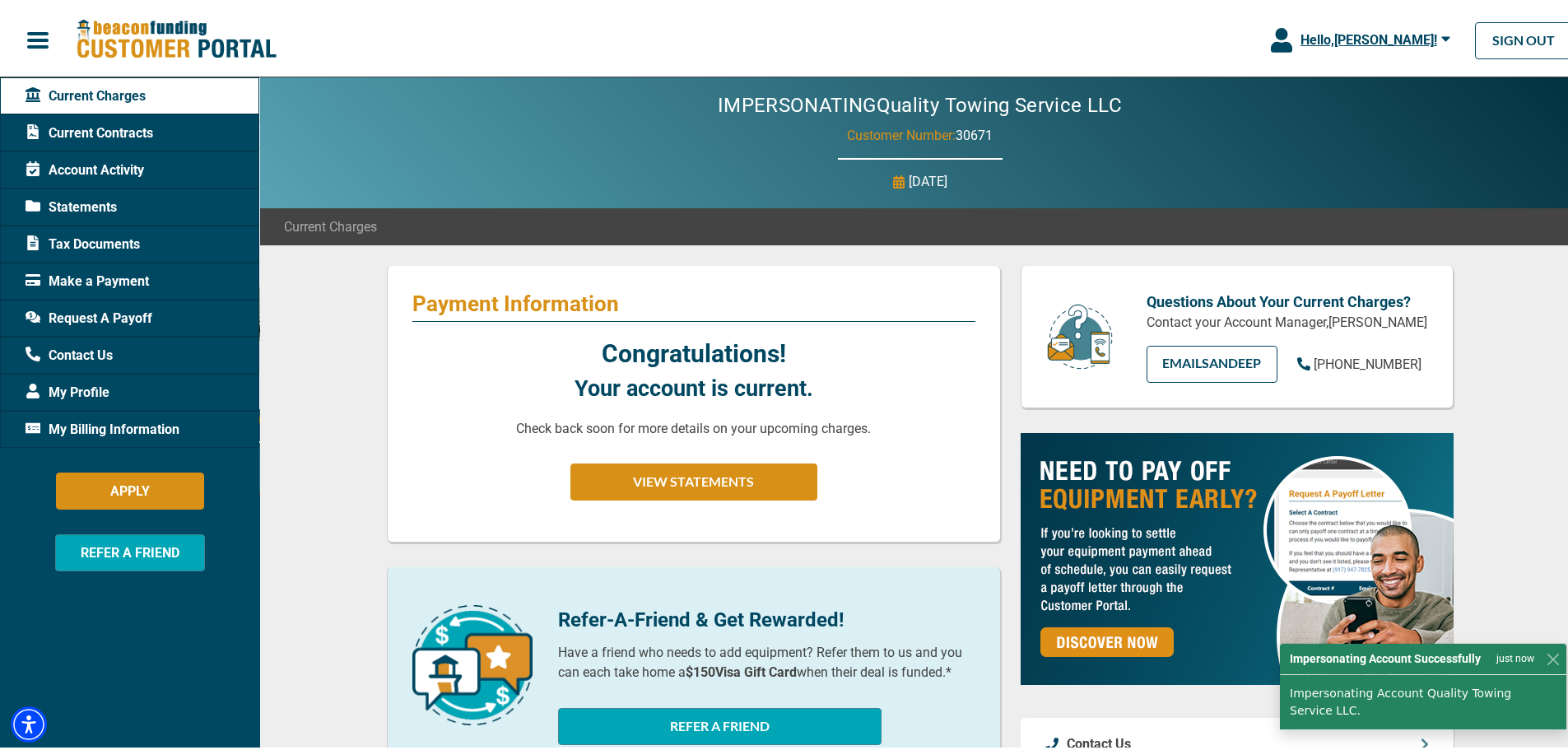
click at [1300, 29] on span "Hello, [PERSON_NAME] !" at bounding box center [1368, 36] width 137 height 16
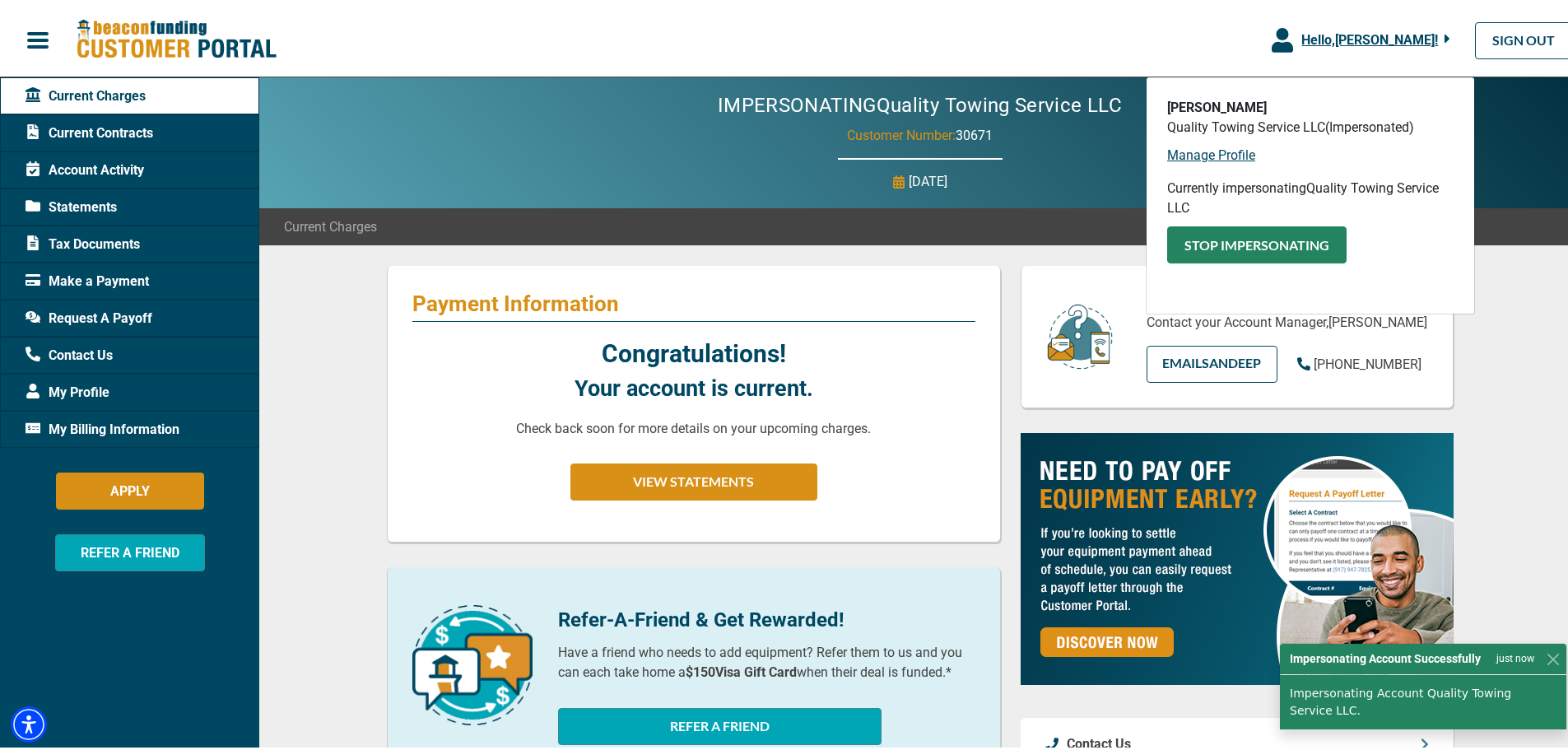
click at [1236, 241] on button "Stop Impersonating" at bounding box center [1257, 241] width 180 height 37
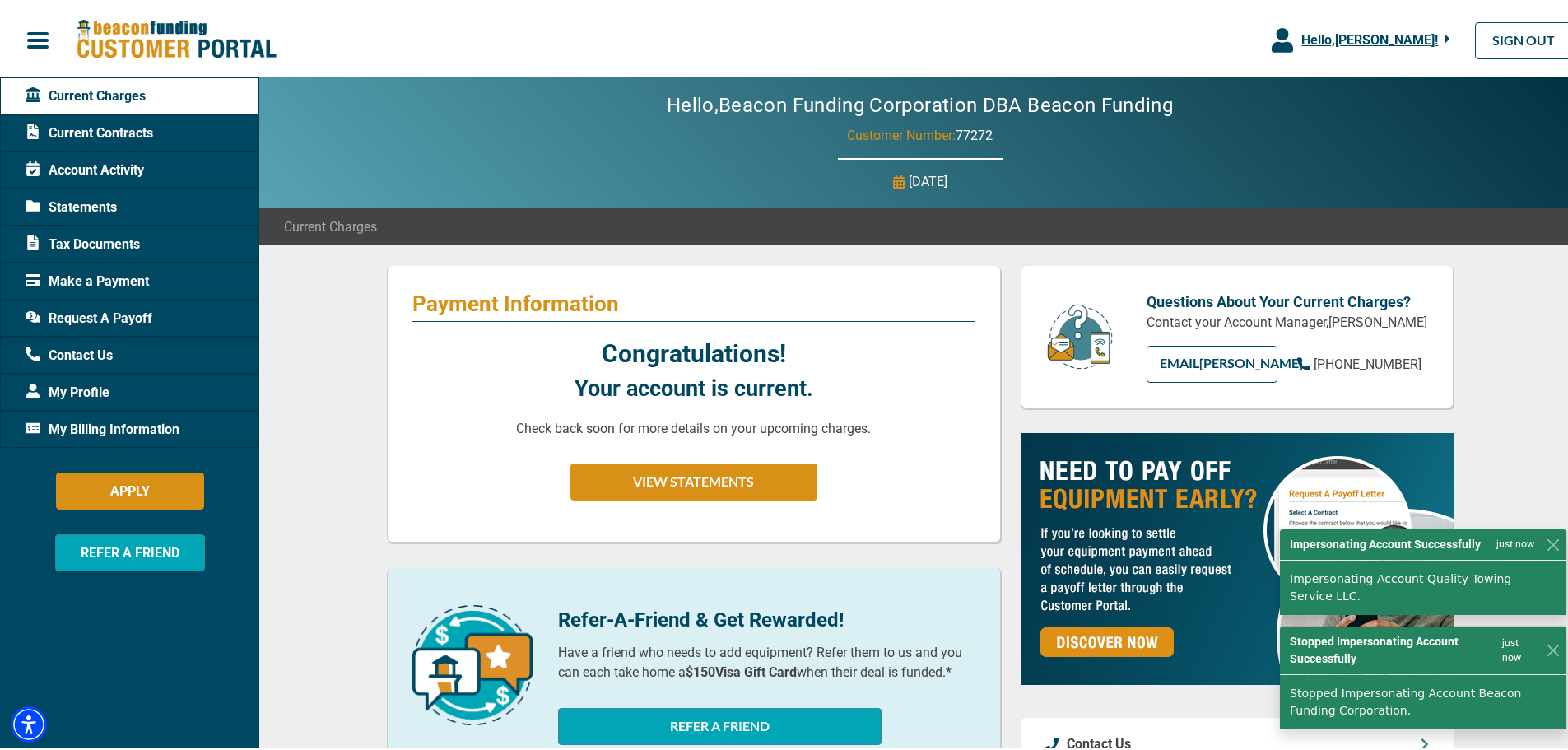
click at [1339, 39] on span "Hello, [PERSON_NAME] !" at bounding box center [1369, 36] width 137 height 16
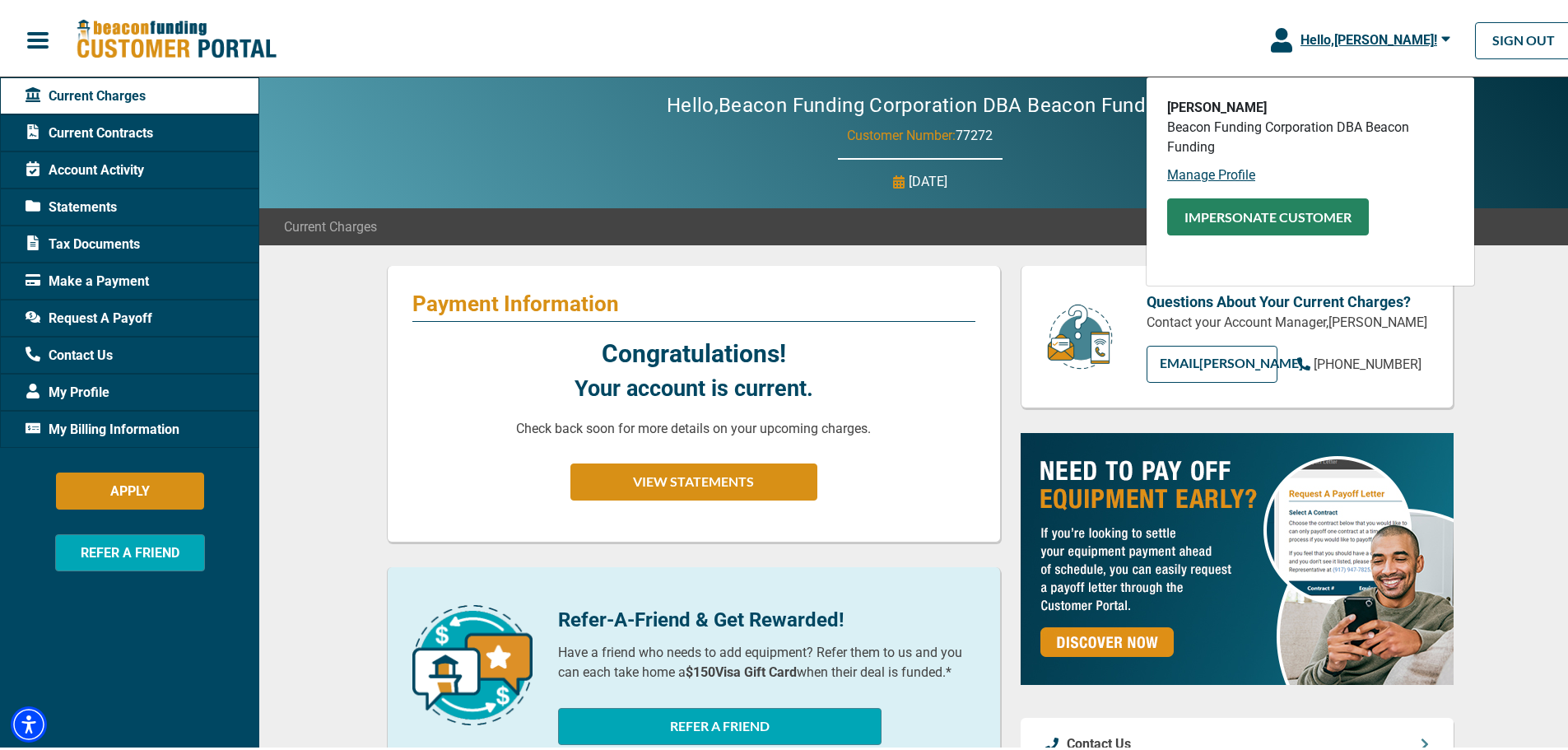
click at [1309, 211] on button "Impersonate Customer" at bounding box center [1268, 214] width 202 height 37
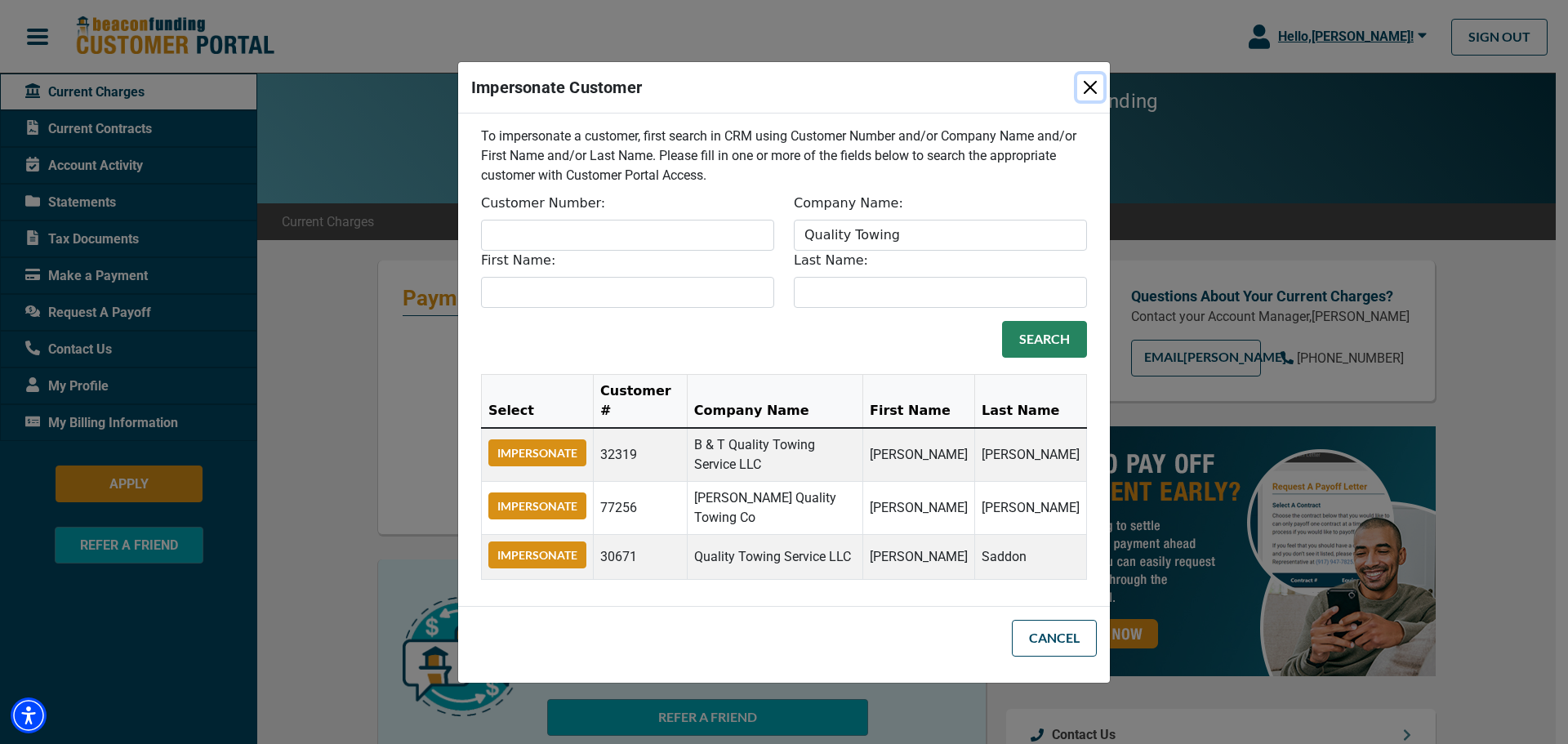
click at [1084, 99] on button "Close" at bounding box center [1090, 87] width 26 height 26
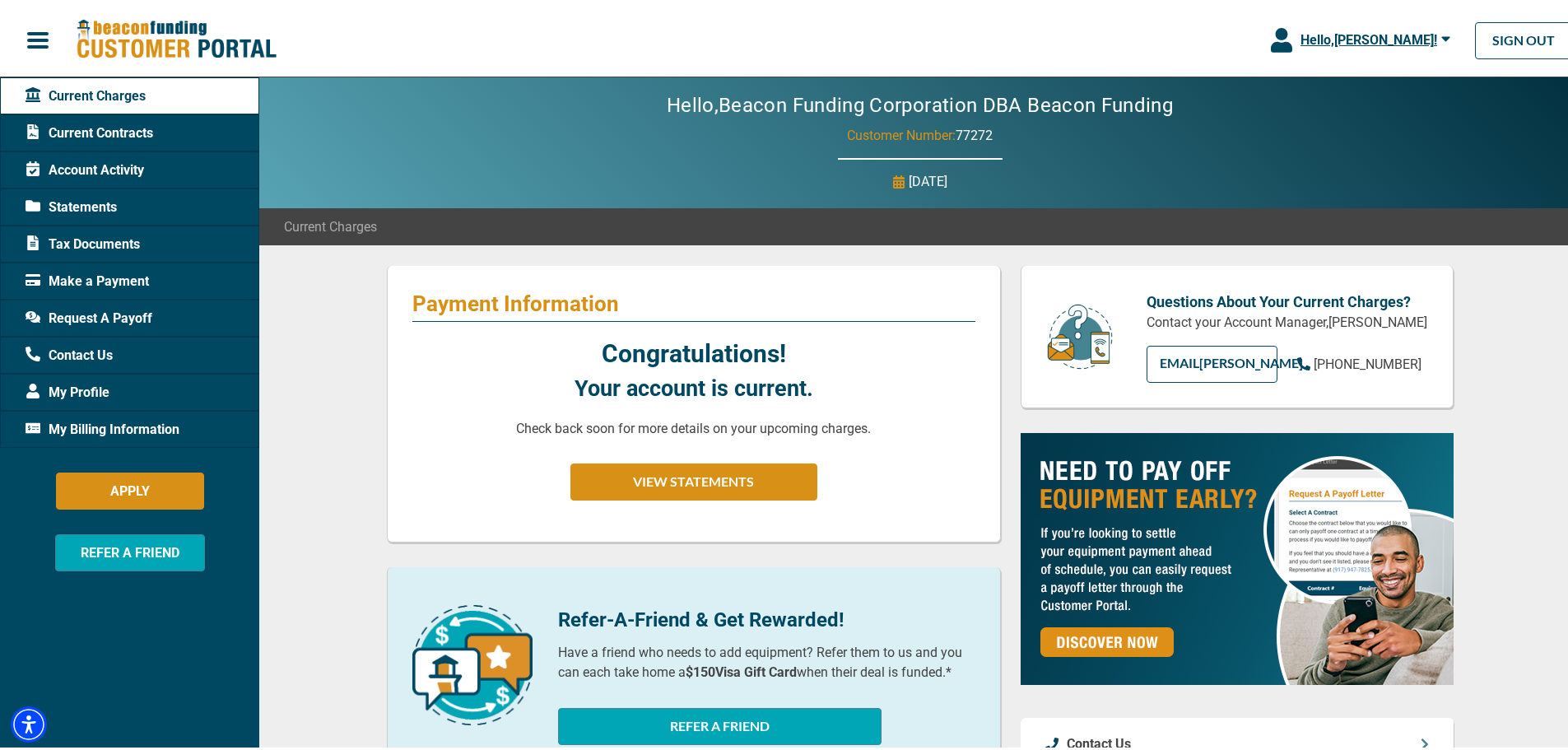
click at [1351, 39] on span "Hello, [PERSON_NAME] !" at bounding box center [1368, 36] width 137 height 16
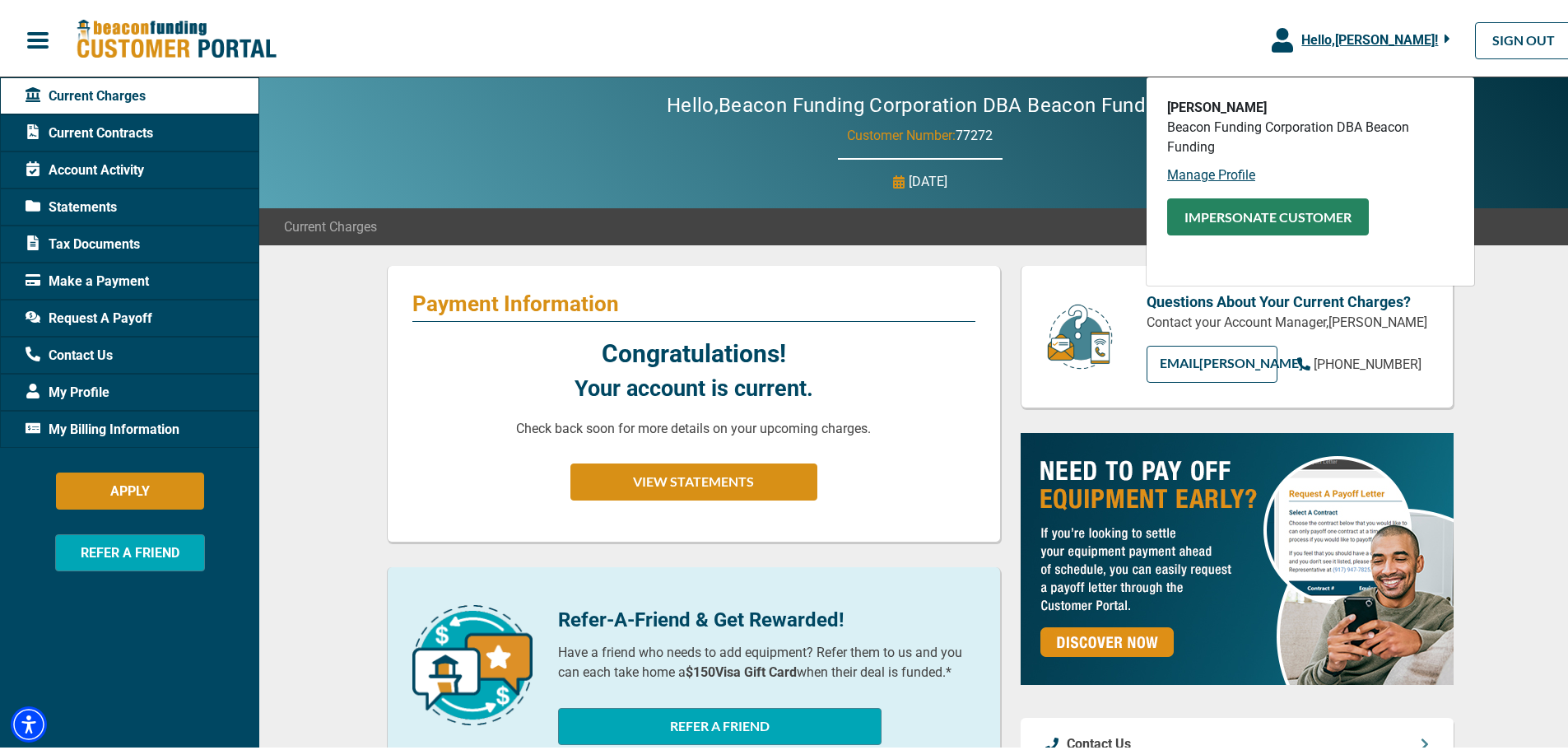
click at [1268, 214] on button "Impersonate Customer" at bounding box center [1268, 214] width 202 height 37
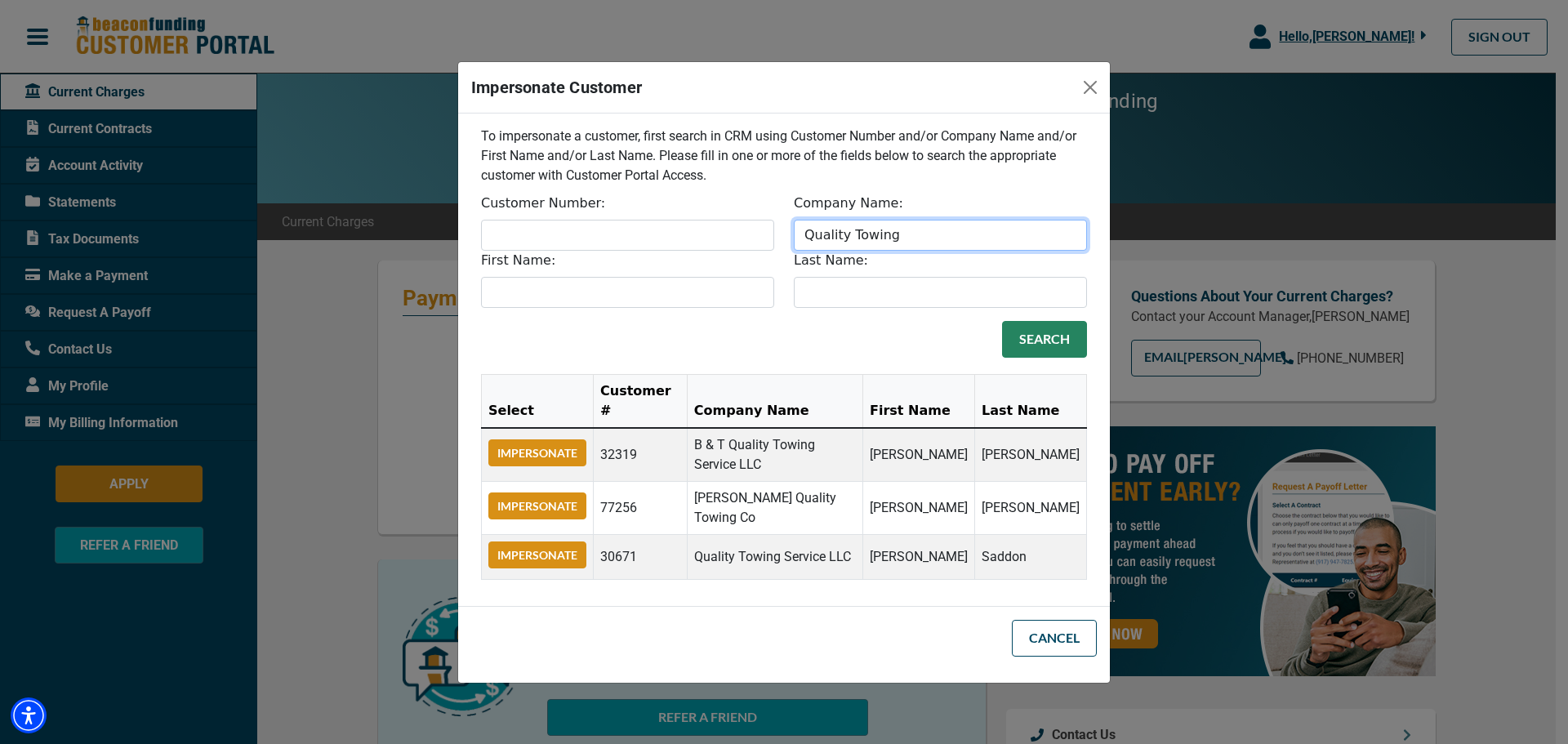
click at [949, 250] on input "Quality Towing" at bounding box center [941, 235] width 293 height 31
drag, startPoint x: 937, startPoint y: 255, endPoint x: 793, endPoint y: 262, distance: 144.2
click at [793, 250] on div "Company Name: Quality Towing" at bounding box center [941, 222] width 313 height 57
click at [919, 250] on input "Company Name:" at bounding box center [941, 235] width 293 height 31
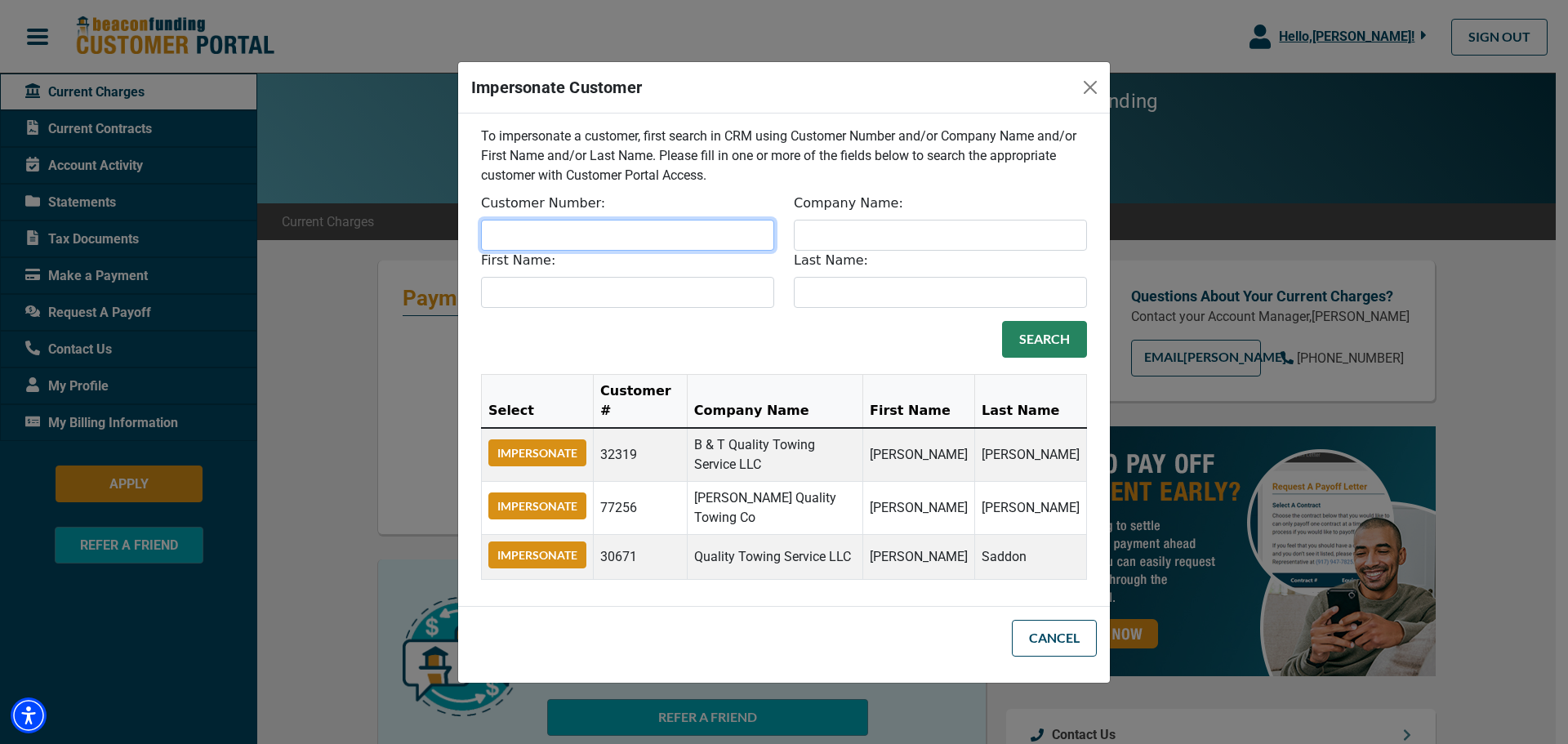
click at [703, 250] on input "Customer Number:" at bounding box center [627, 235] width 293 height 31
paste input "32106"
type input "32106"
click at [1023, 358] on button "Search" at bounding box center [1044, 340] width 85 height 36
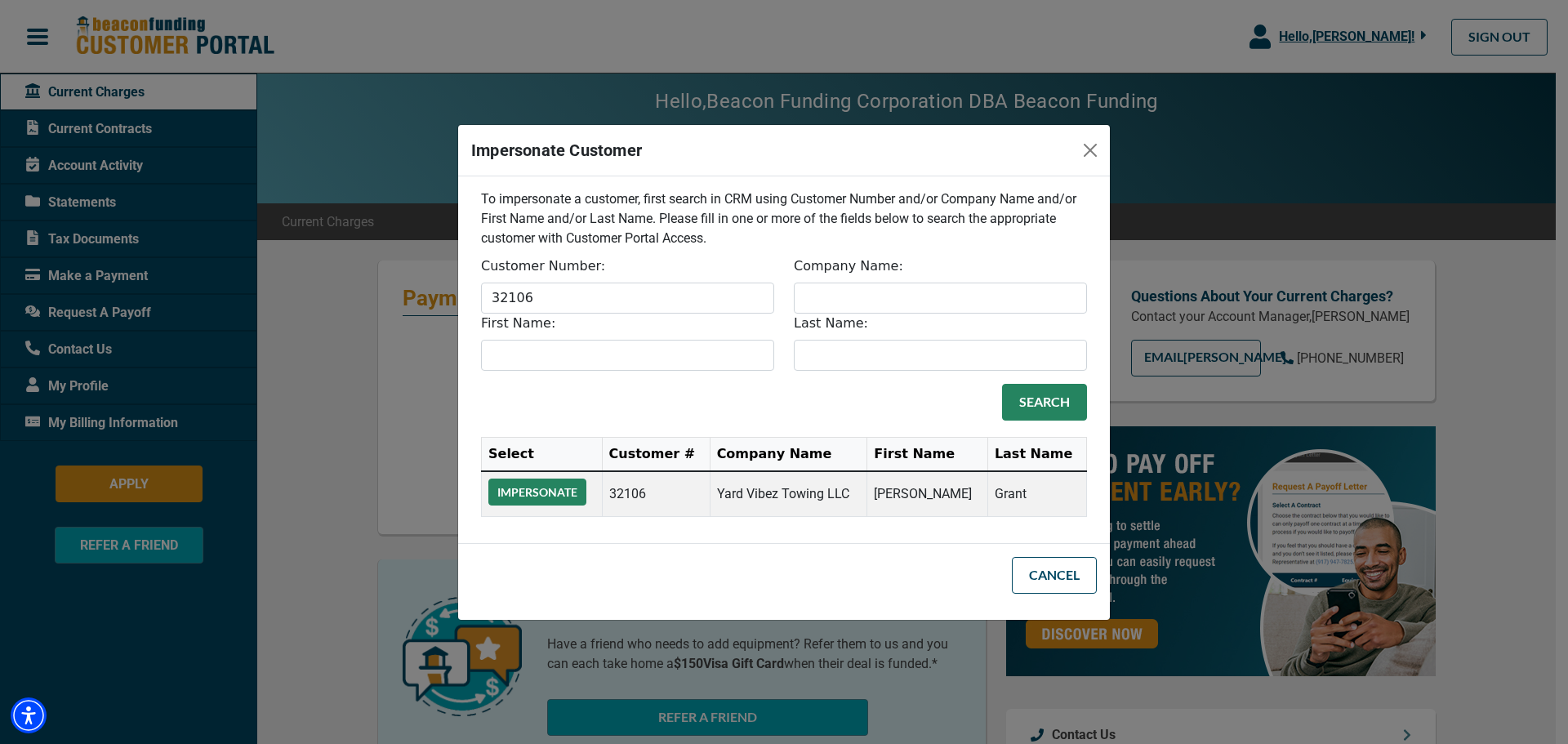
click at [563, 482] on button "Impersonate" at bounding box center [537, 493] width 98 height 27
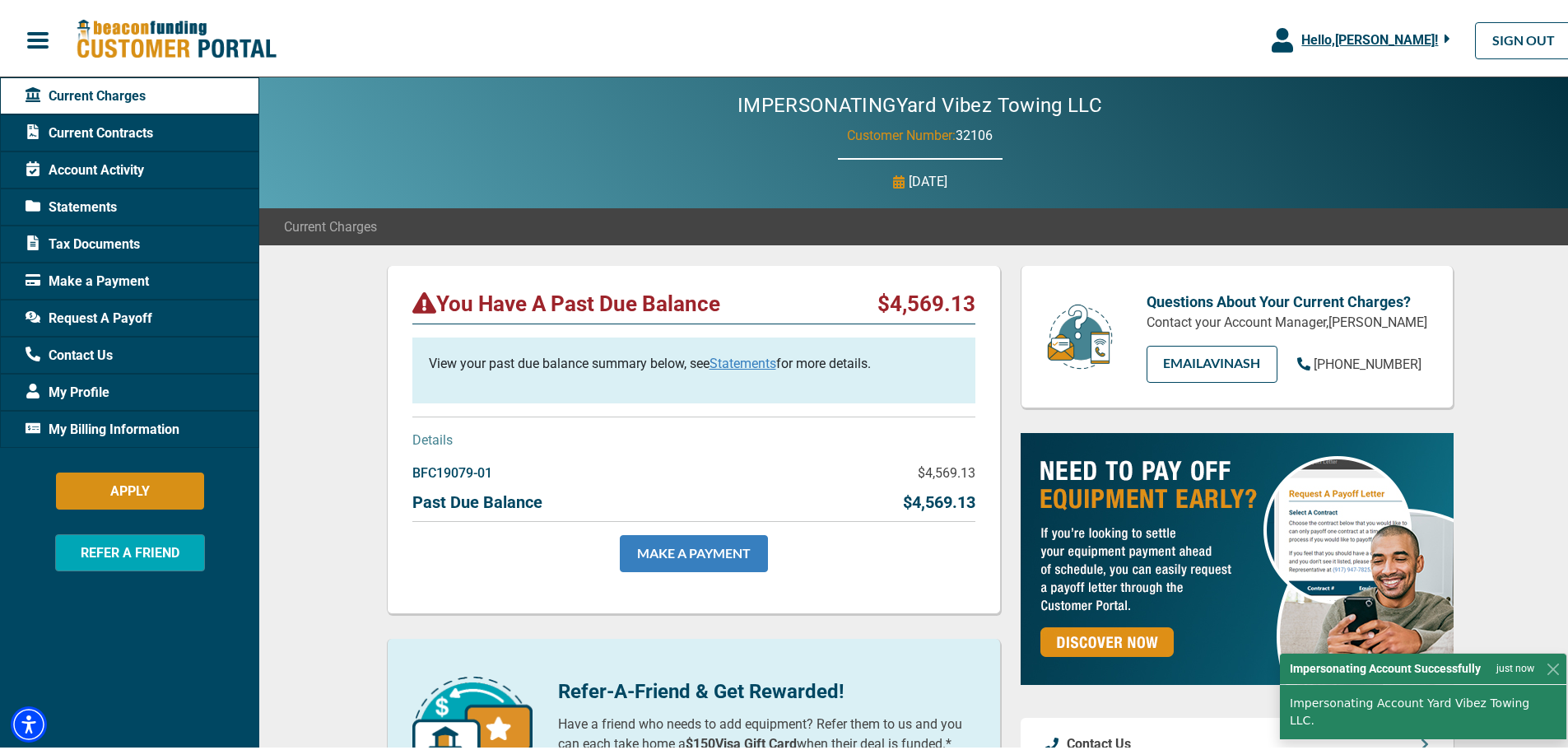
click at [680, 554] on link "MAKE A PAYMENT" at bounding box center [694, 551] width 148 height 37
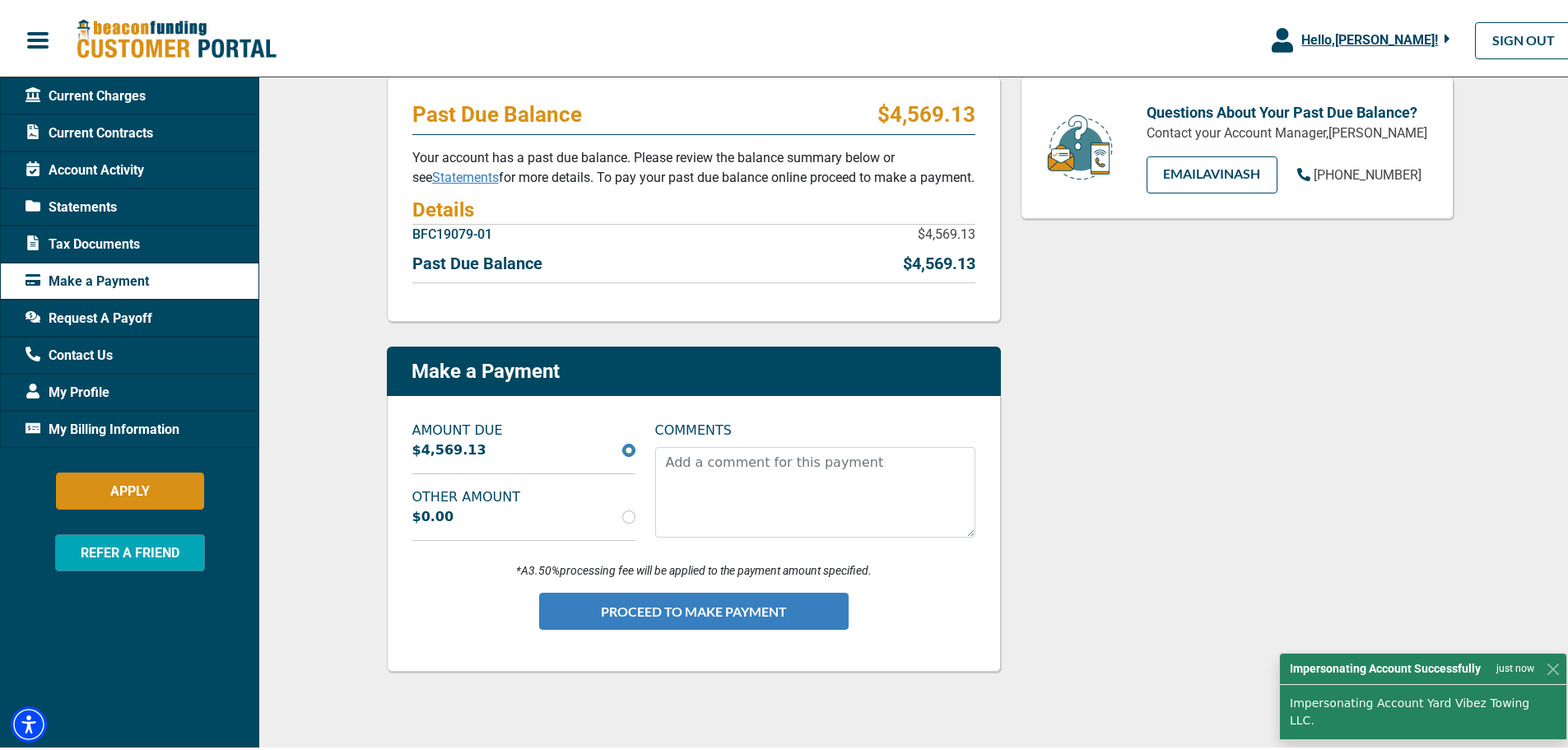
scroll to position [330, 0]
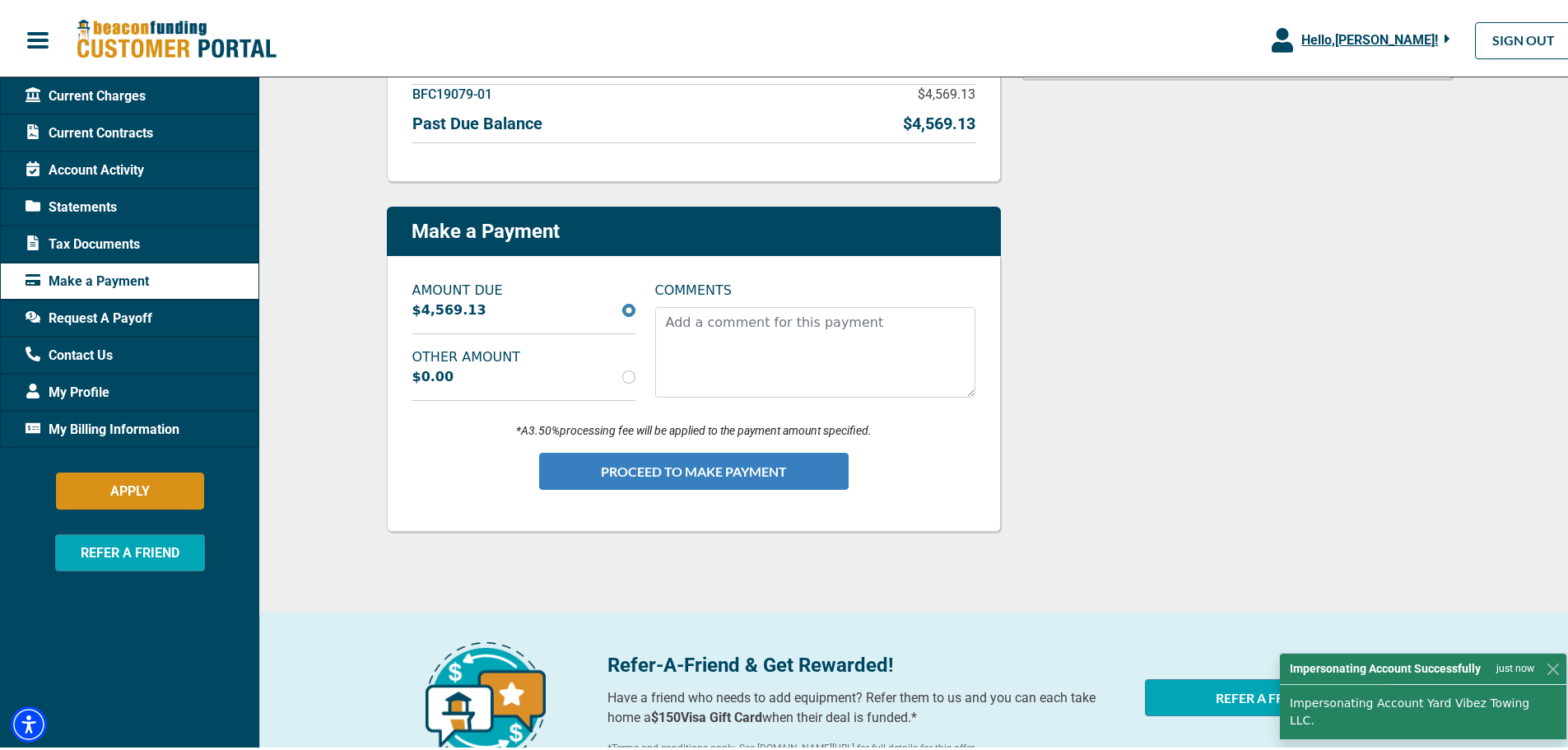
click at [652, 465] on button "PROCEED TO MAKE PAYMENT" at bounding box center [694, 468] width 309 height 37
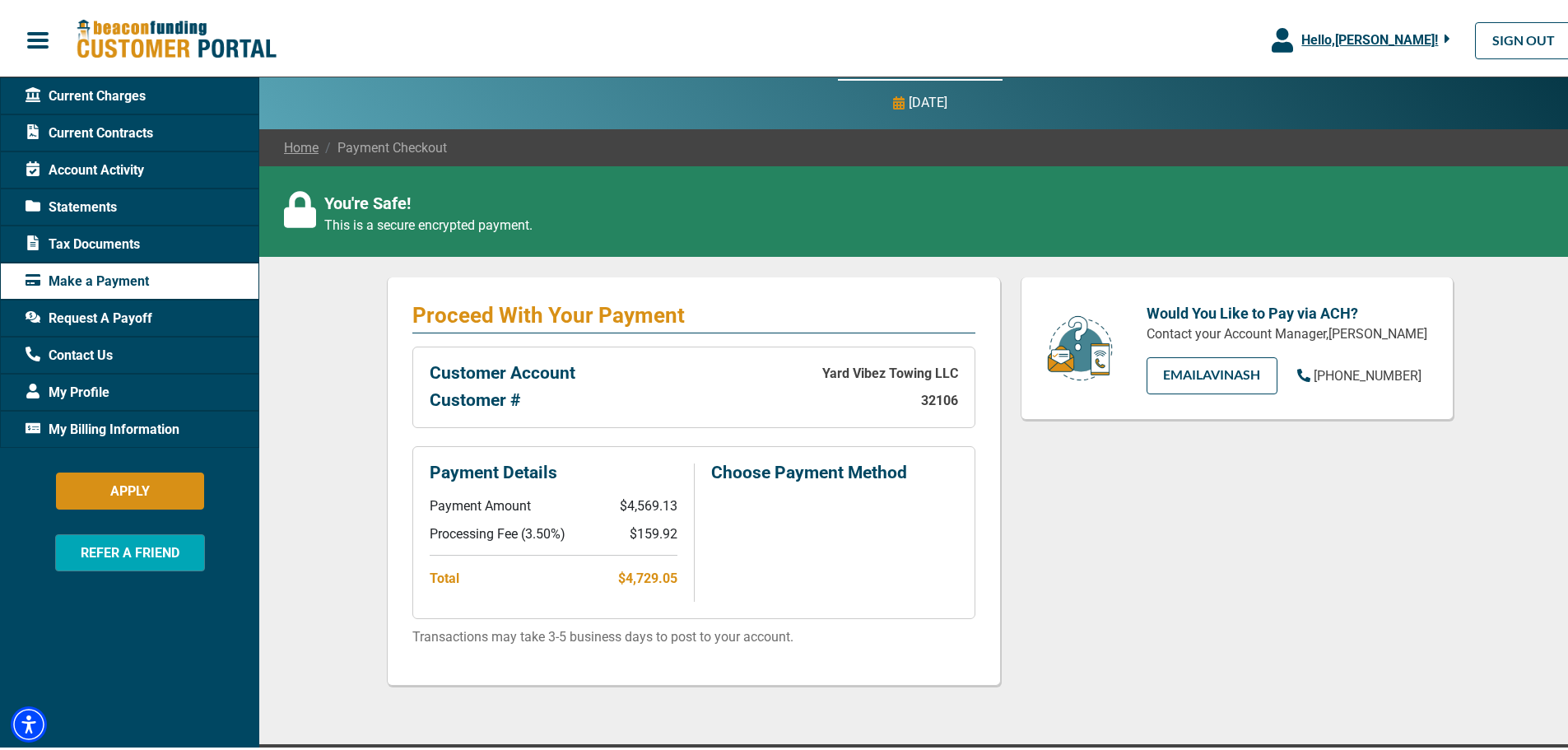
scroll to position [152, 0]
